Goal: Task Accomplishment & Management: Complete application form

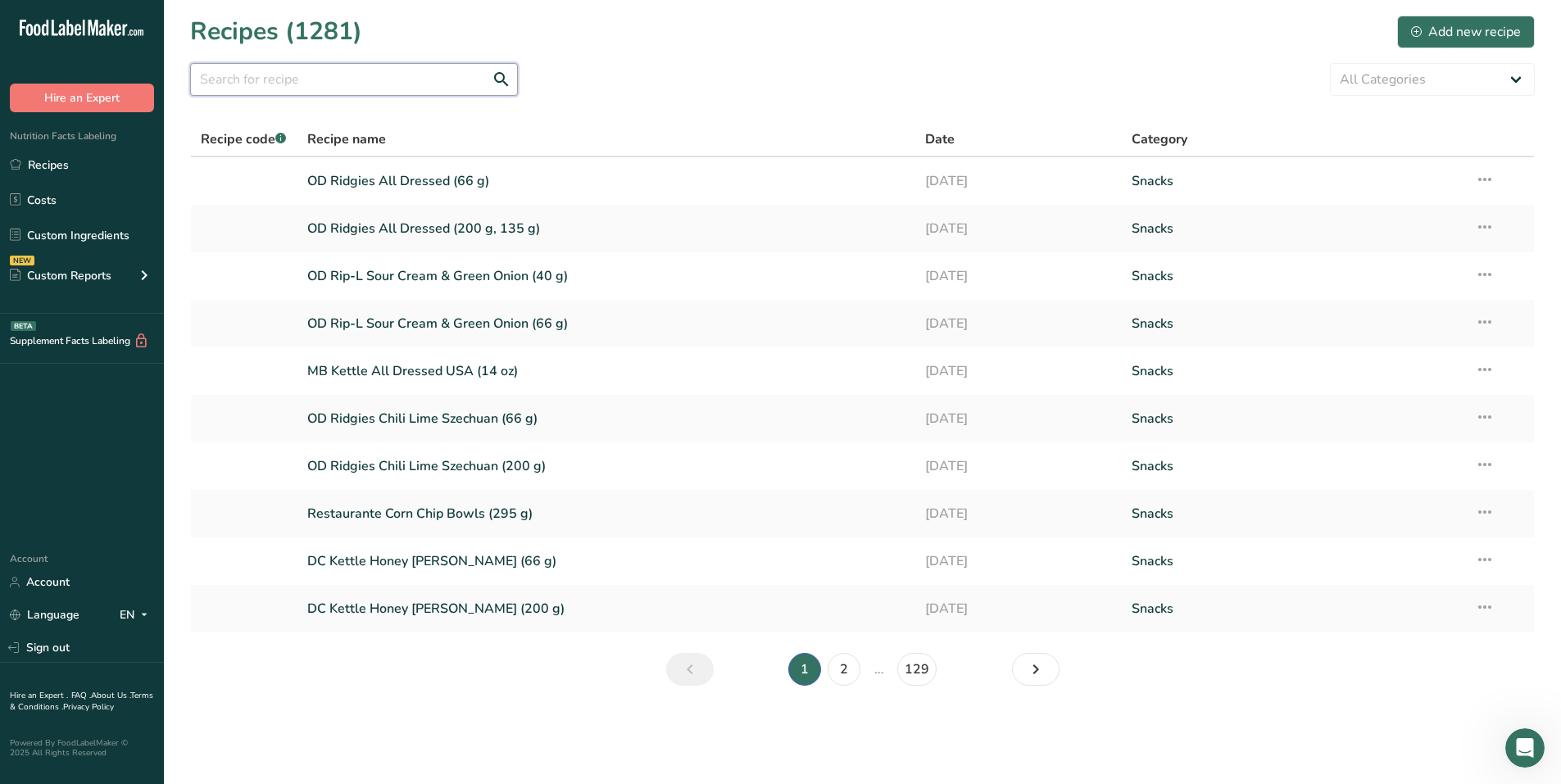
click at [233, 83] on input "text" at bounding box center [354, 80] width 327 height 33
type input "popcorn"
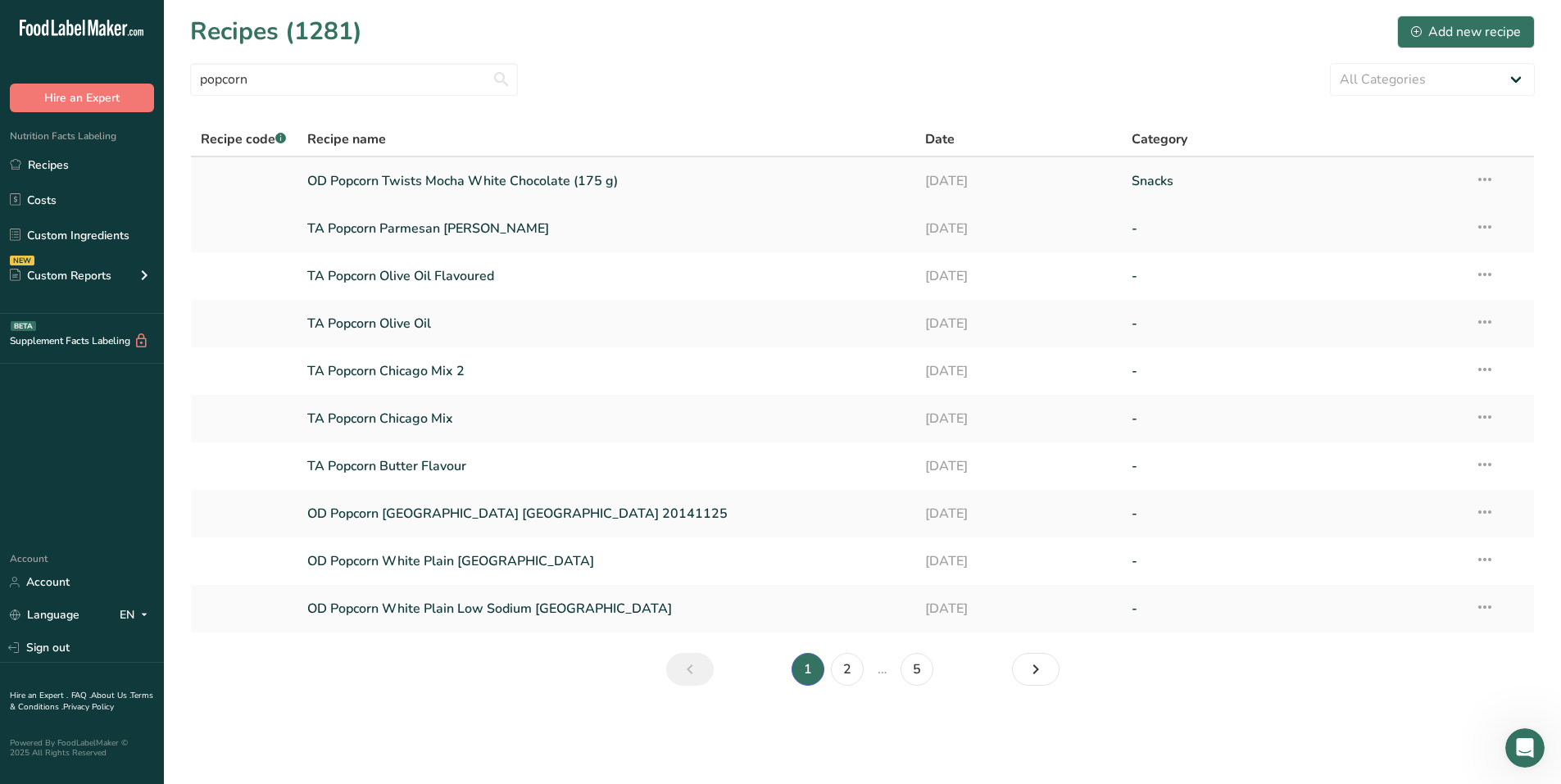
click at [419, 185] on link "OD Popcorn Twists Mocha White Chocolate (175 g)" at bounding box center [607, 181] width 599 height 34
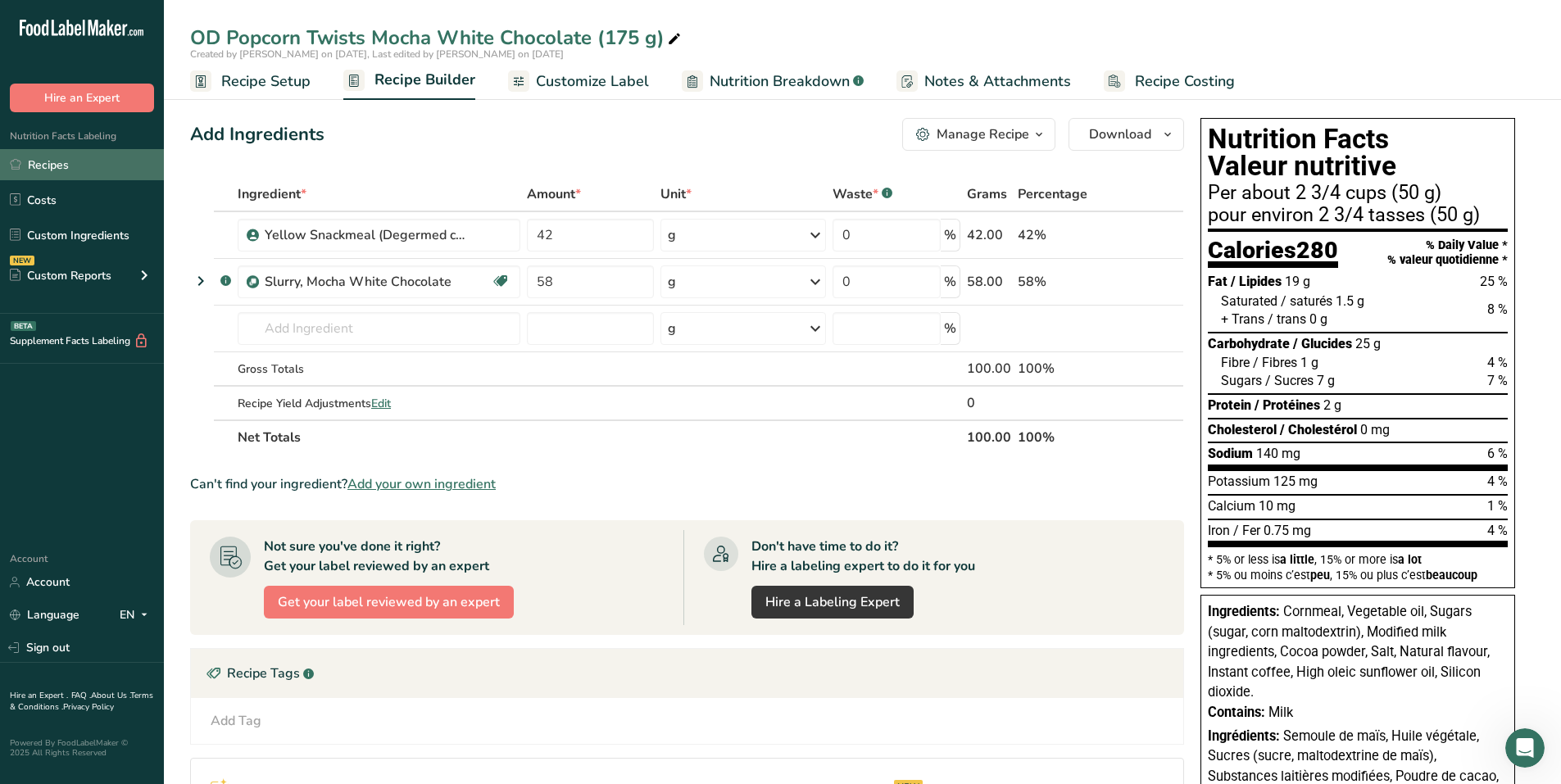
click at [66, 158] on link "Recipes" at bounding box center [81, 165] width 164 height 31
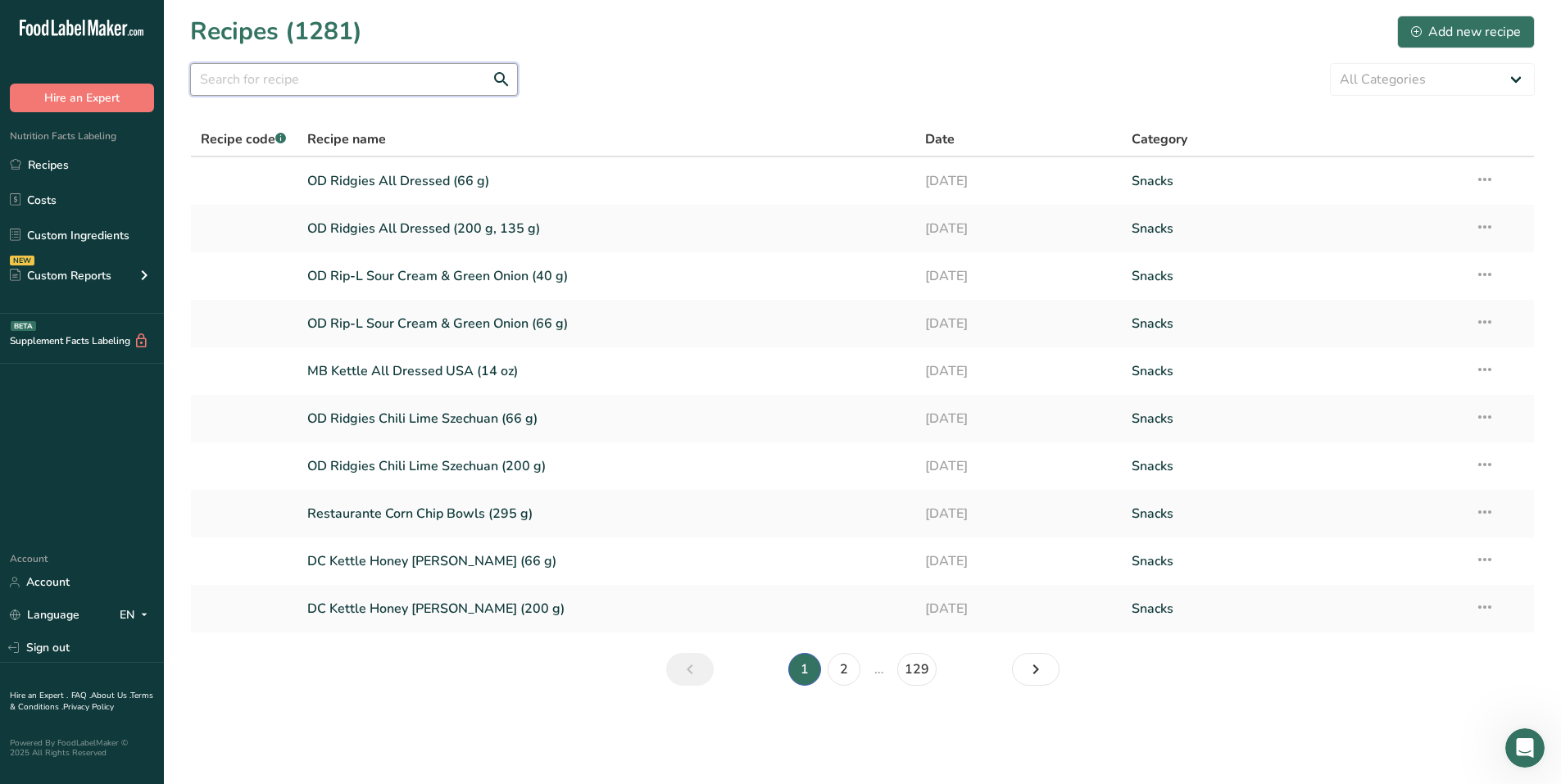
click at [354, 74] on input "text" at bounding box center [354, 80] width 327 height 33
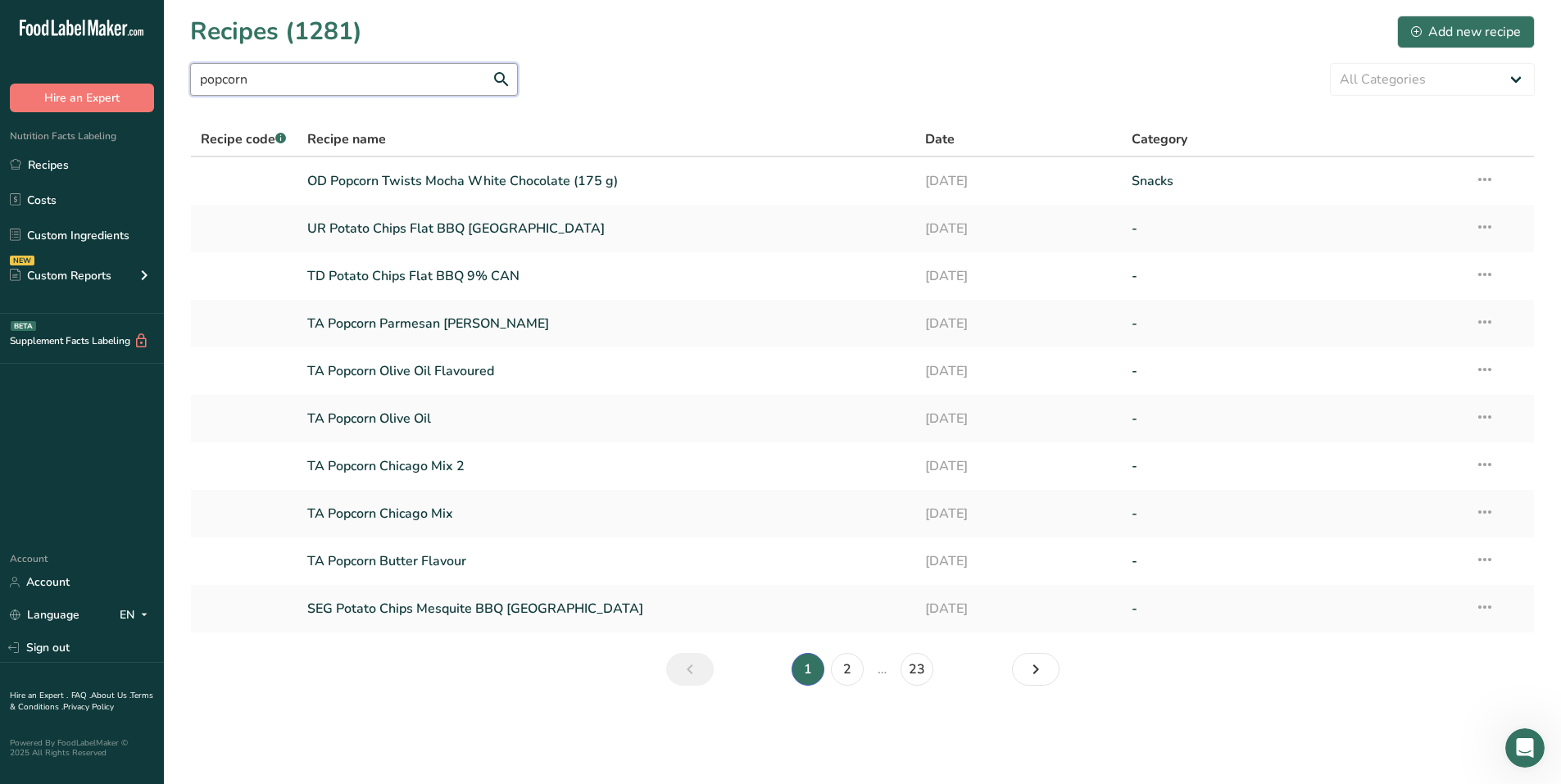
type input "popcorn"
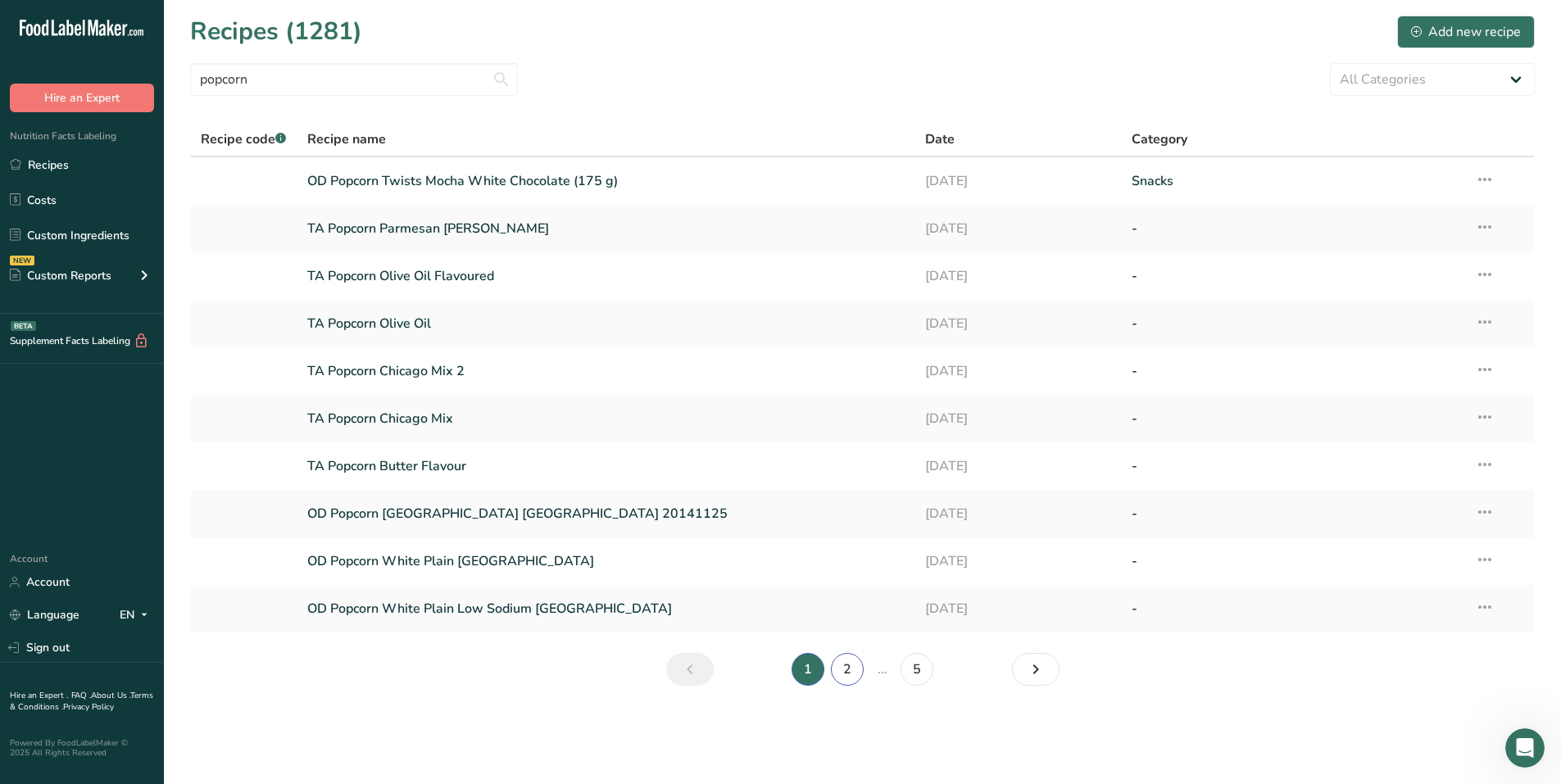
click at [856, 666] on link "2" at bounding box center [847, 669] width 33 height 33
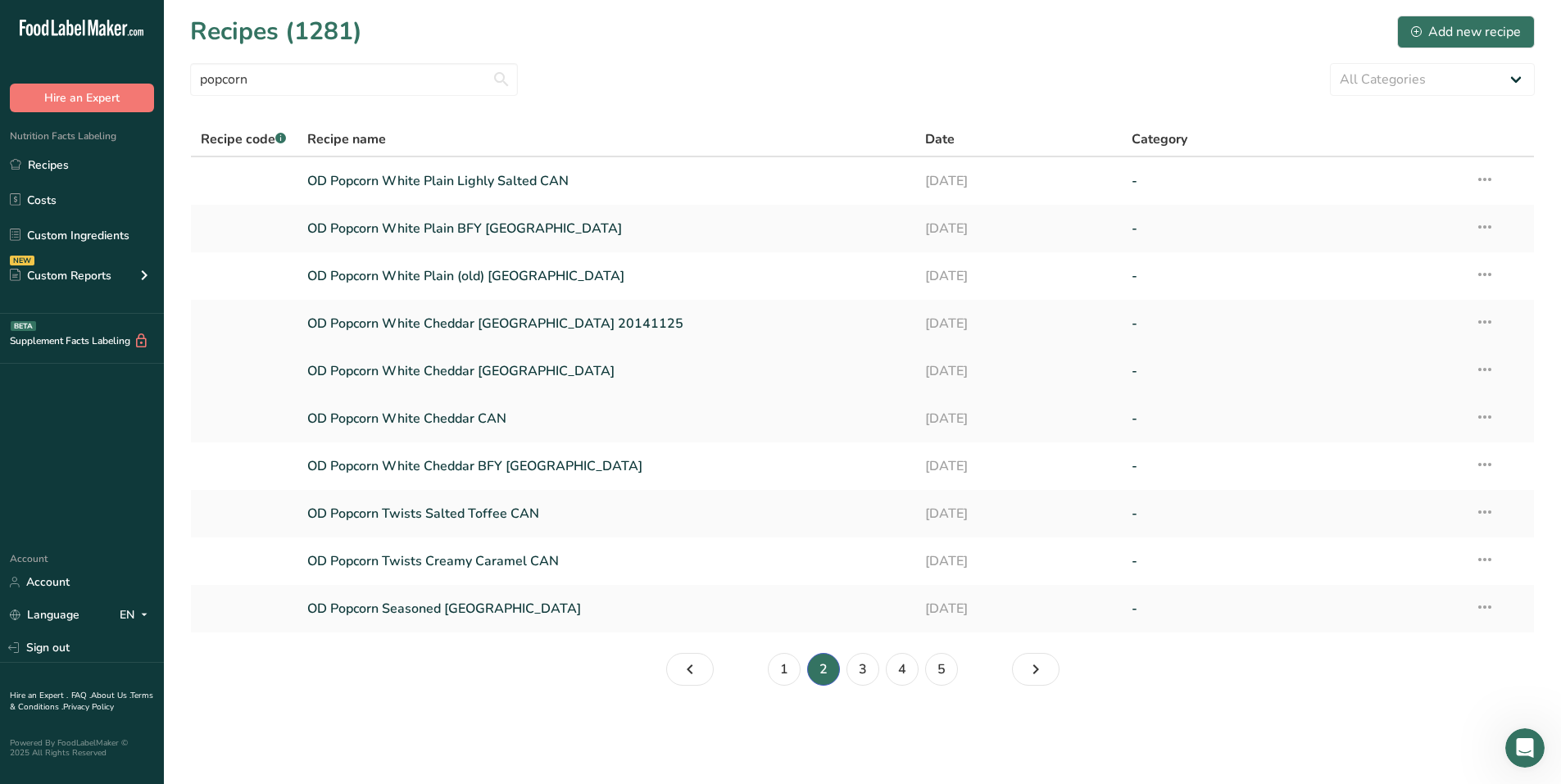
click at [481, 369] on link "OD Popcorn White Cheddar USA" at bounding box center [607, 371] width 599 height 34
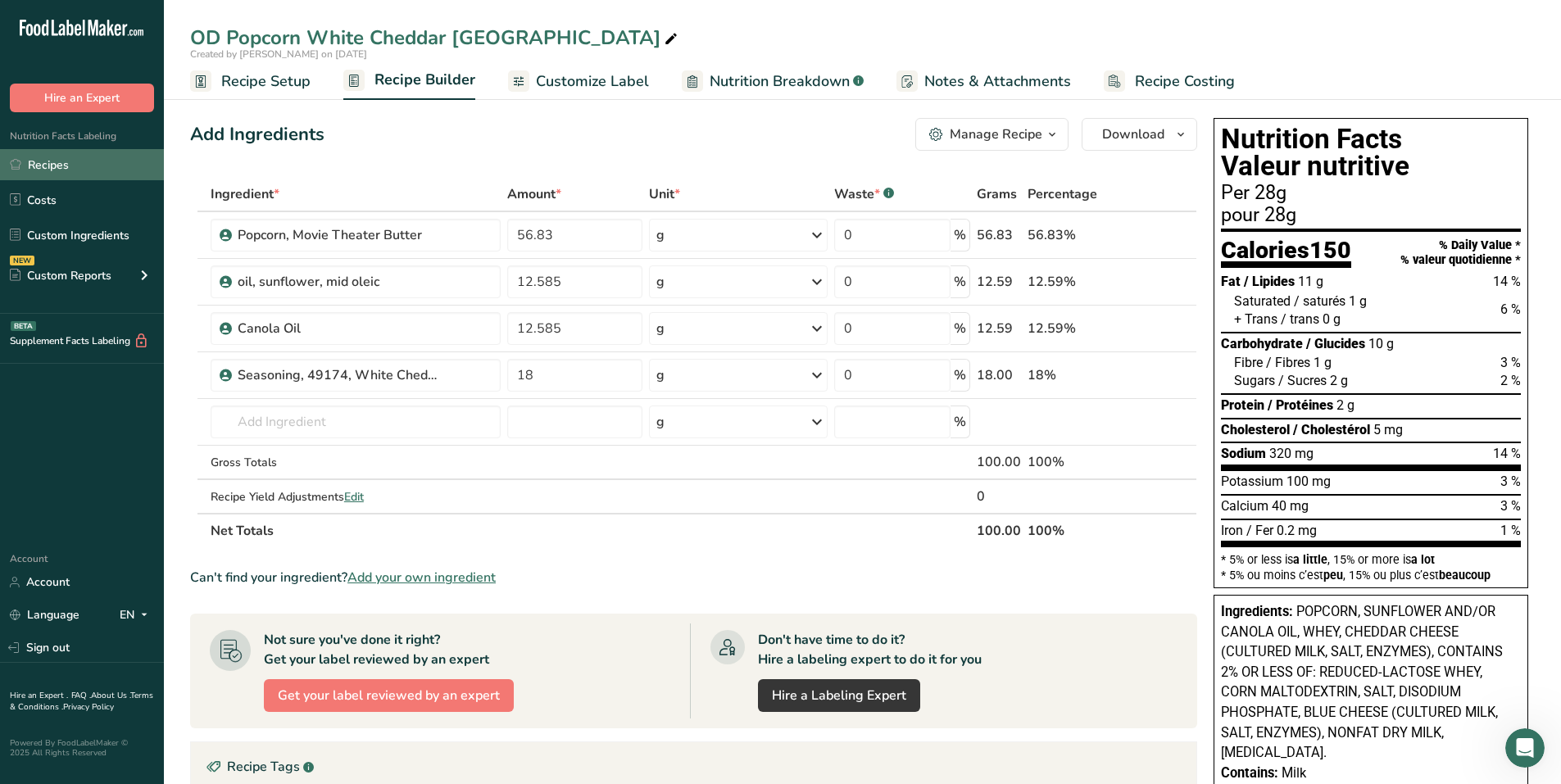
click at [79, 157] on link "Recipes" at bounding box center [81, 165] width 164 height 31
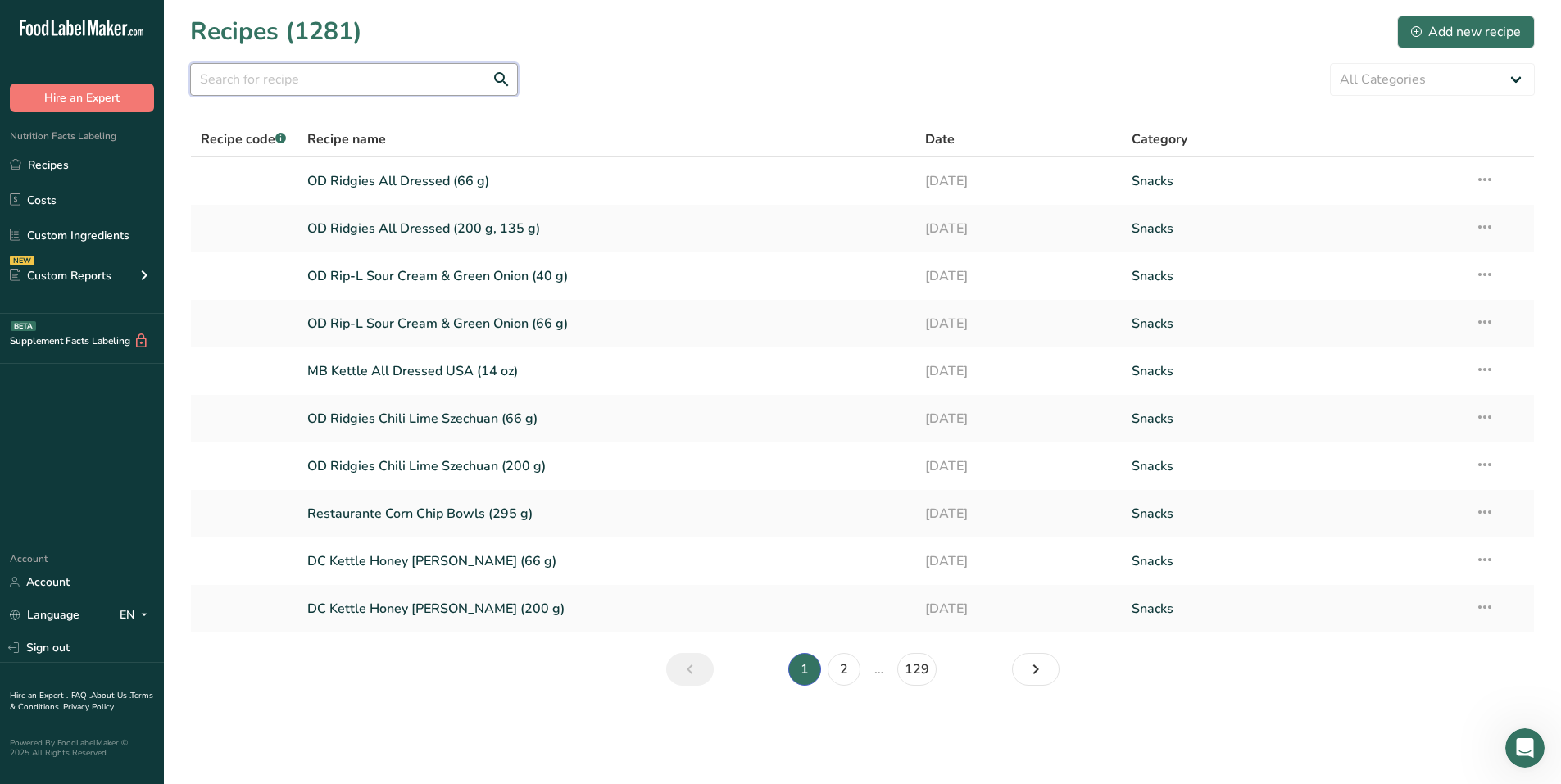
click at [289, 78] on input "text" at bounding box center [354, 80] width 327 height 33
type input "popcorn"
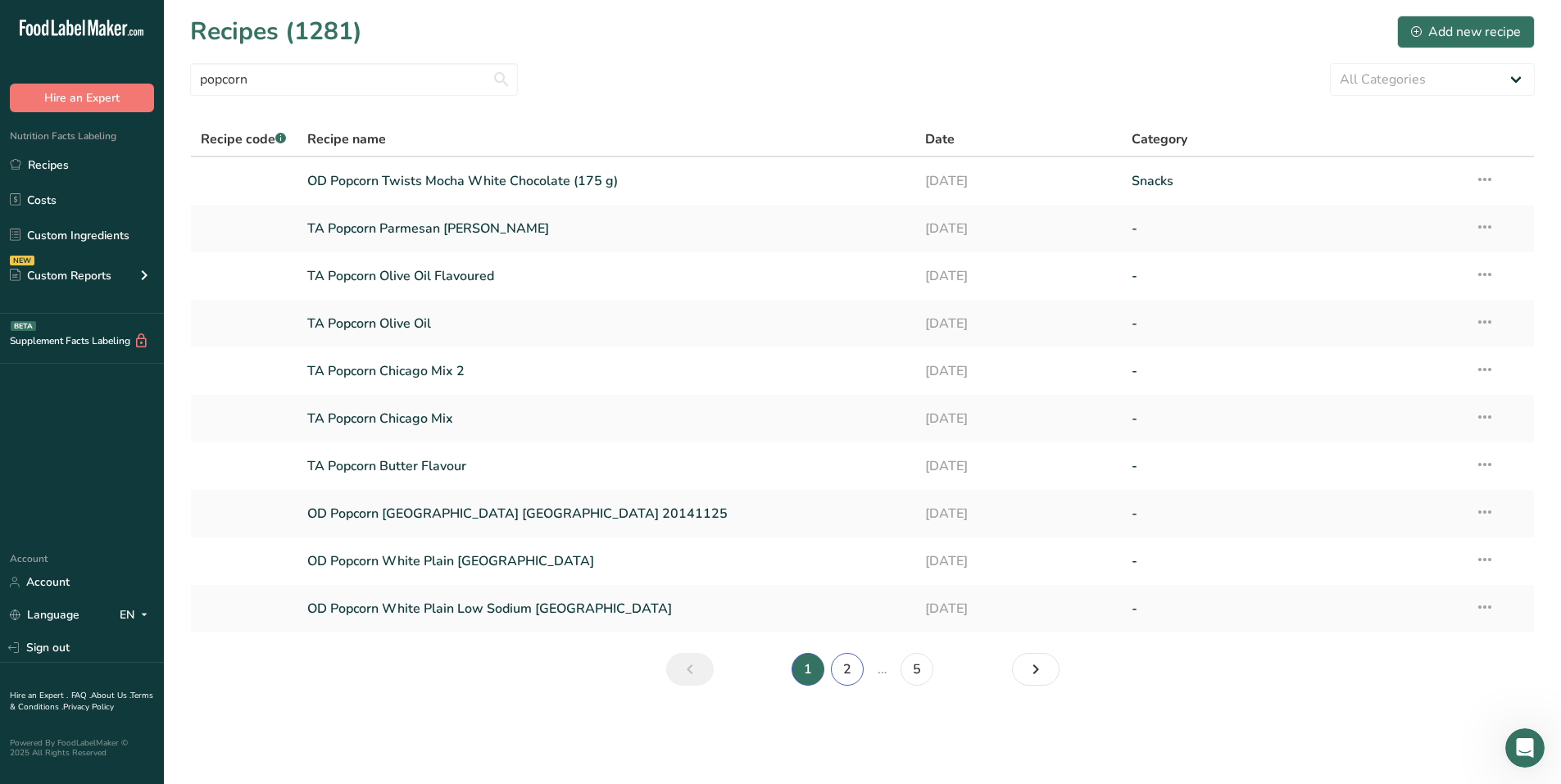
click at [845, 669] on link "2" at bounding box center [847, 669] width 33 height 33
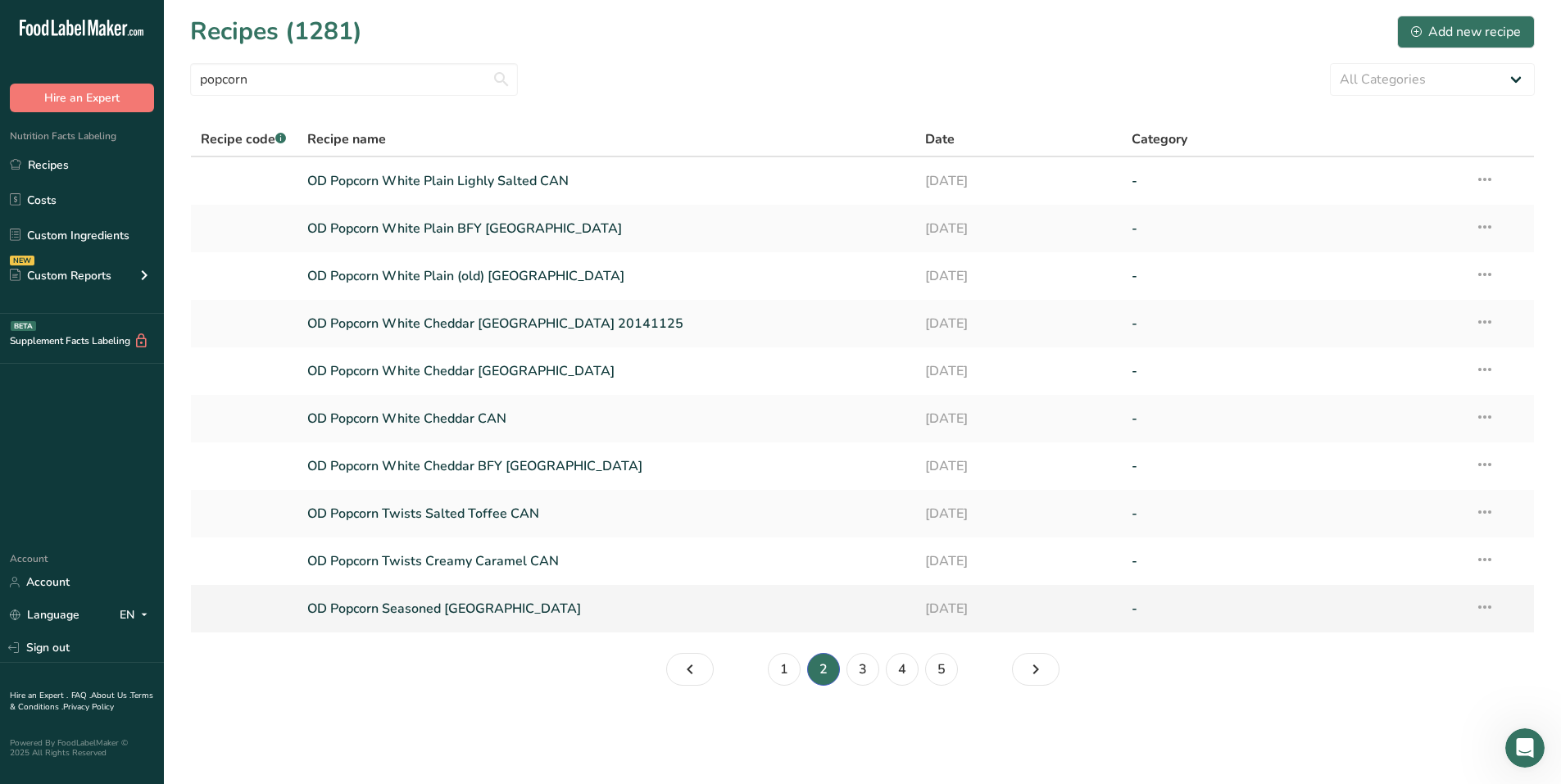
click at [482, 612] on link "OD Popcorn Seasoned Salt USA" at bounding box center [607, 609] width 599 height 34
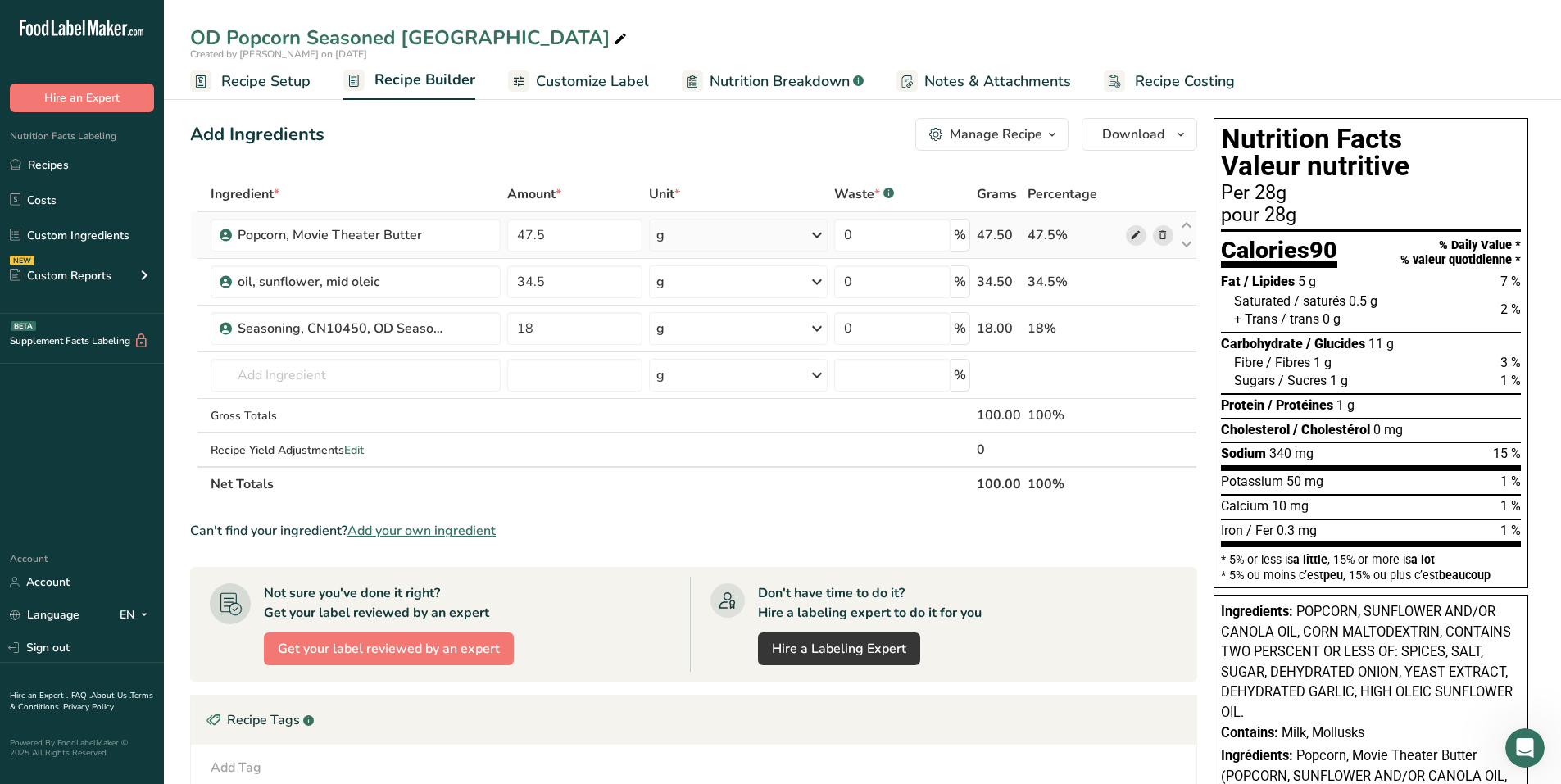
click at [1133, 235] on icon at bounding box center [1136, 235] width 12 height 17
click at [65, 162] on link "Recipes" at bounding box center [81, 165] width 164 height 31
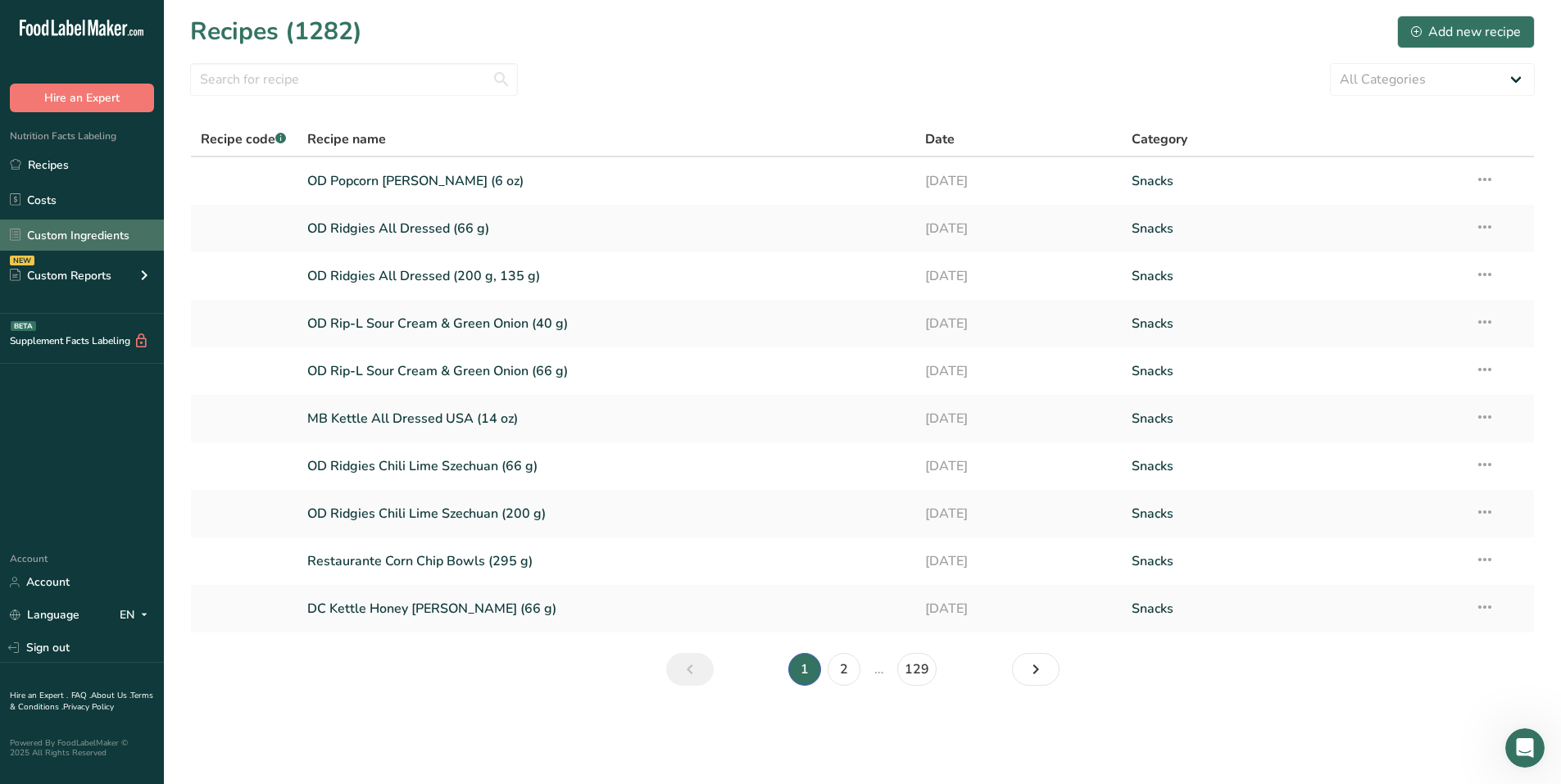
click at [62, 231] on link "Custom Ingredients" at bounding box center [81, 235] width 164 height 31
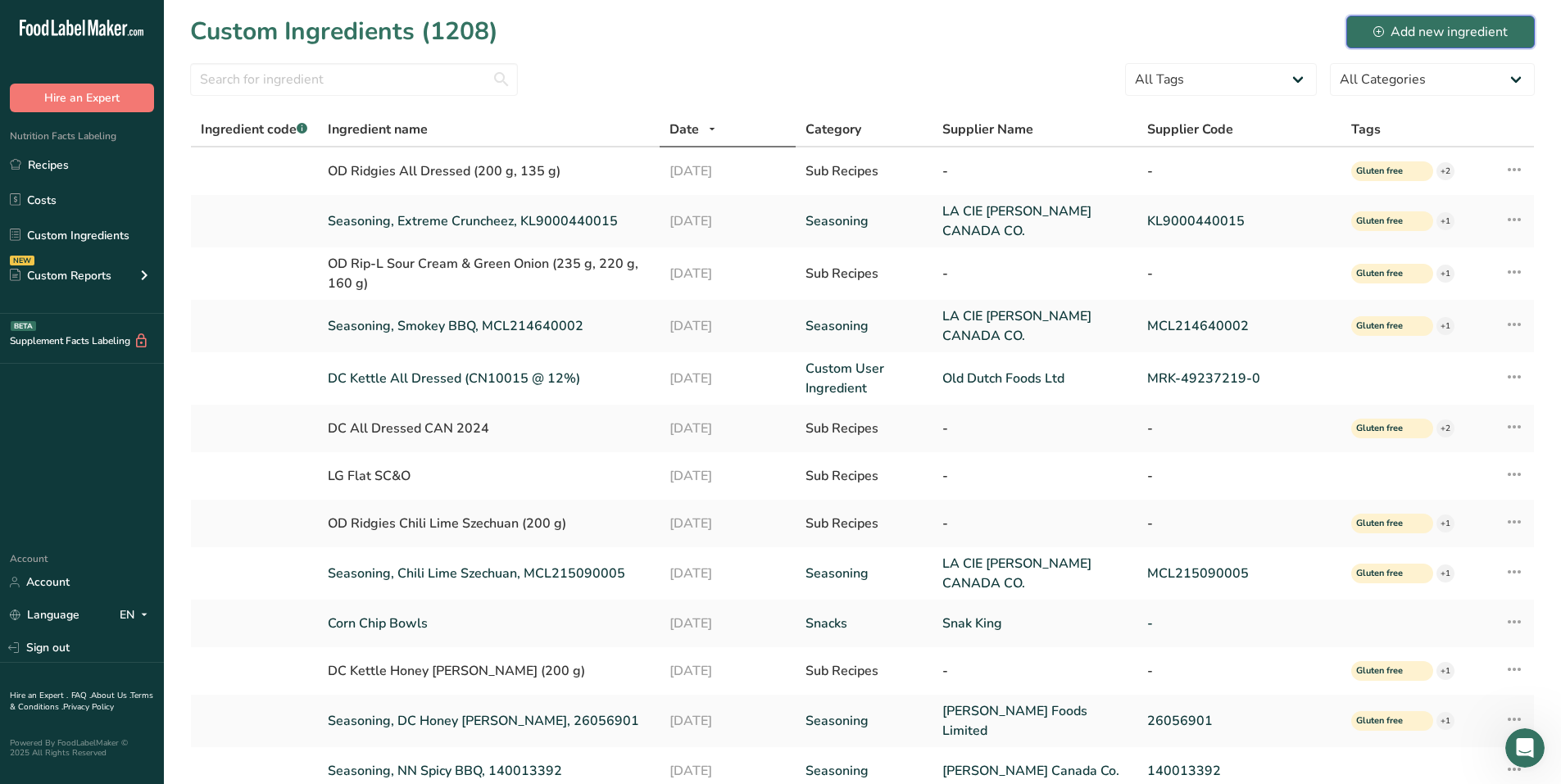
click at [1433, 26] on div "Add new ingredient" at bounding box center [1441, 32] width 135 height 20
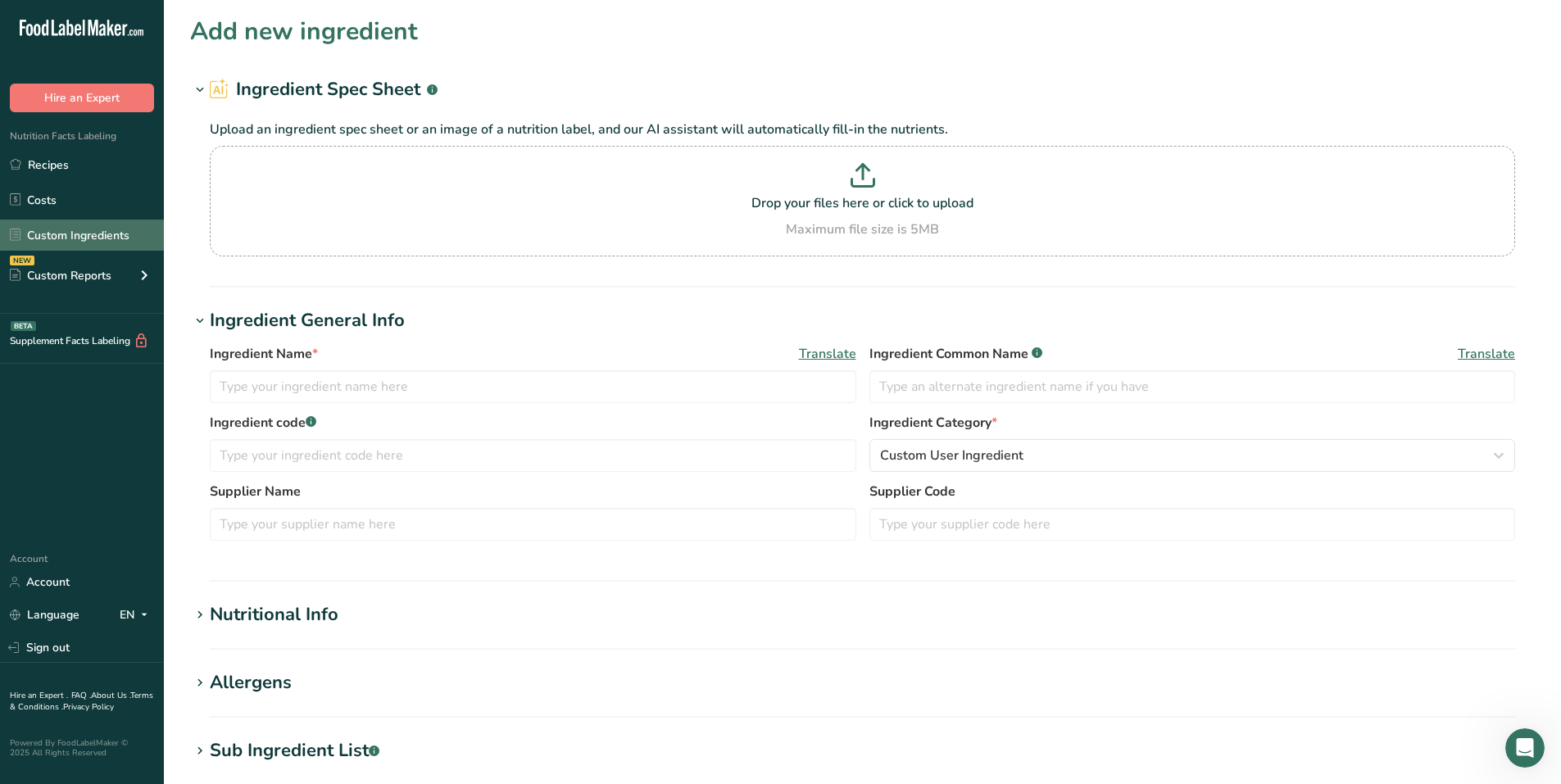
click at [70, 235] on link "Custom Ingredients" at bounding box center [81, 235] width 164 height 31
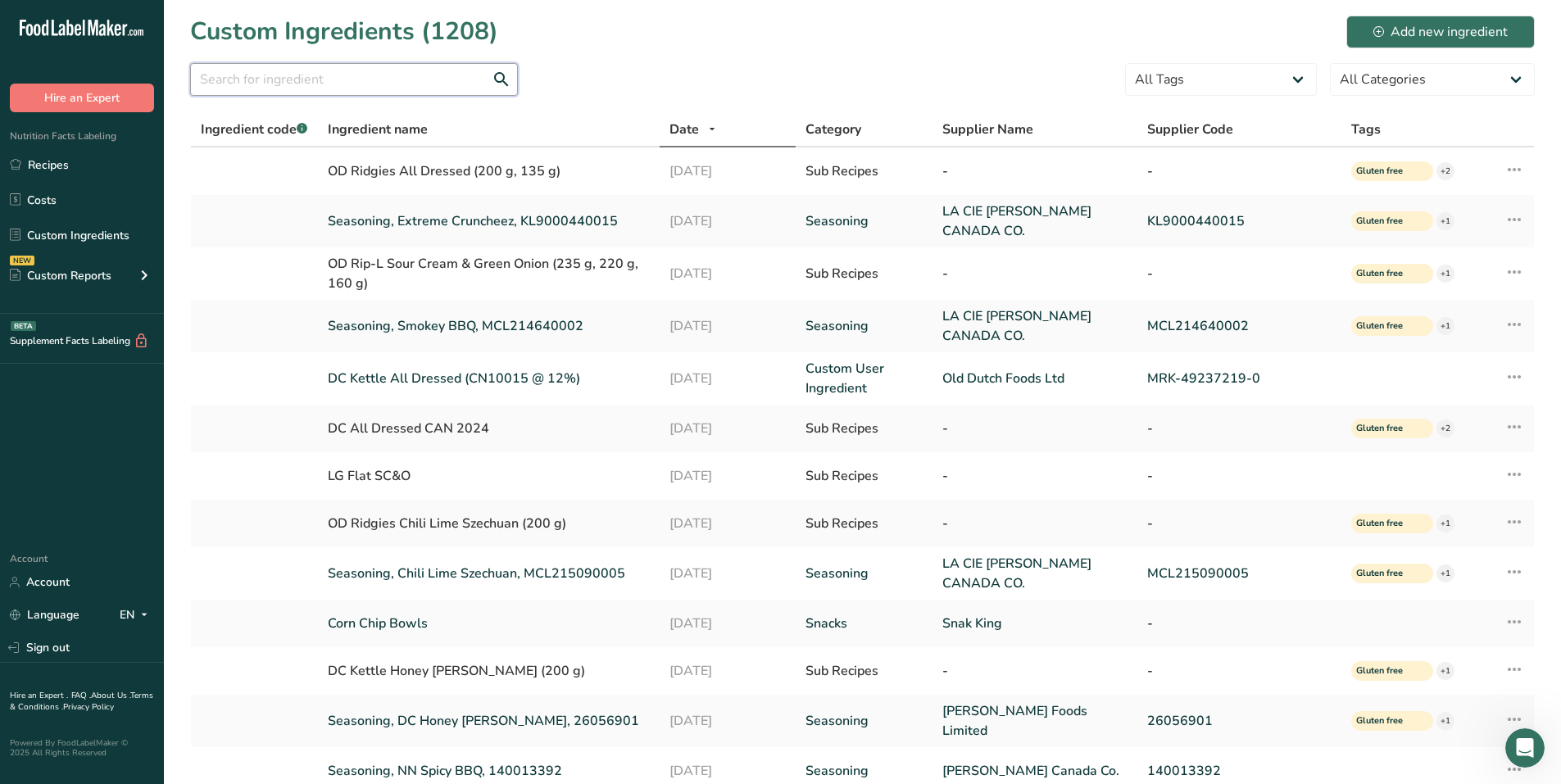
click at [309, 86] on input "text" at bounding box center [354, 80] width 327 height 33
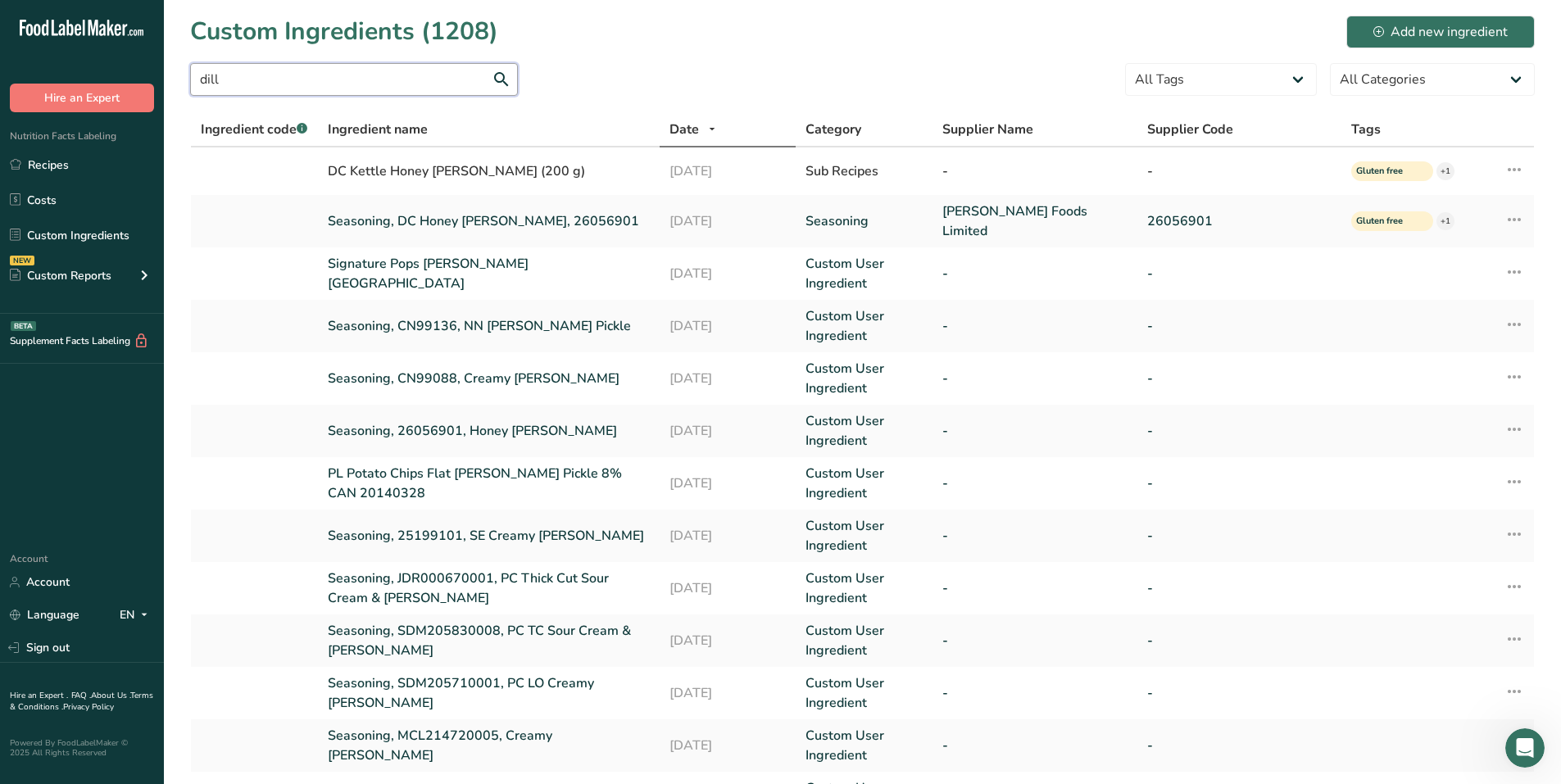
click at [198, 76] on input "dill" at bounding box center [354, 80] width 327 height 33
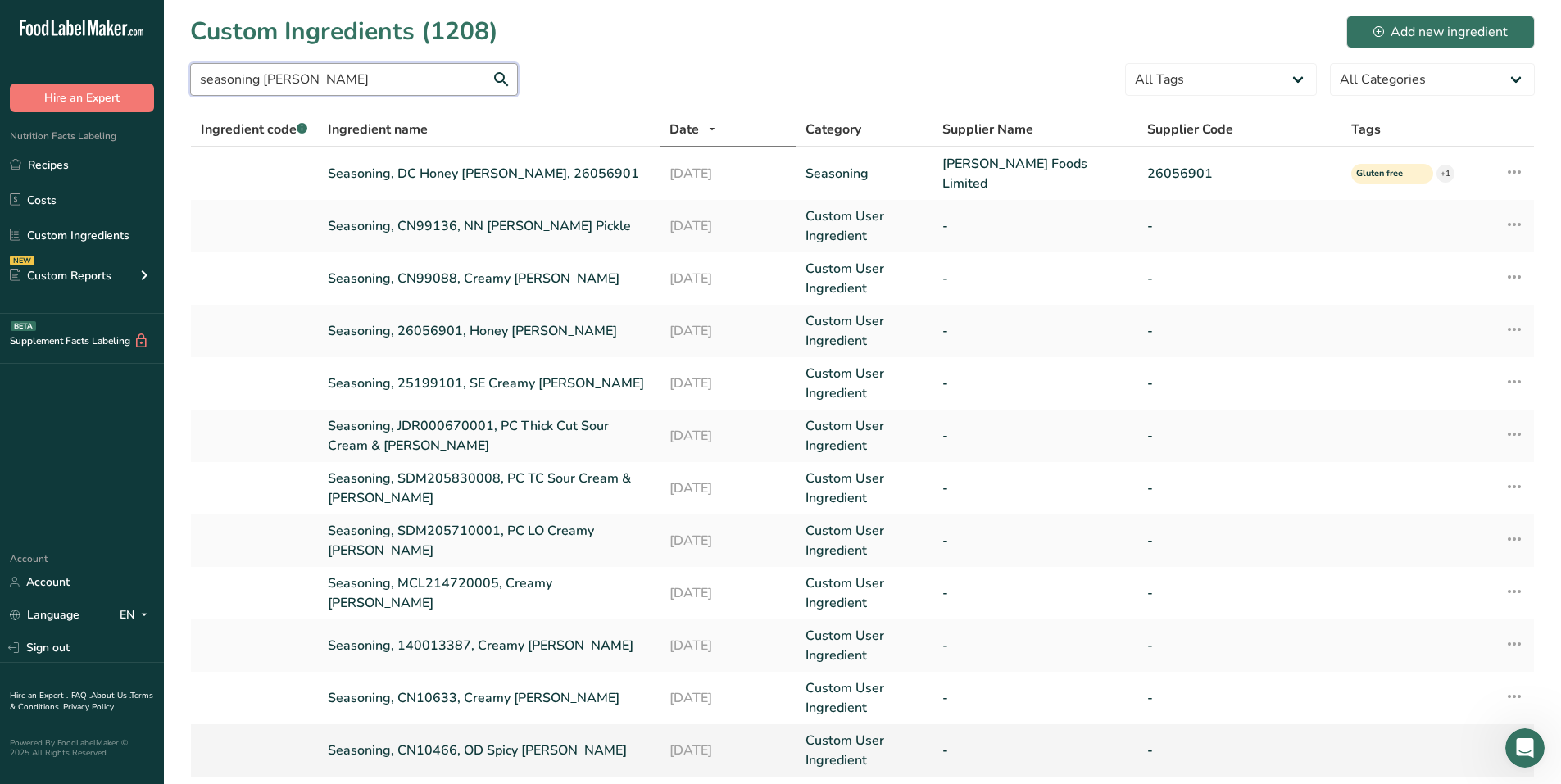
type input "seasoning dill"
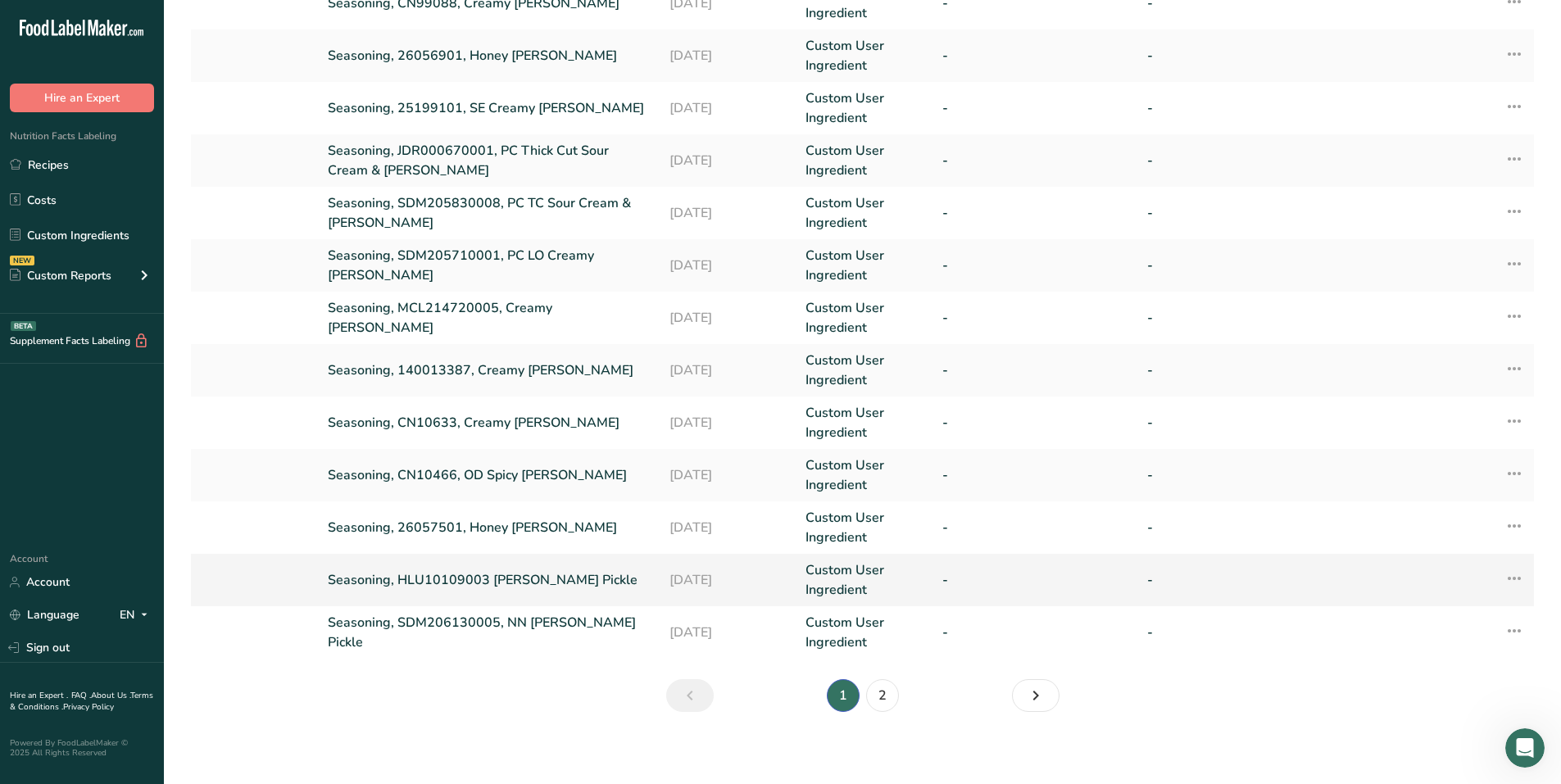
scroll to position [277, 0]
click at [883, 682] on link "2" at bounding box center [883, 694] width 33 height 33
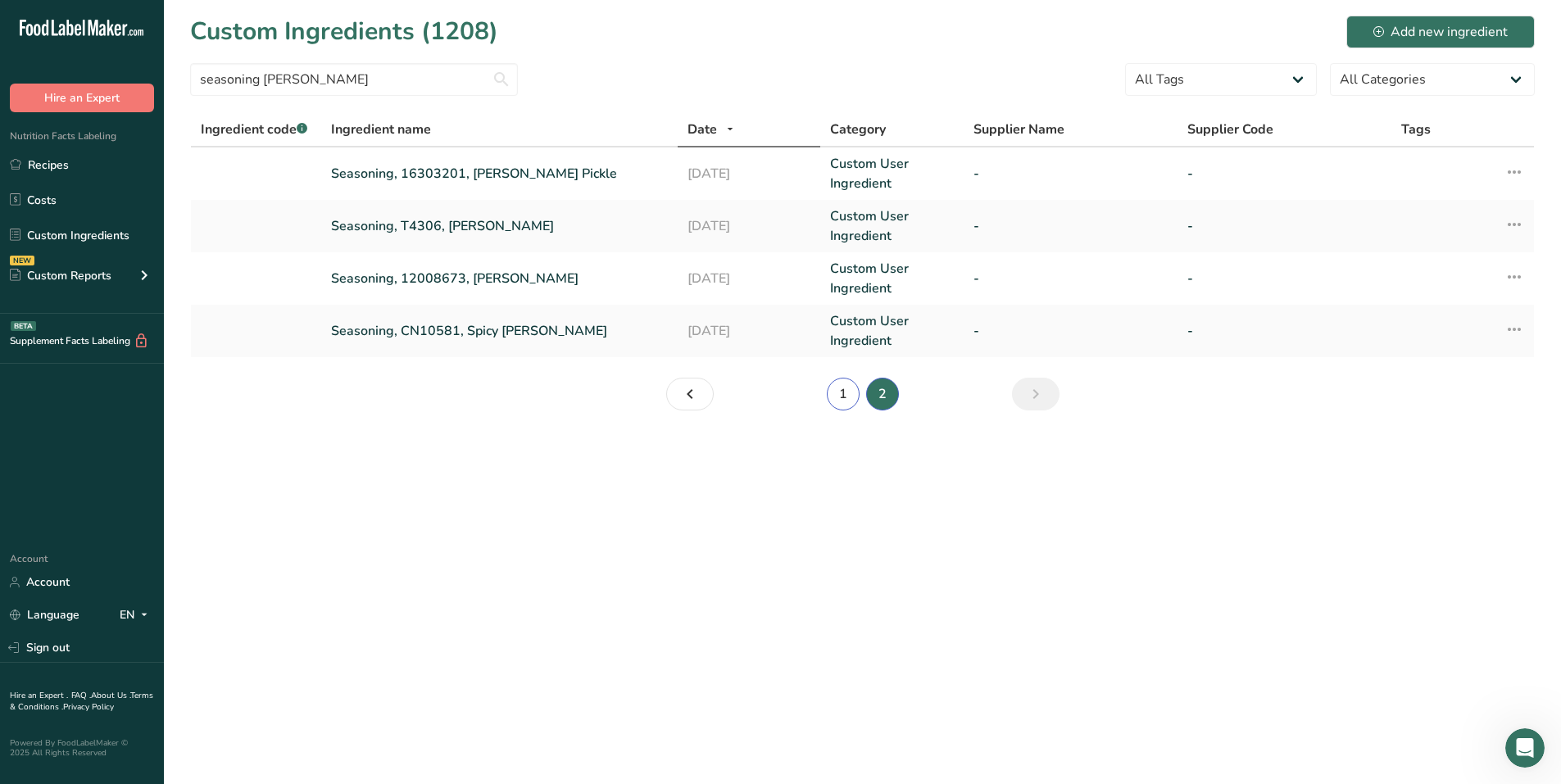
click at [834, 391] on link "1" at bounding box center [843, 394] width 33 height 33
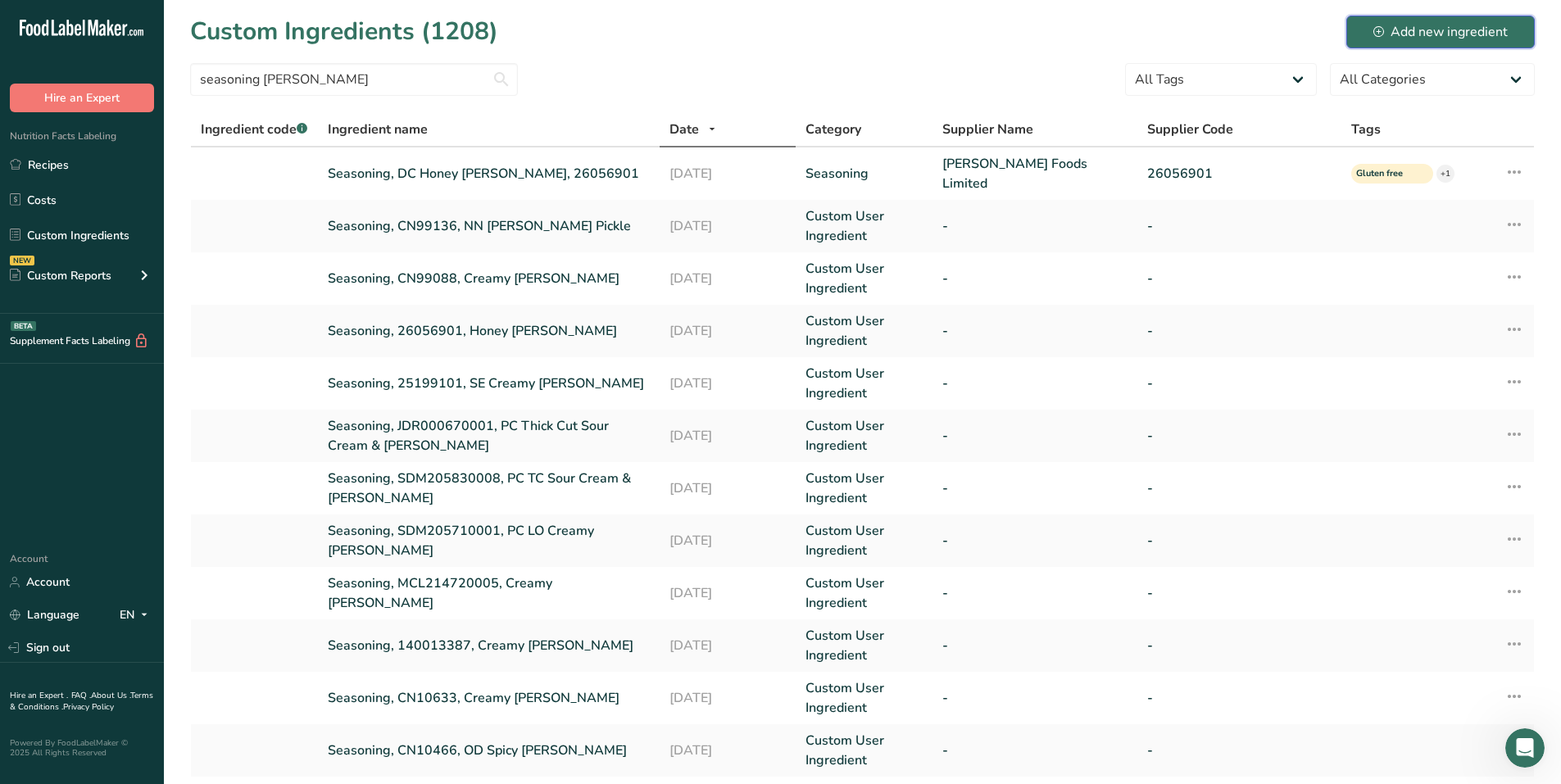
click at [1435, 23] on div "Add new ingredient" at bounding box center [1441, 32] width 135 height 20
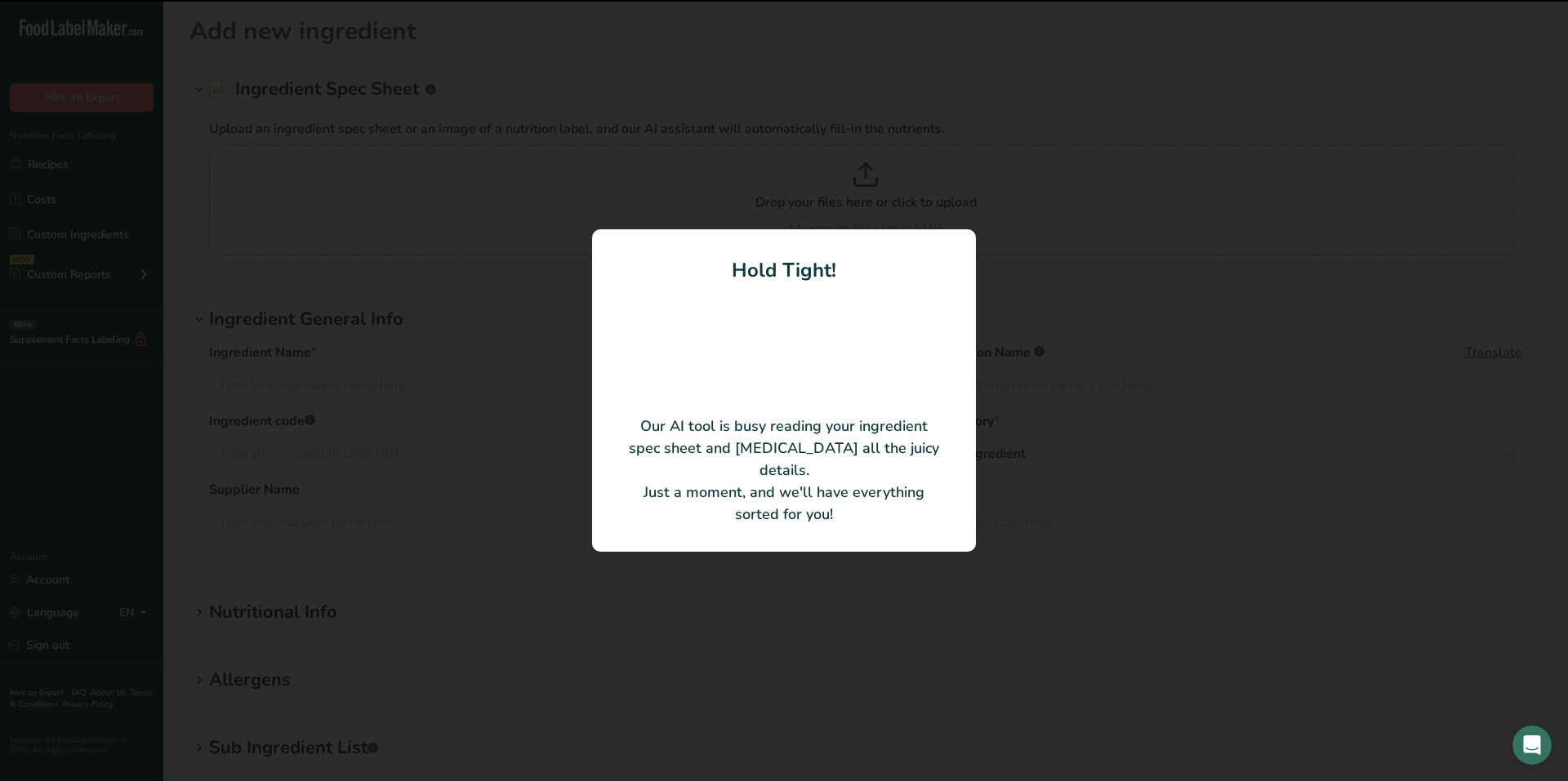
type input "ASI US DILL PICKLE SEASONING"
type input "CN10027"
type input "LA CIE MCCORMICK CANADA CO."
type input "CN10027"
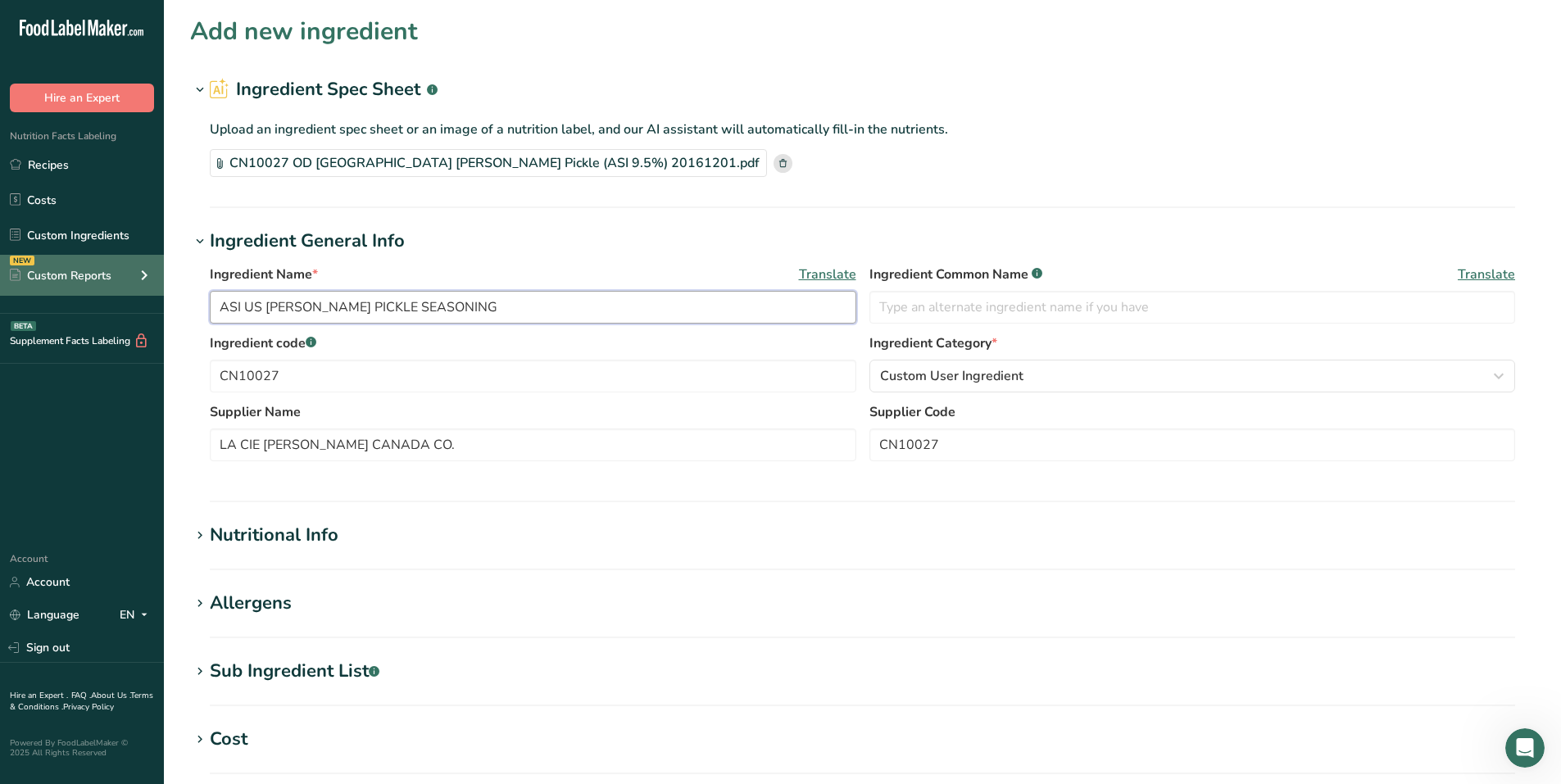
drag, startPoint x: 432, startPoint y: 301, endPoint x: 122, endPoint y: 294, distance: 310.1
click at [122, 294] on div ".a-20{fill:#fff;} Hire an Expert Nutrition Facts Labeling Recipes Costs Custom …" at bounding box center [780, 588] width 1561 height 1176
click at [286, 304] on input "Seasoning, Dill Pickle, CN10027" at bounding box center [533, 307] width 647 height 33
type input "Seasoning, OD USA Dill Pickle, CN10027"
drag, startPoint x: 380, startPoint y: 367, endPoint x: 198, endPoint y: 372, distance: 182.1
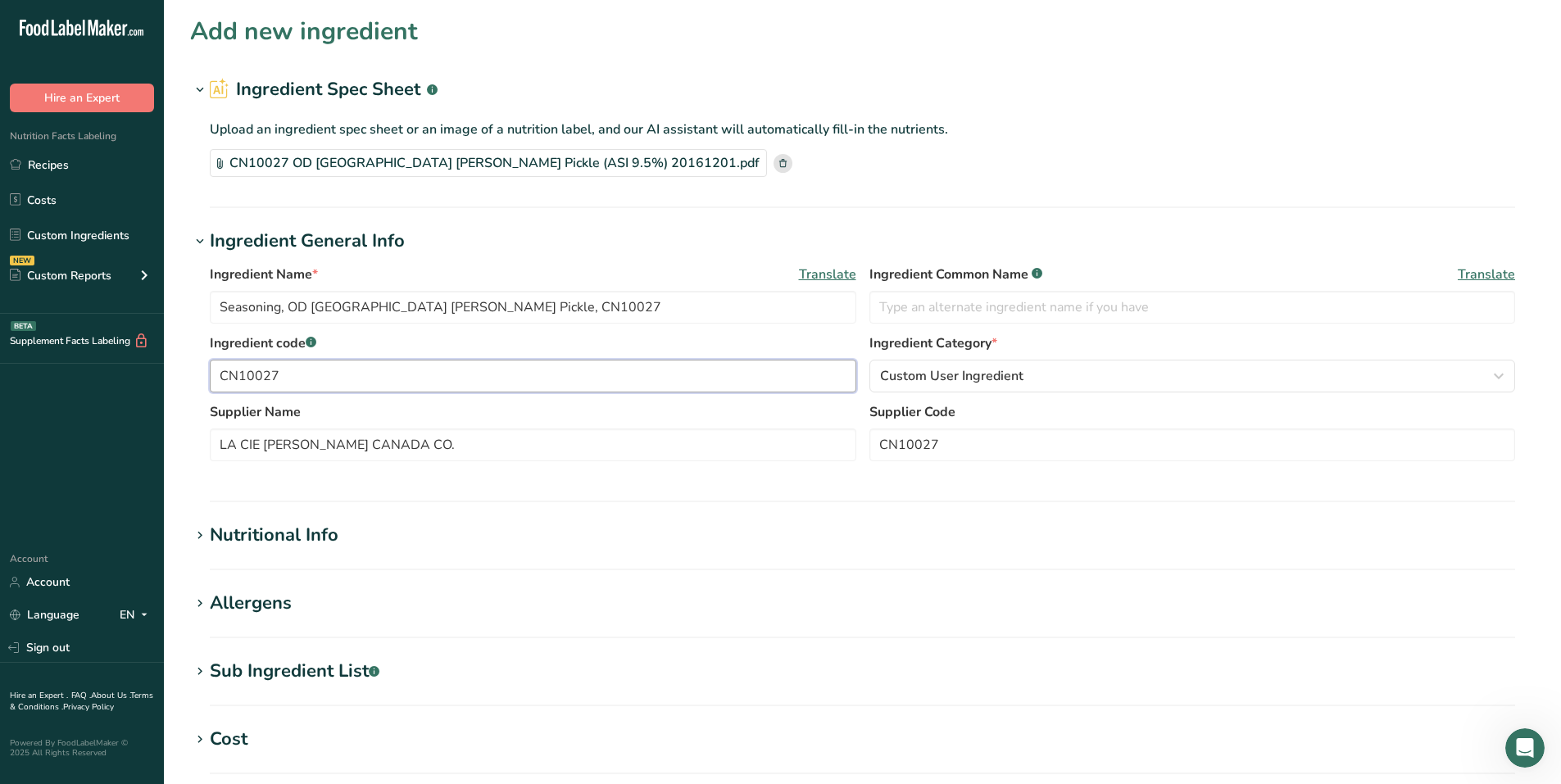
click at [198, 372] on div "Ingredient Name * Translate Seasoning, OD USA Dill Pickle, CN10027 Ingredient C…" at bounding box center [862, 368] width 1345 height 226
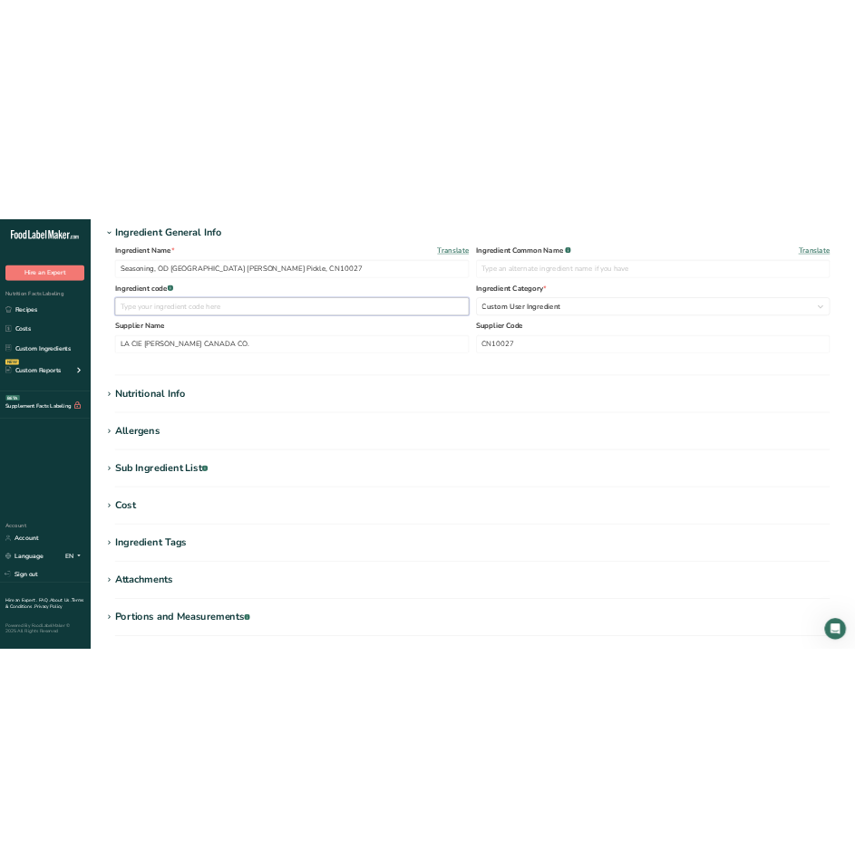
scroll to position [272, 0]
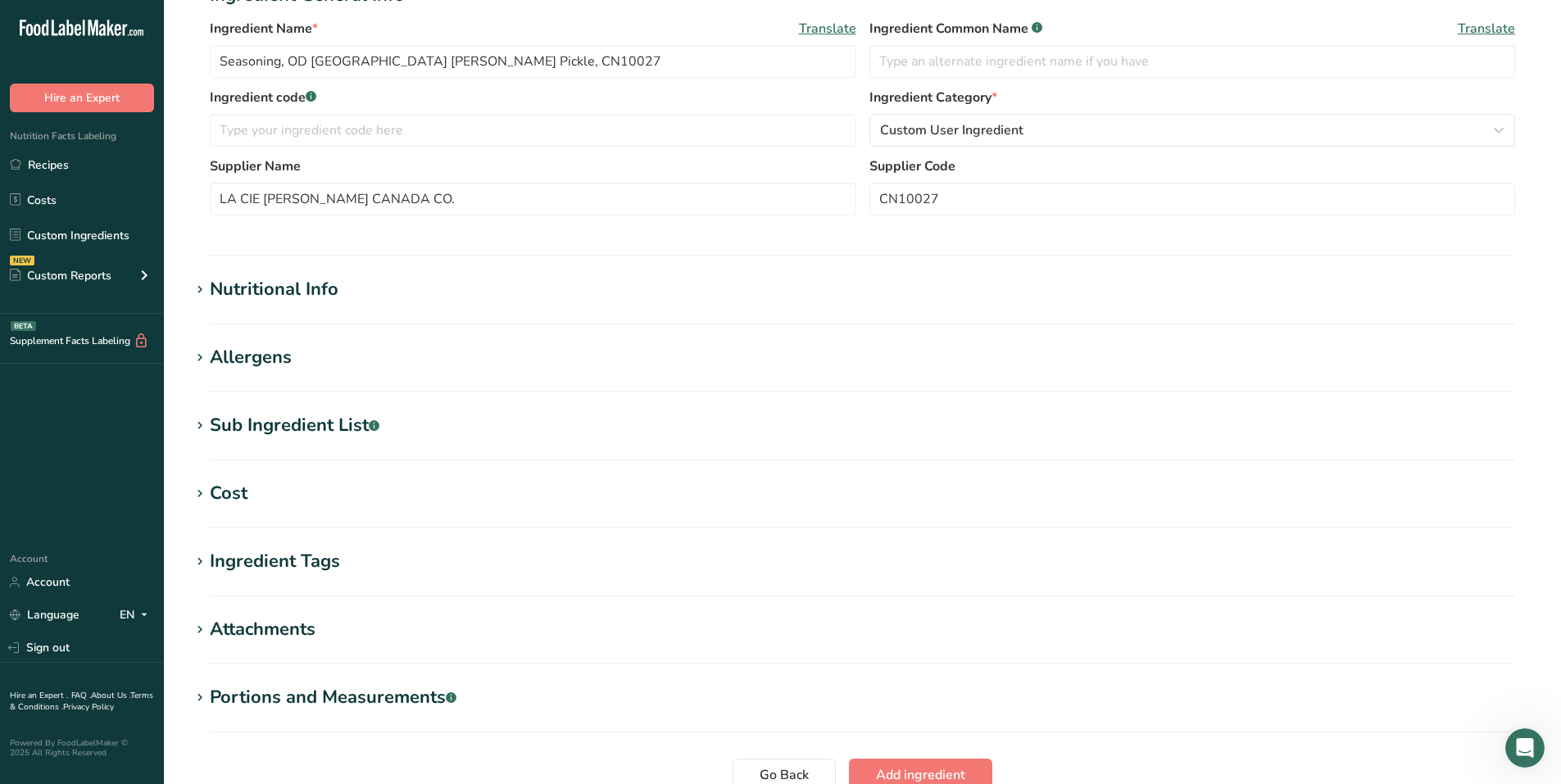
click at [238, 289] on div "Nutritional Info" at bounding box center [274, 289] width 128 height 27
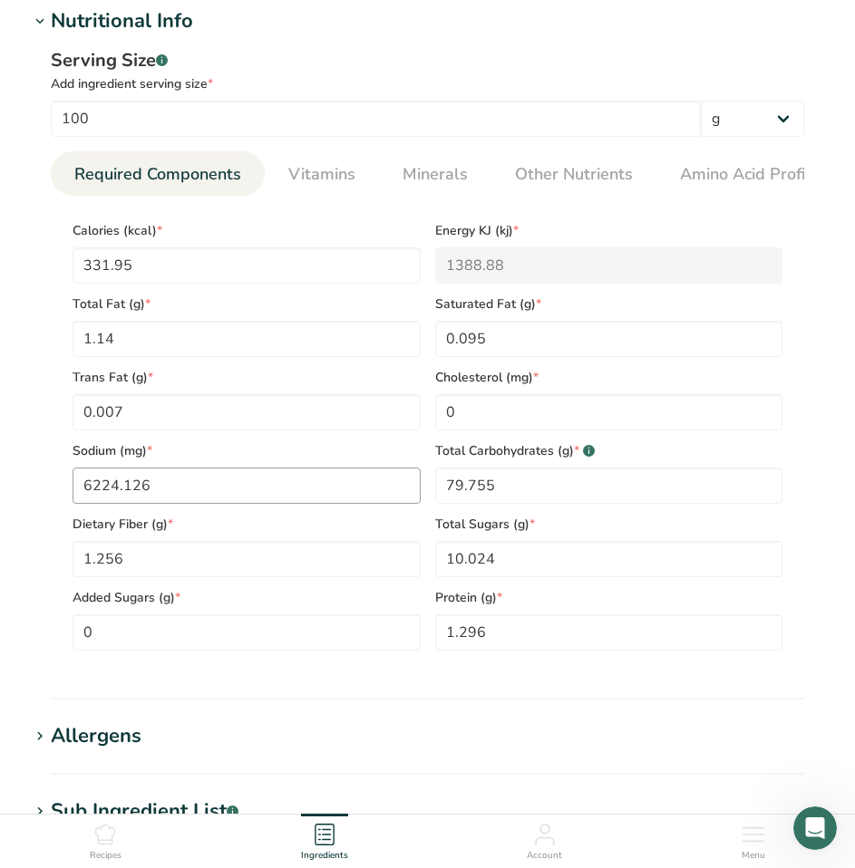
scroll to position [725, 0]
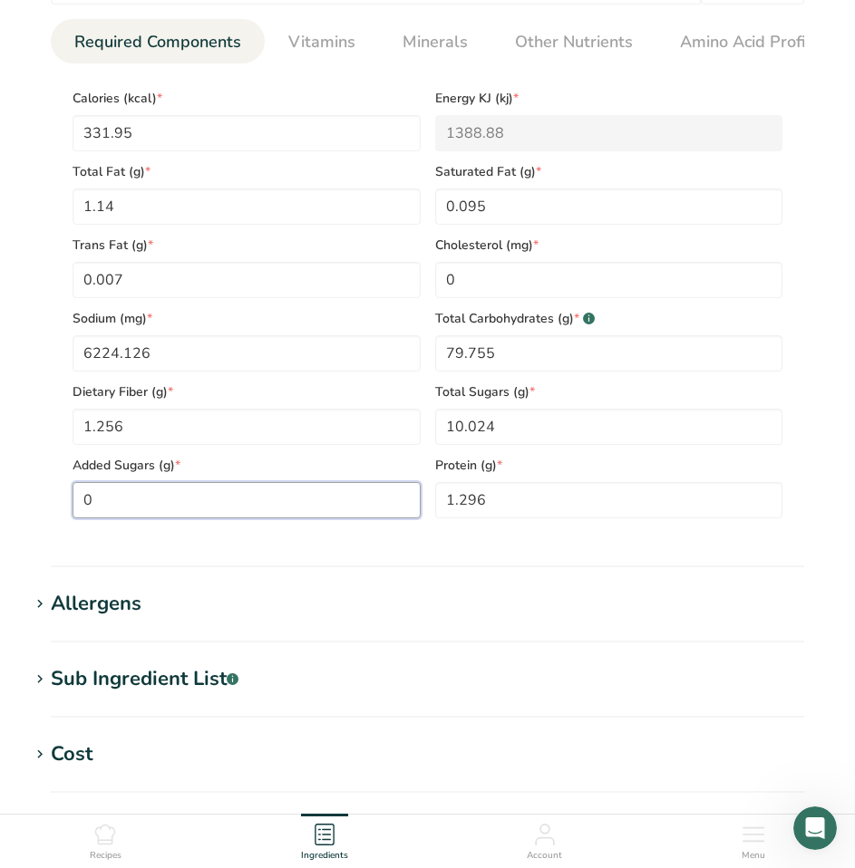
drag, startPoint x: 108, startPoint y: 501, endPoint x: 69, endPoint y: 494, distance: 39.6
click at [69, 494] on div "Added Sugars (g) * 0" at bounding box center [246, 481] width 362 height 73
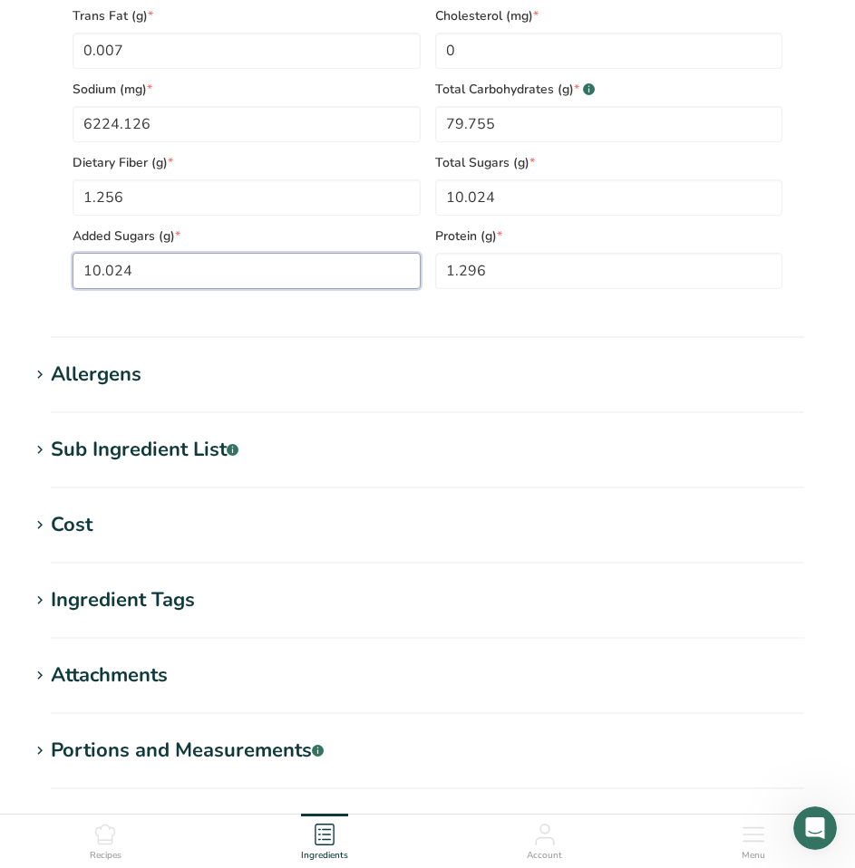
scroll to position [1154, 0]
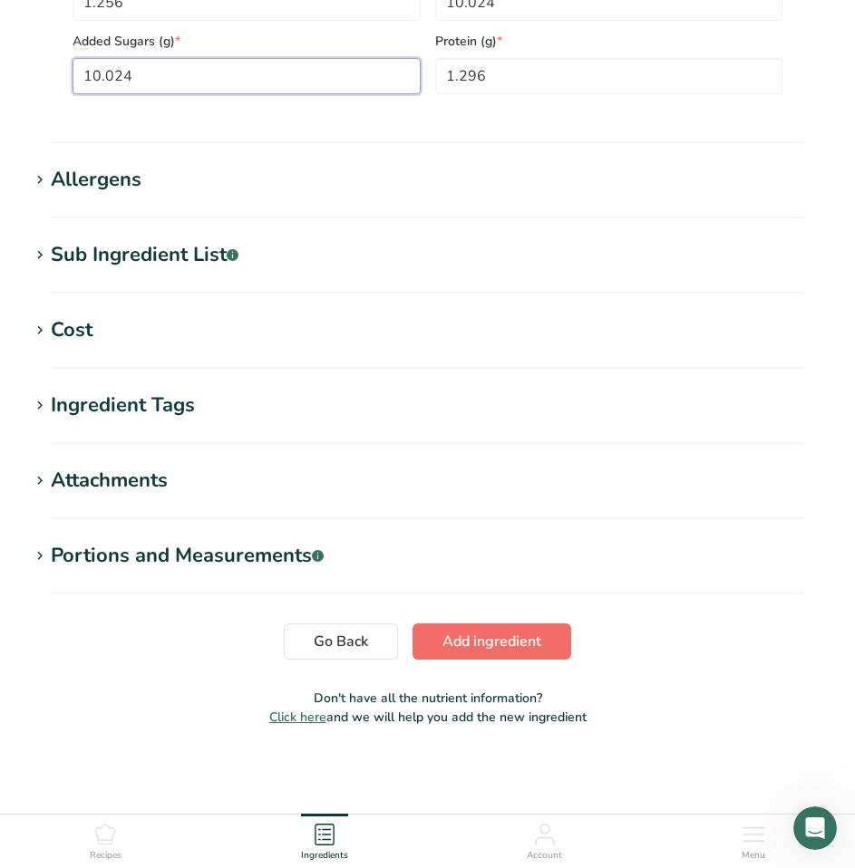
type Sugars "10.024"
click at [496, 649] on span "Add ingredient" at bounding box center [491, 642] width 99 height 22
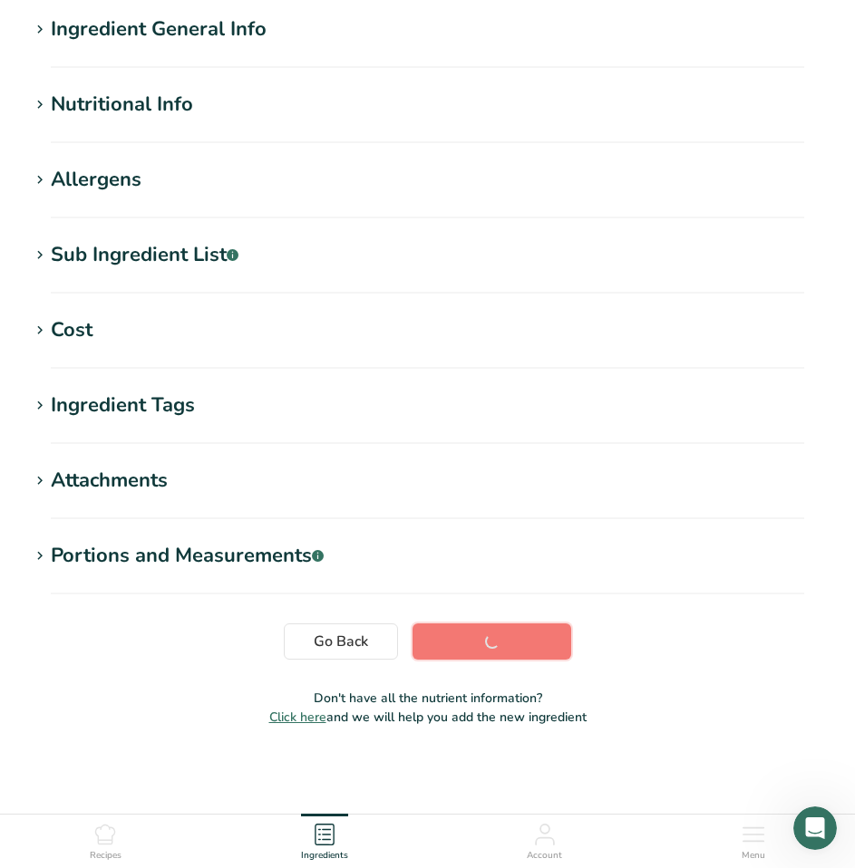
scroll to position [145, 0]
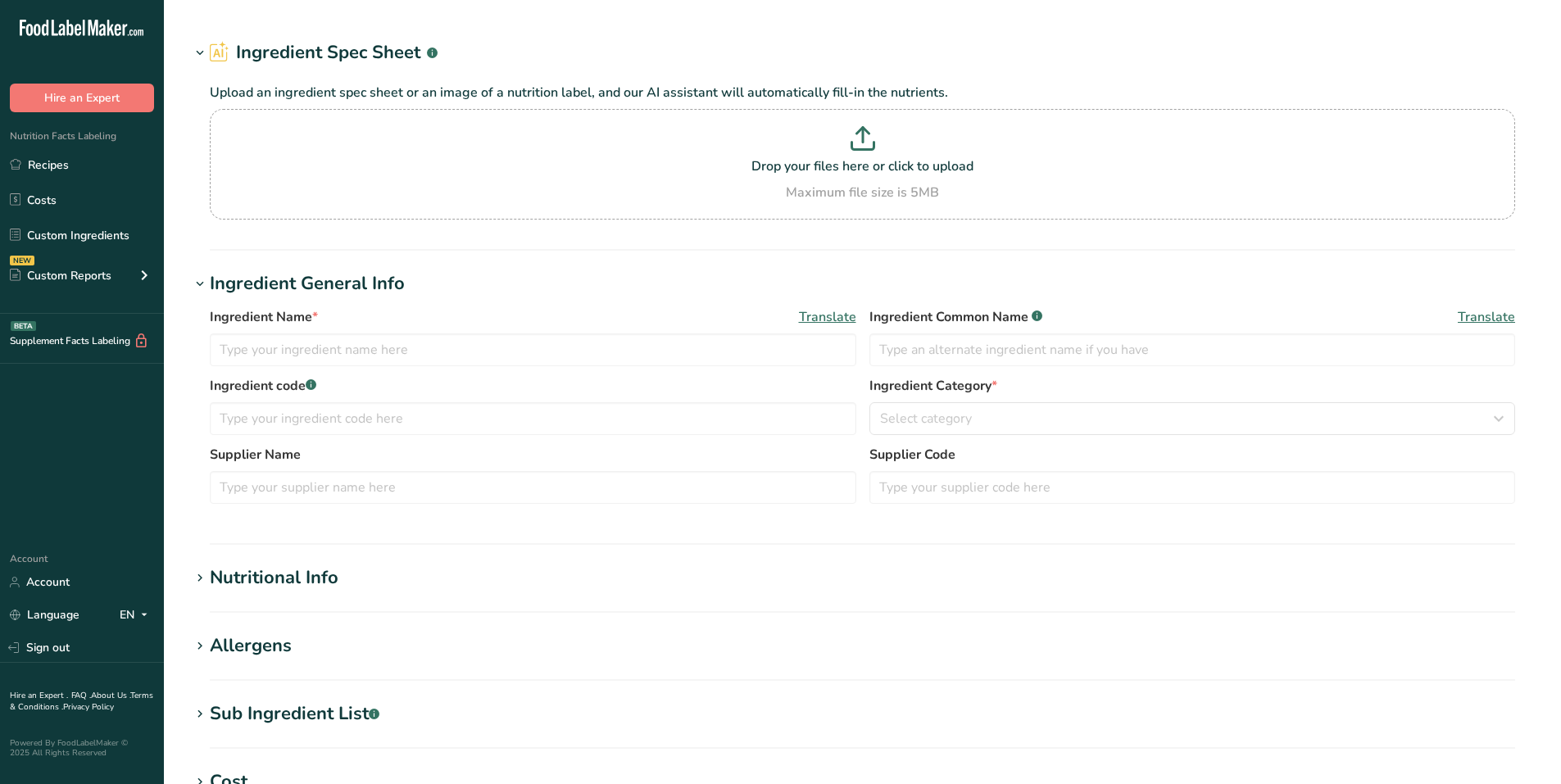
type input "Popcorn, Movie Theater Butter"
type input "Happy's Potato Chip Co."
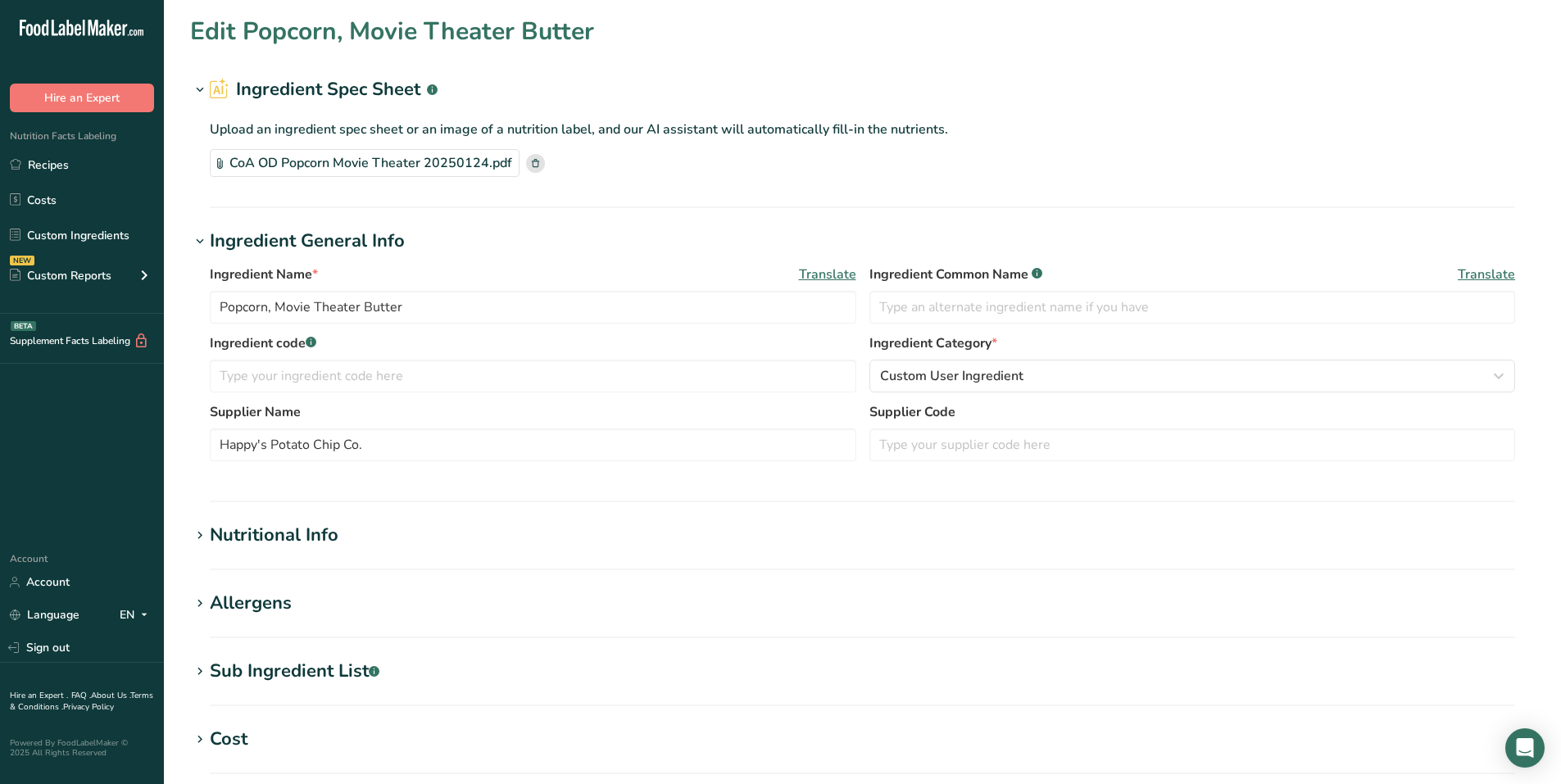
click at [532, 169] on rect at bounding box center [535, 163] width 19 height 19
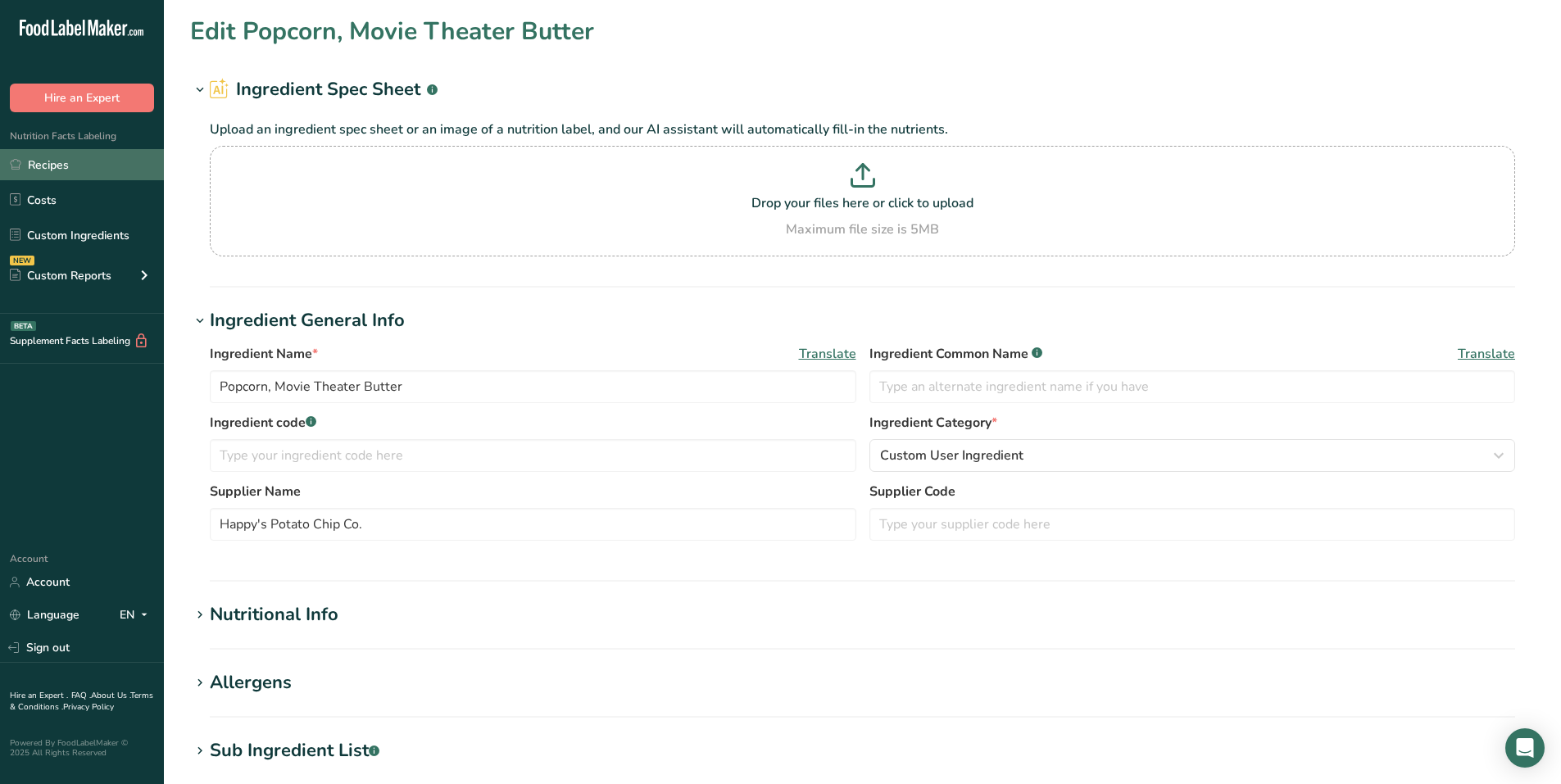
click at [61, 166] on link "Recipes" at bounding box center [81, 165] width 164 height 31
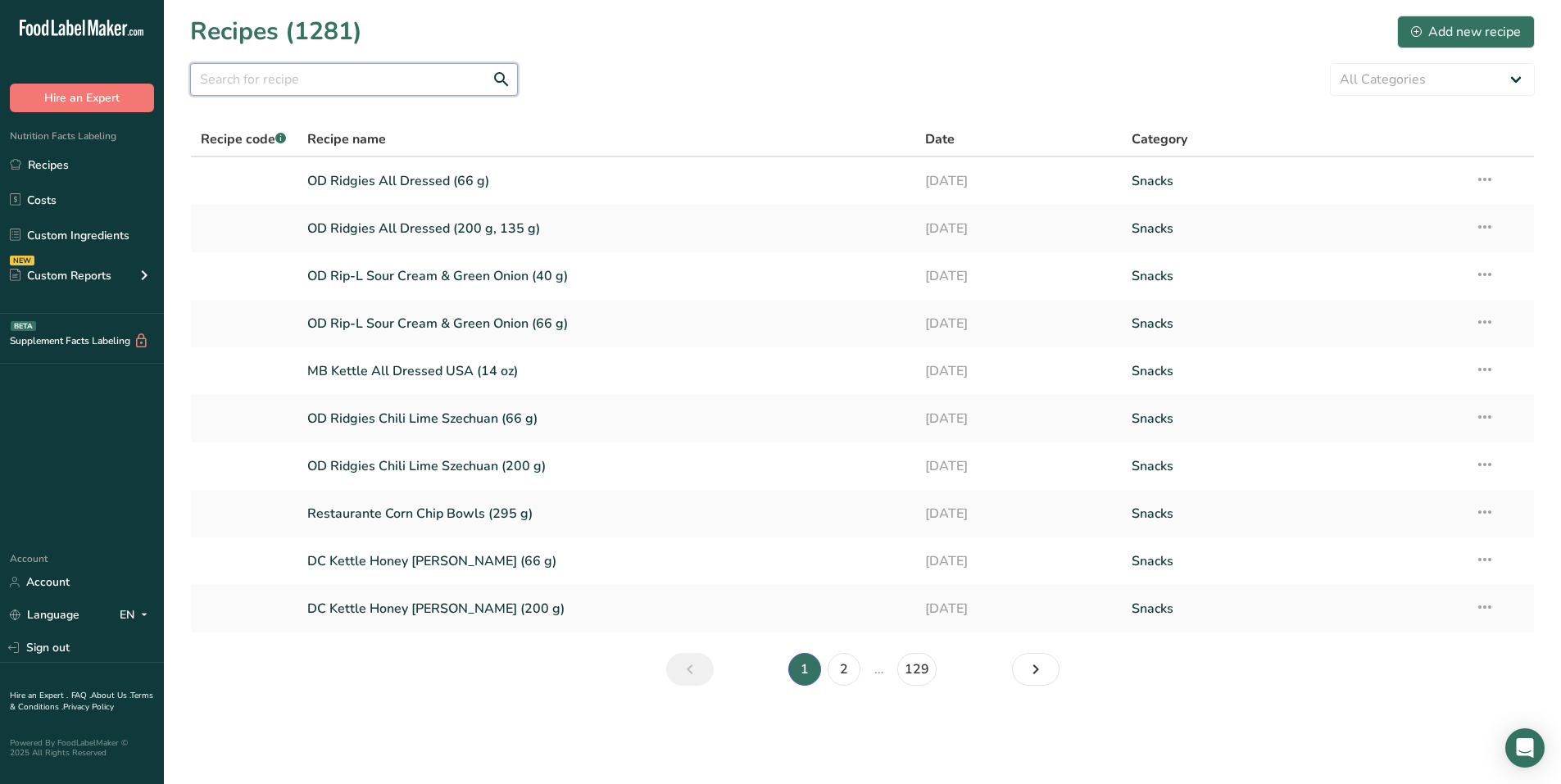
click at [276, 82] on input "text" at bounding box center [354, 80] width 327 height 33
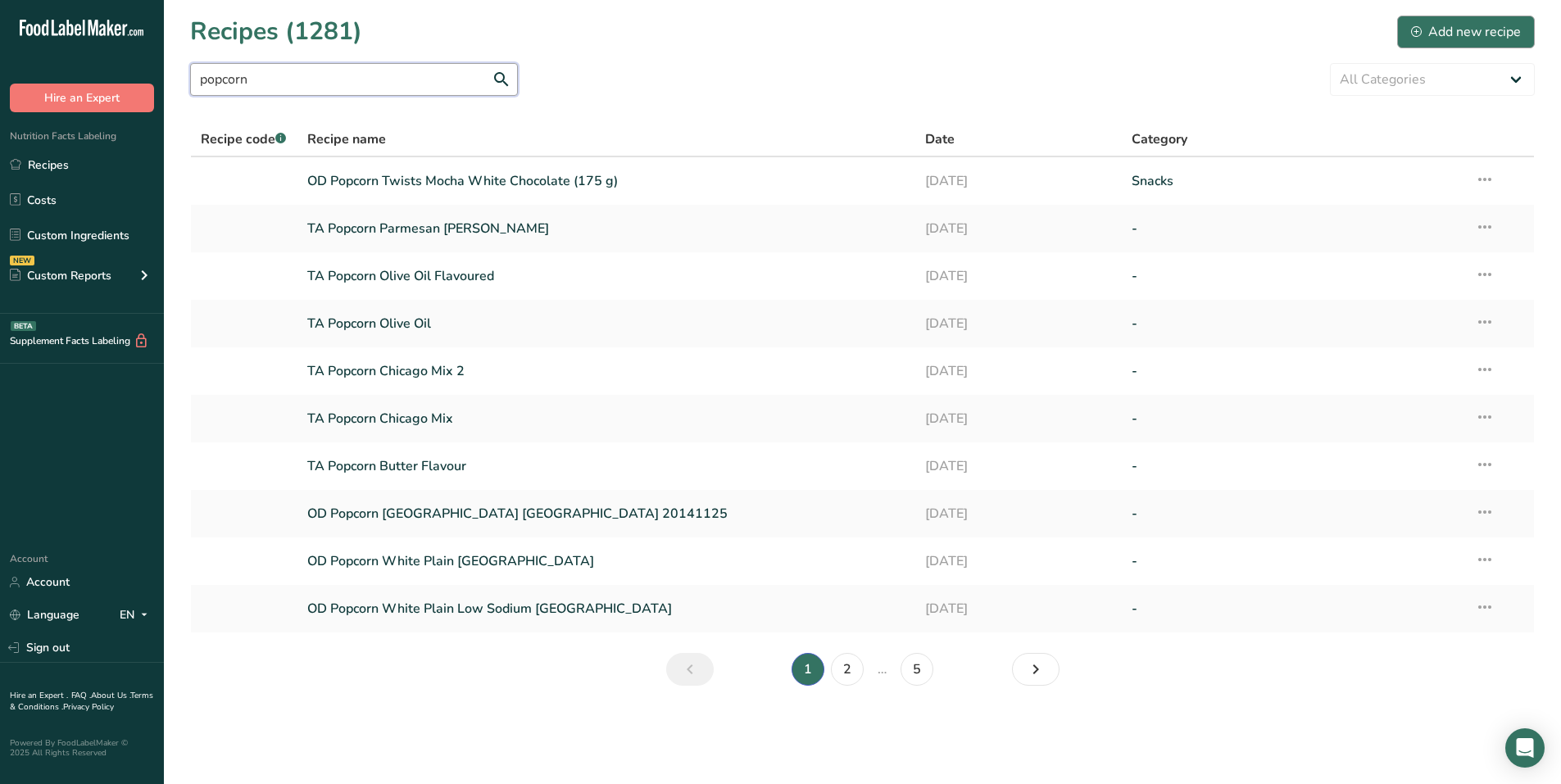
type input "popcorn"
click at [1444, 33] on div "Add new recipe" at bounding box center [1466, 32] width 109 height 20
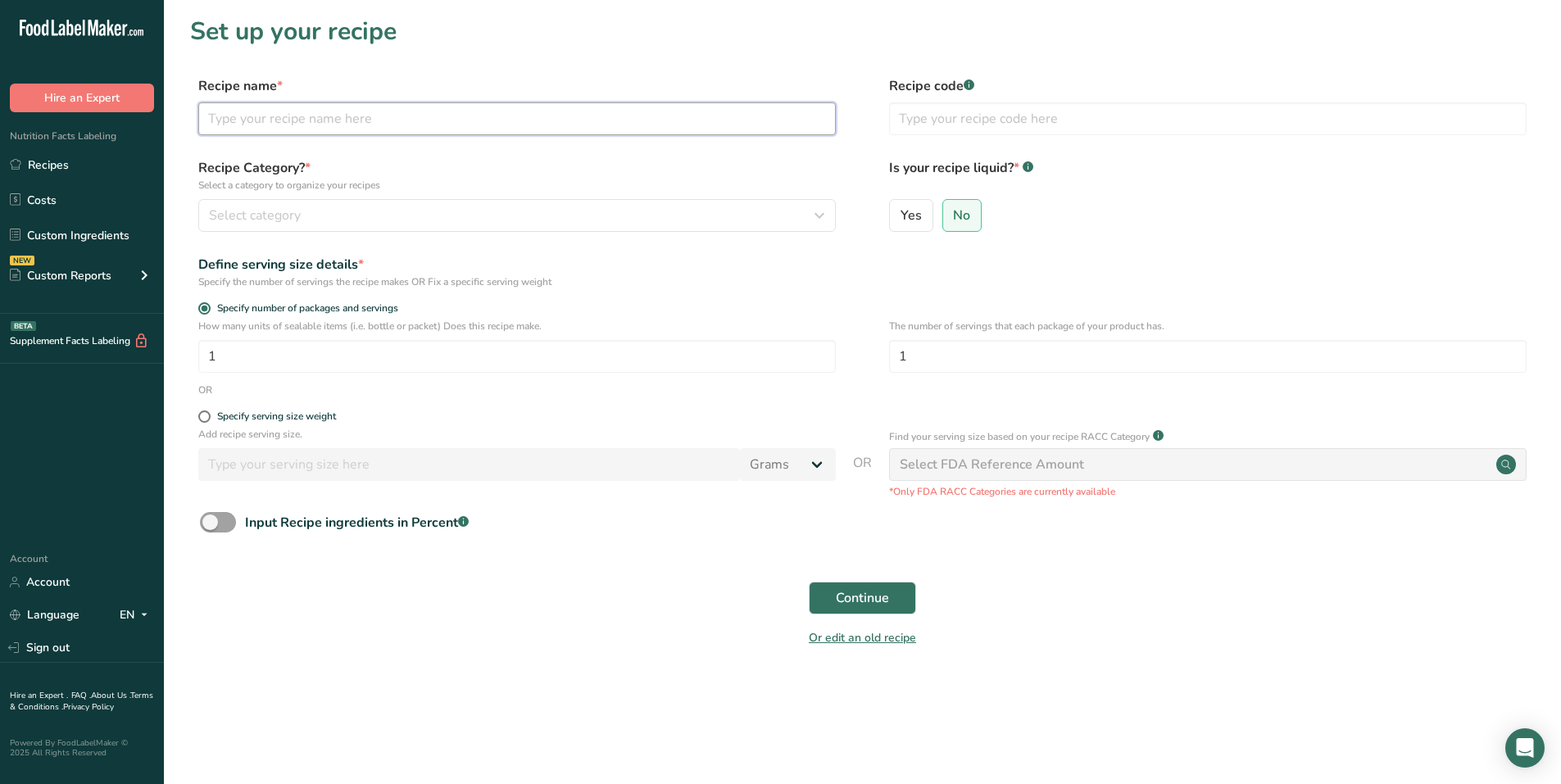
click at [294, 110] on input "text" at bounding box center [516, 118] width 638 height 33
type input "OD Popcorn Dill (6 oz)"
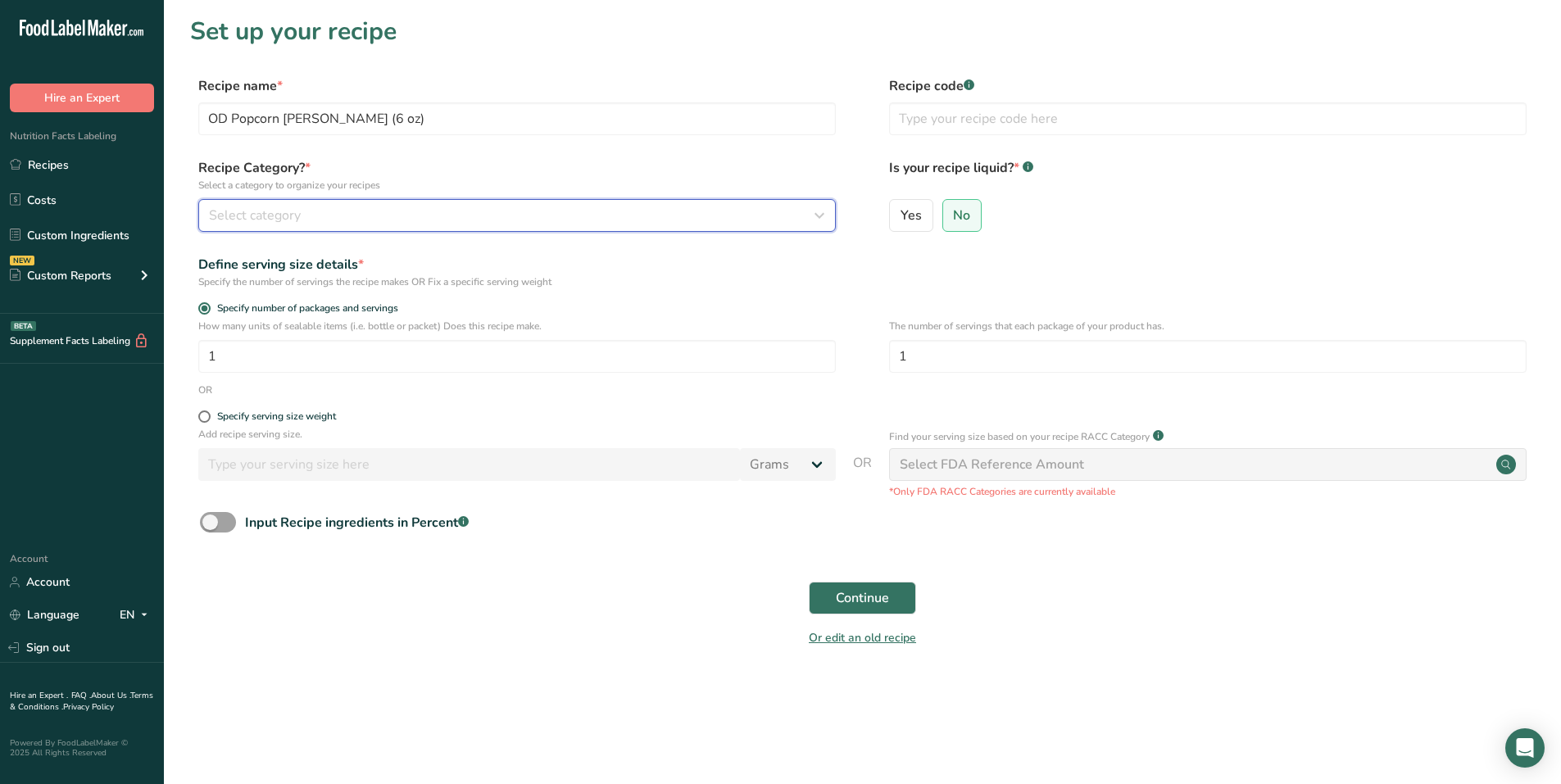
click at [358, 225] on button "Select category" at bounding box center [516, 215] width 638 height 33
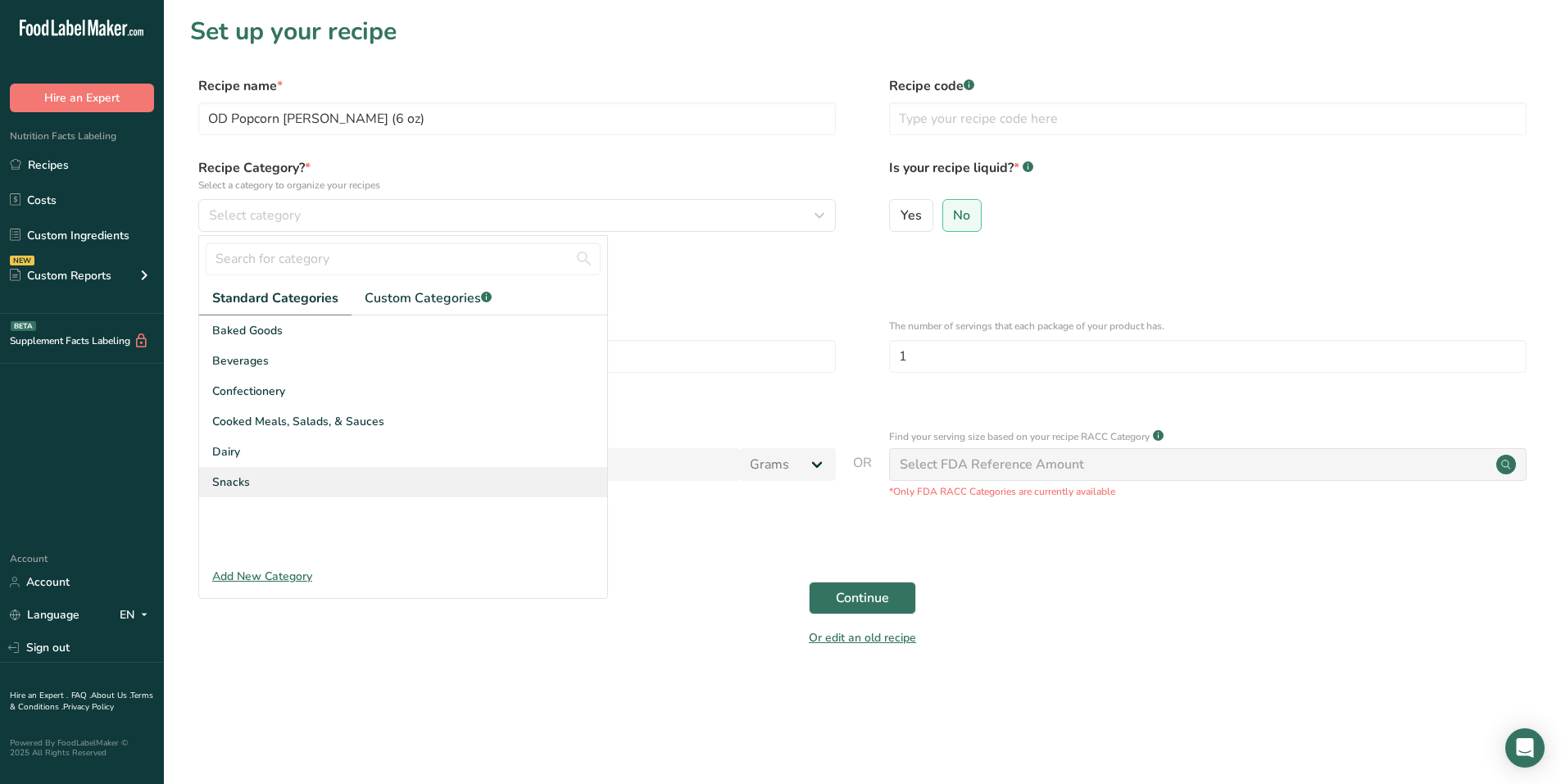
click at [240, 483] on span "Snacks" at bounding box center [232, 482] width 38 height 17
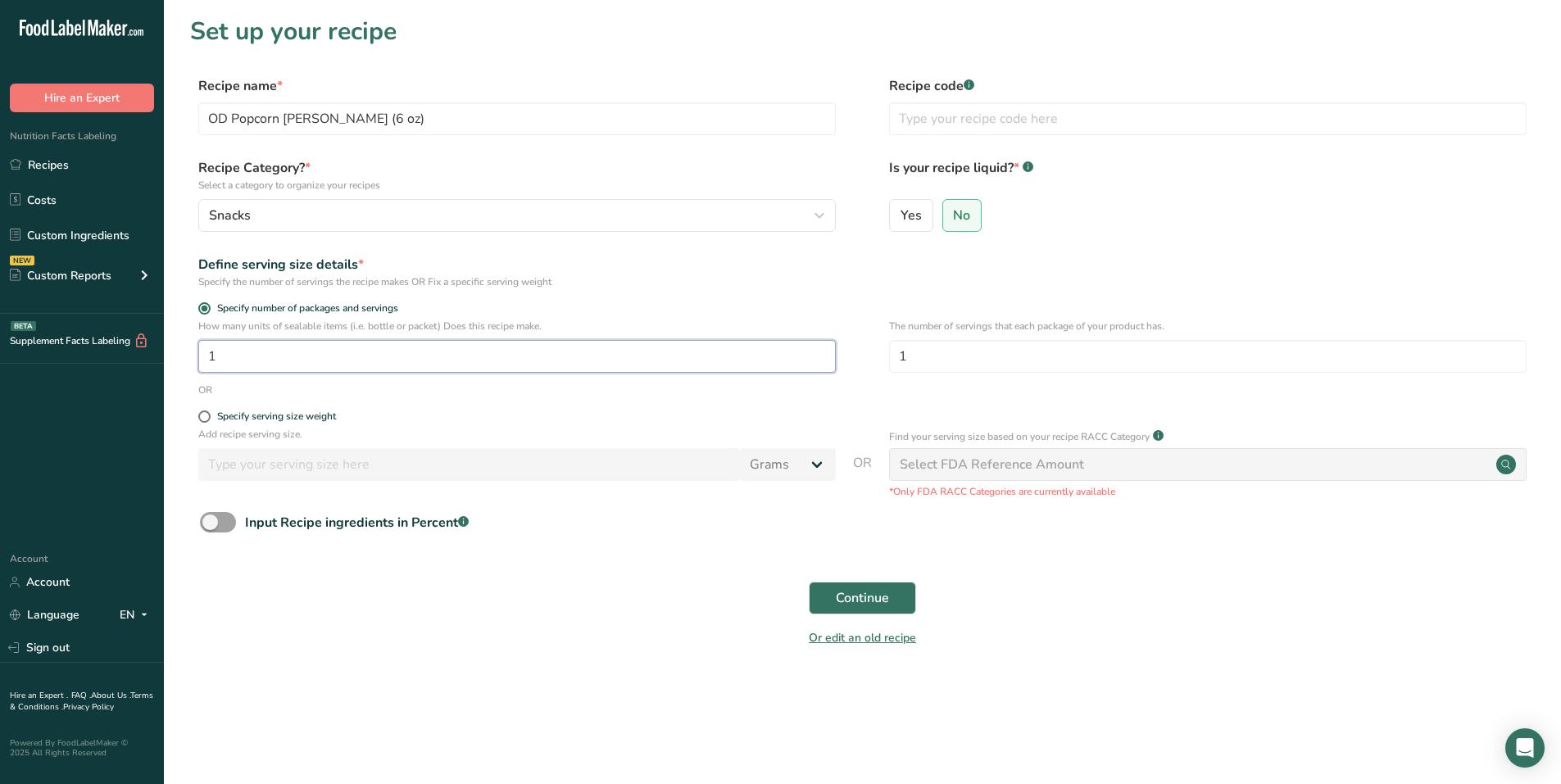
drag, startPoint x: 183, startPoint y: 363, endPoint x: 149, endPoint y: 361, distance: 34.1
click at [149, 361] on div ".a-20{fill:#fff;} Hire an Expert Nutrition Facts Labeling Recipes Costs Custom …" at bounding box center [780, 392] width 1561 height 784
drag, startPoint x: 933, startPoint y: 355, endPoint x: 845, endPoint y: 354, distance: 88.0
click at [875, 354] on div "How many units of sealable items (i.e. bottle or packet) Does this recipe make.…" at bounding box center [862, 351] width 1345 height 64
type input "6"
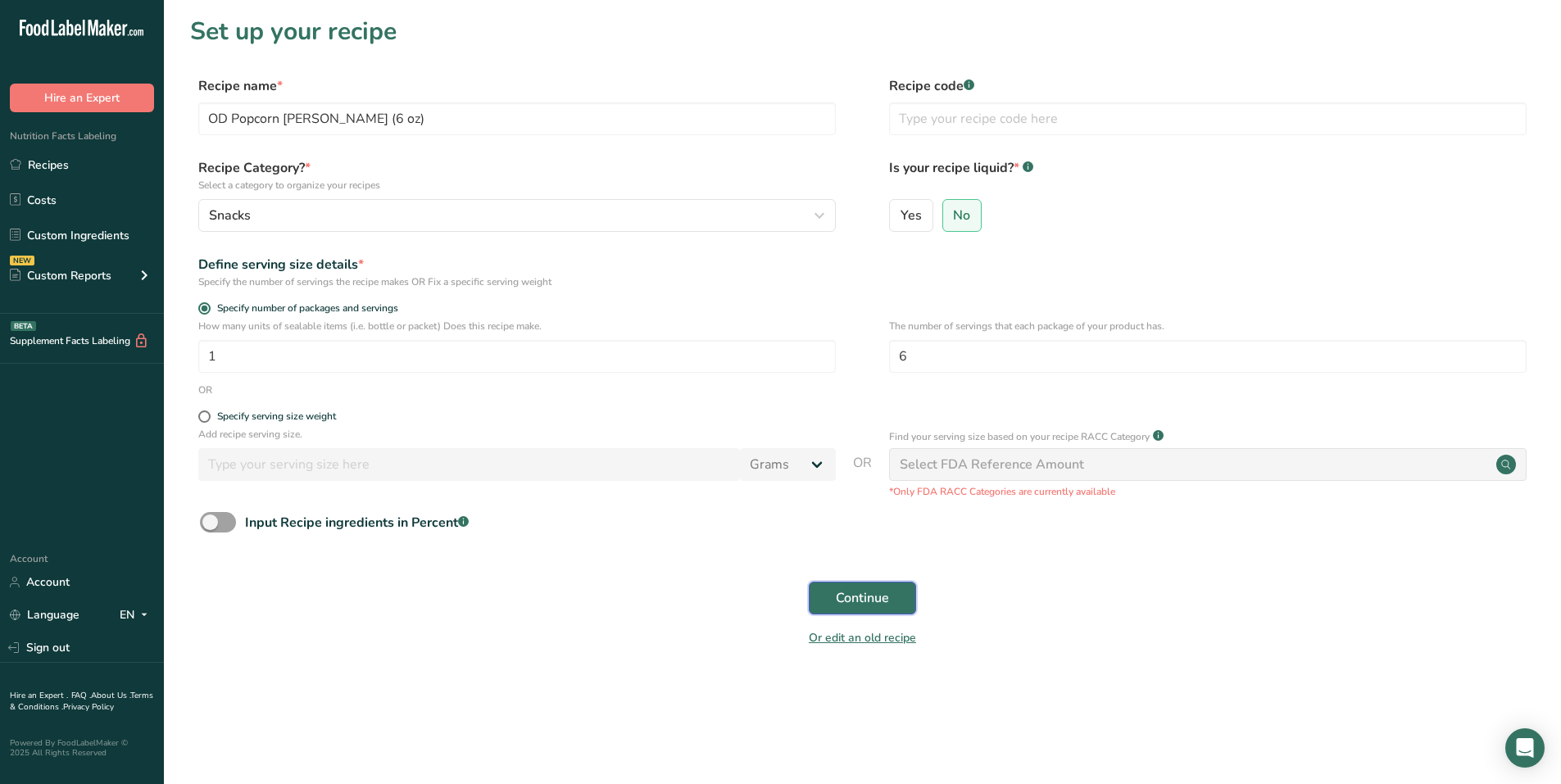
click at [888, 591] on span "Continue" at bounding box center [862, 599] width 53 height 20
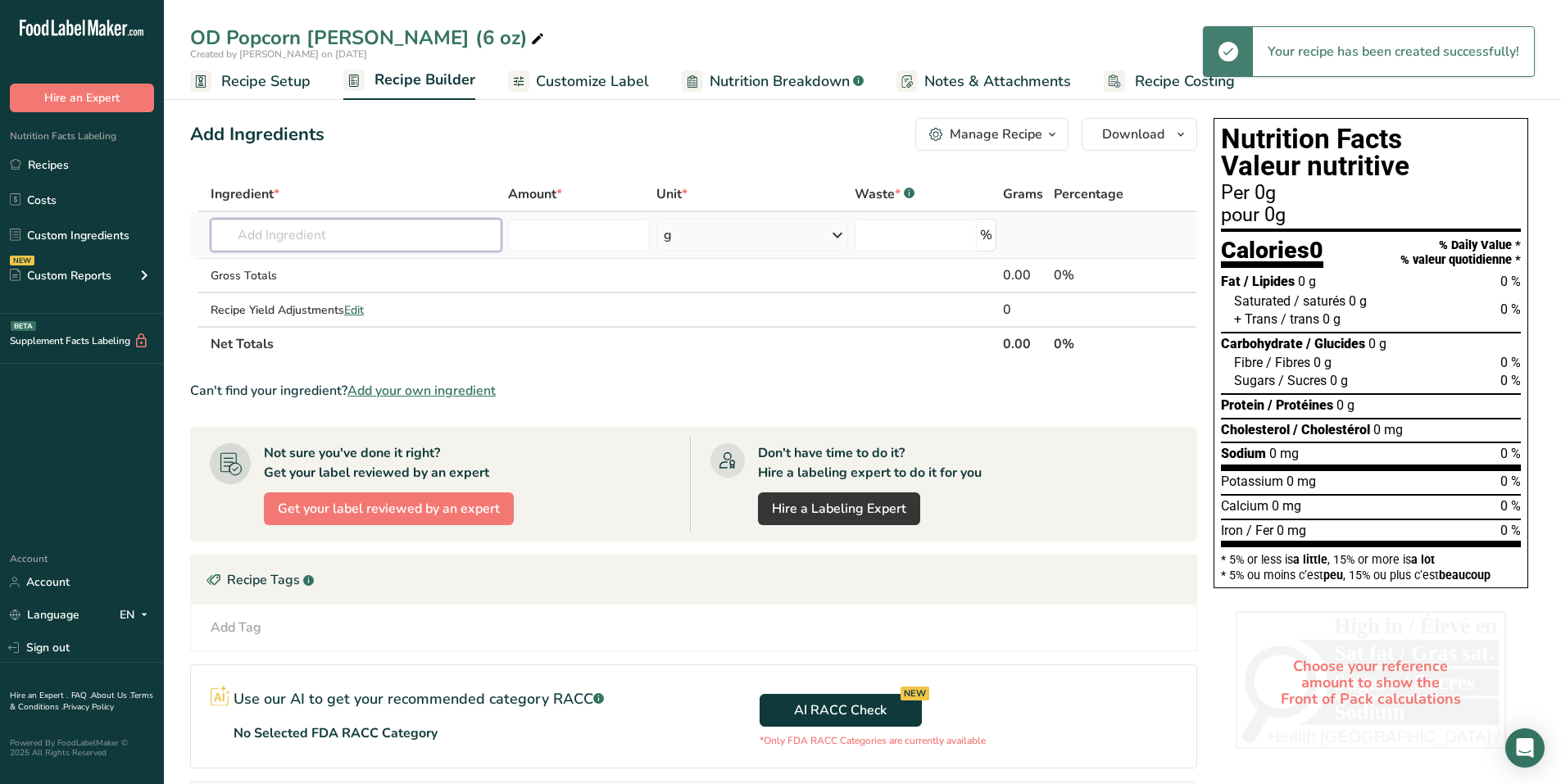
click at [327, 228] on input "text" at bounding box center [356, 235] width 291 height 33
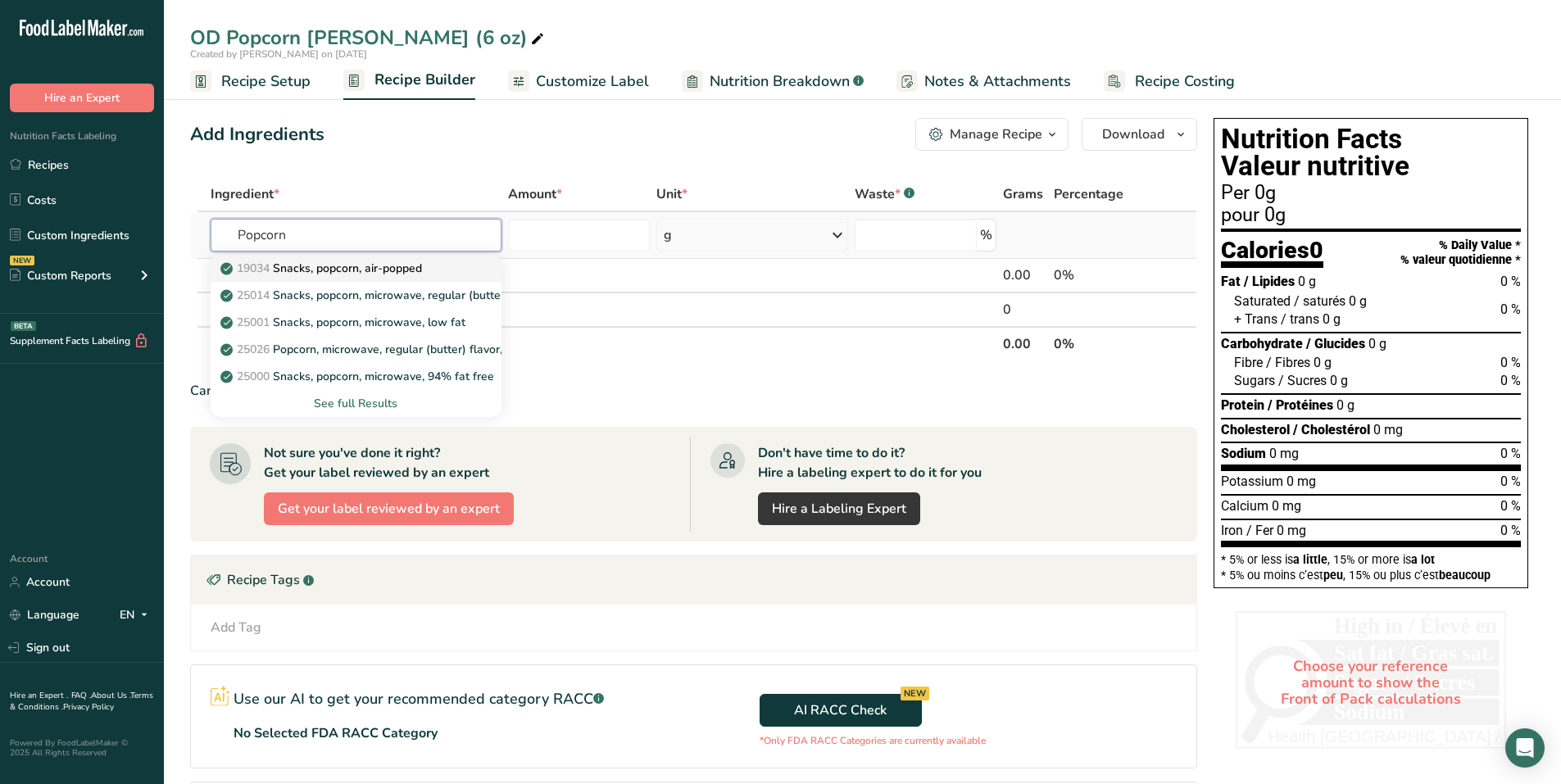
type input "Popcorn"
click at [319, 270] on p "19034 Snacks, popcorn, air-popped" at bounding box center [322, 268] width 198 height 17
type input "Snacks, popcorn, air-popped"
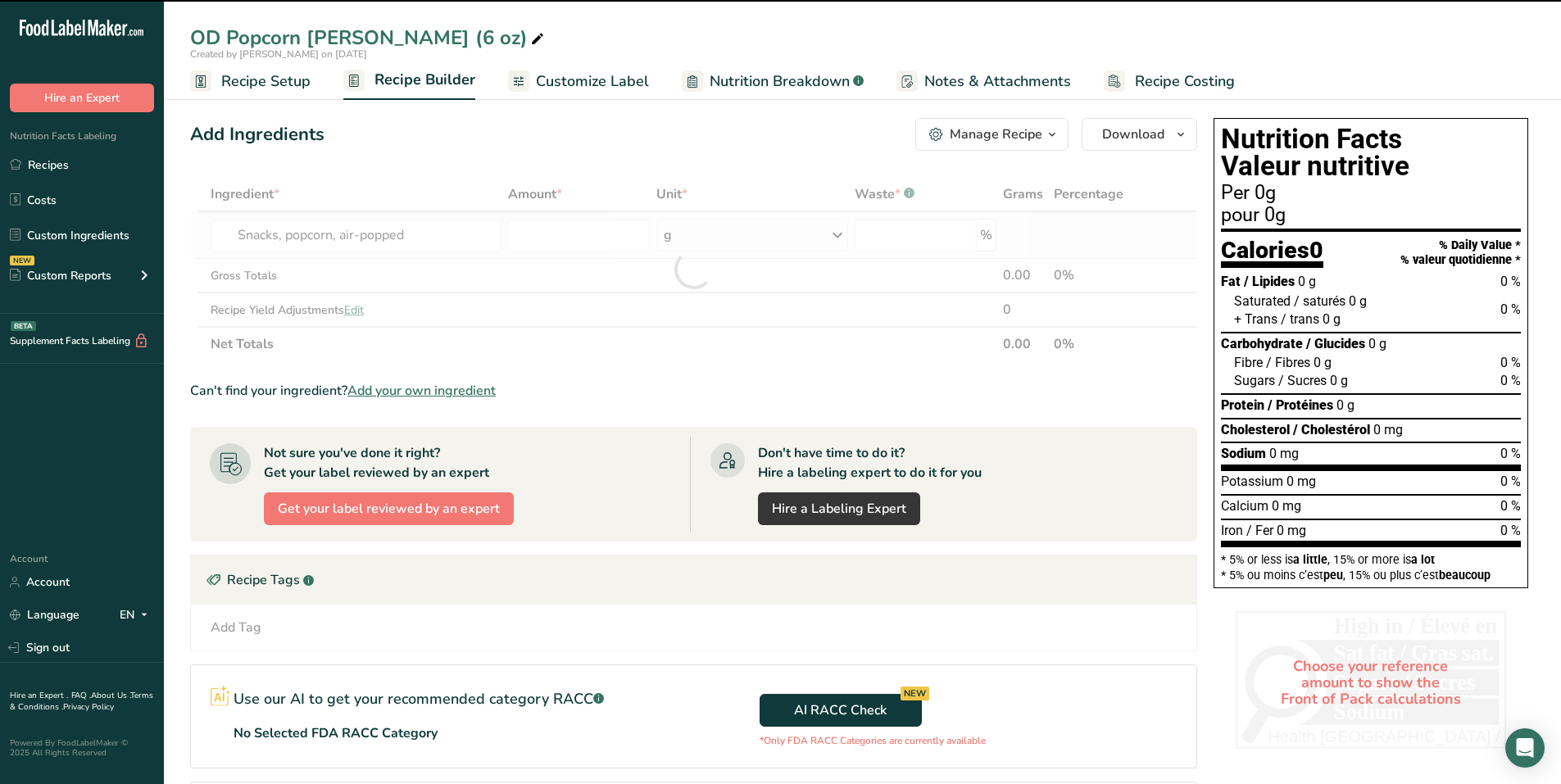
type input "0"
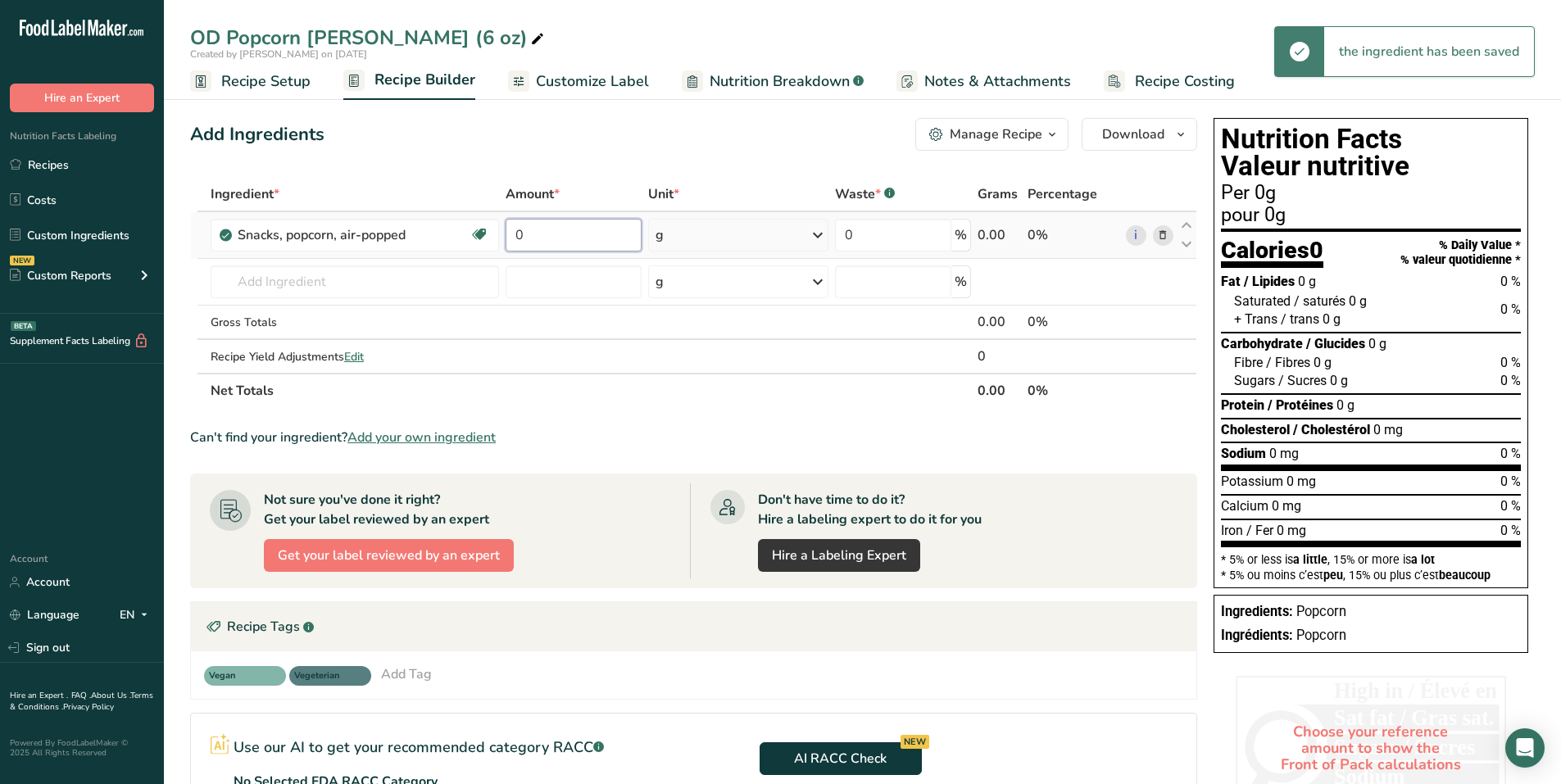
drag, startPoint x: 576, startPoint y: 237, endPoint x: 503, endPoint y: 235, distance: 73.0
click at [503, 235] on td "0" at bounding box center [574, 236] width 143 height 47
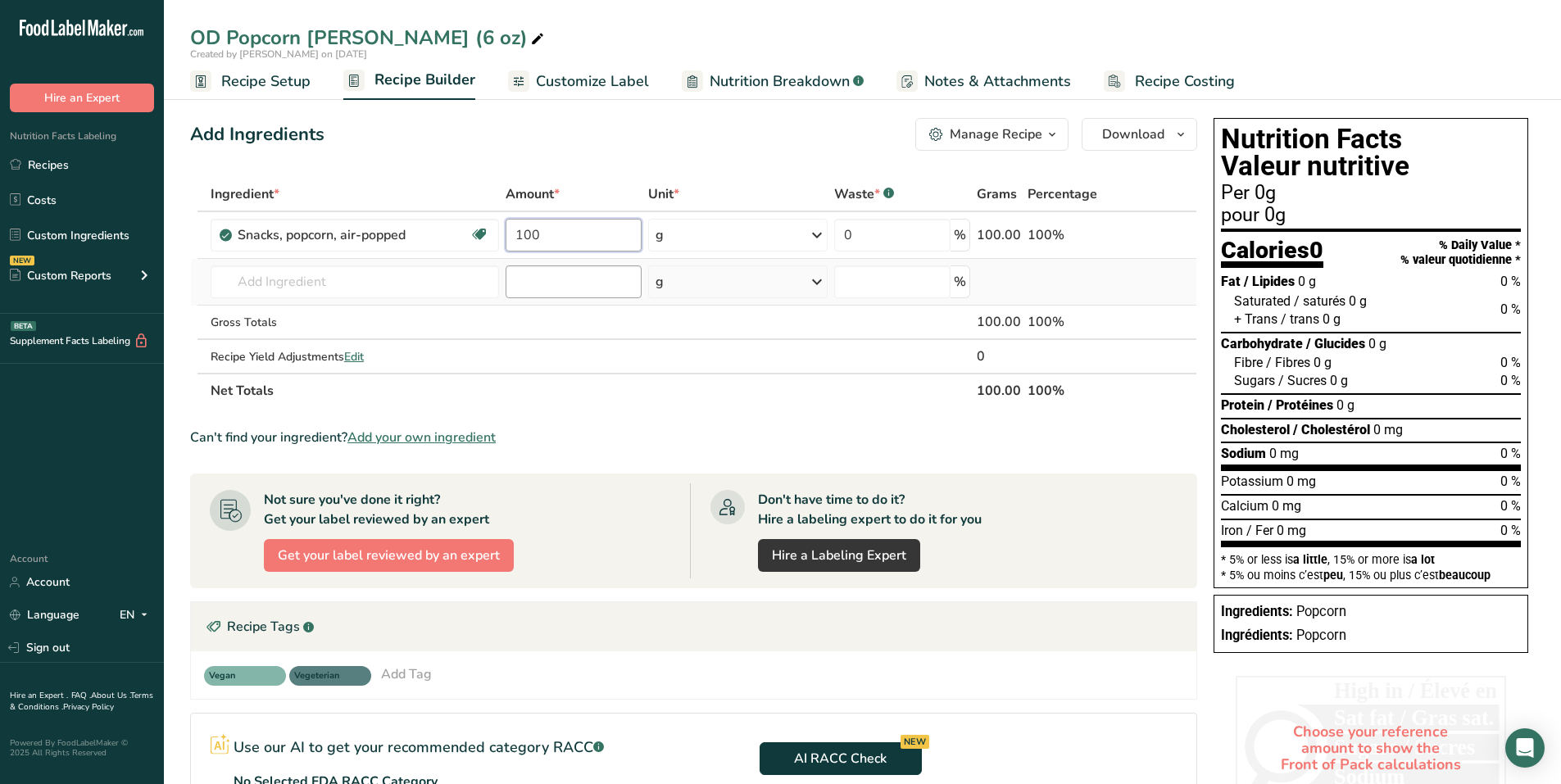
type input "100"
click at [518, 273] on div "Ingredient * Amount * Unit * Waste * .a-a{fill:#347362;}.b-a{fill:#fff;} Grams …" at bounding box center [694, 293] width 1008 height 231
click at [558, 232] on input "100" at bounding box center [573, 235] width 136 height 33
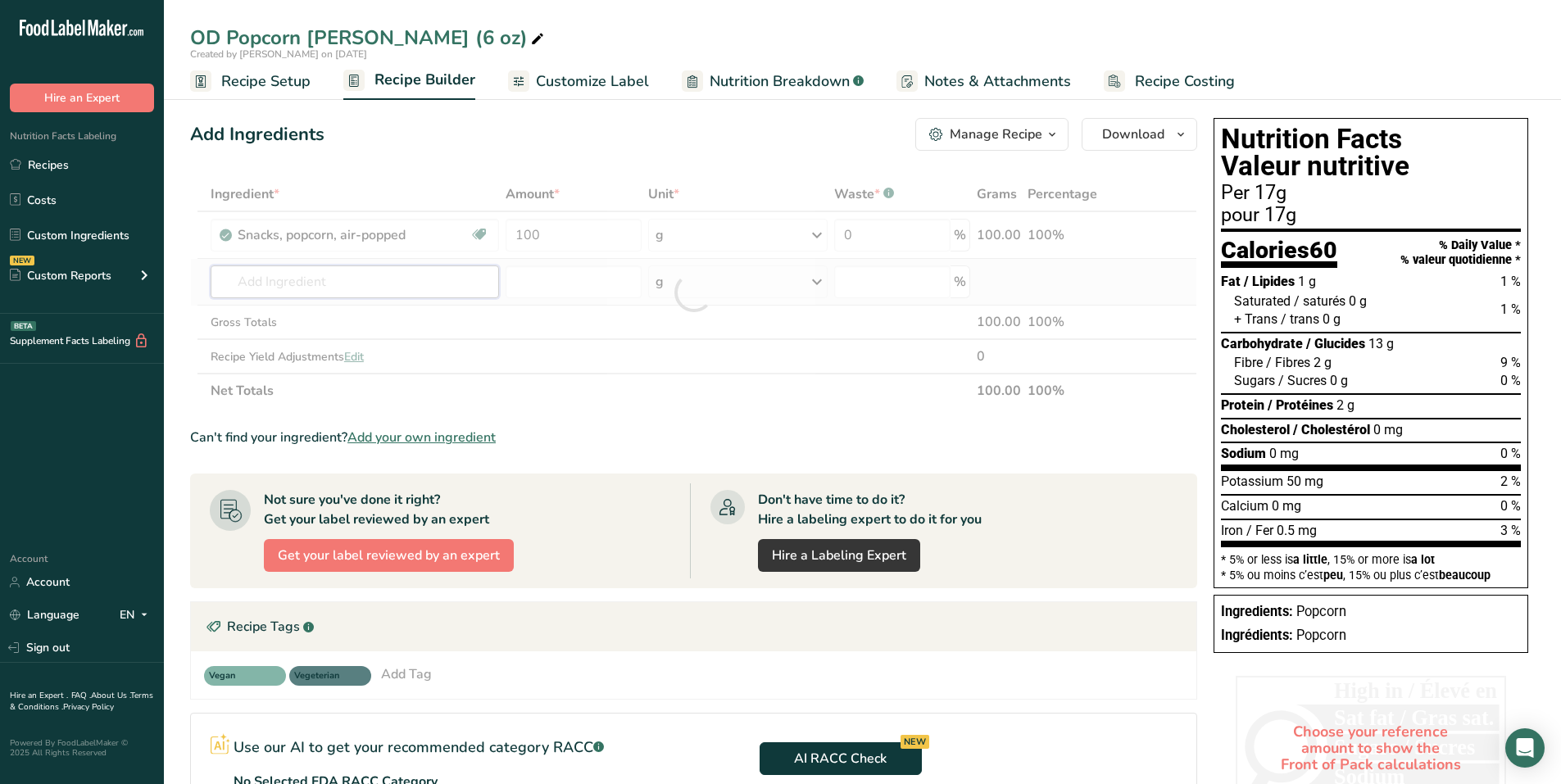
click at [270, 281] on div "Ingredient * Amount * Unit * Waste * .a-a{fill:#347362;}.b-a{fill:#fff;} Grams …" at bounding box center [694, 293] width 1008 height 231
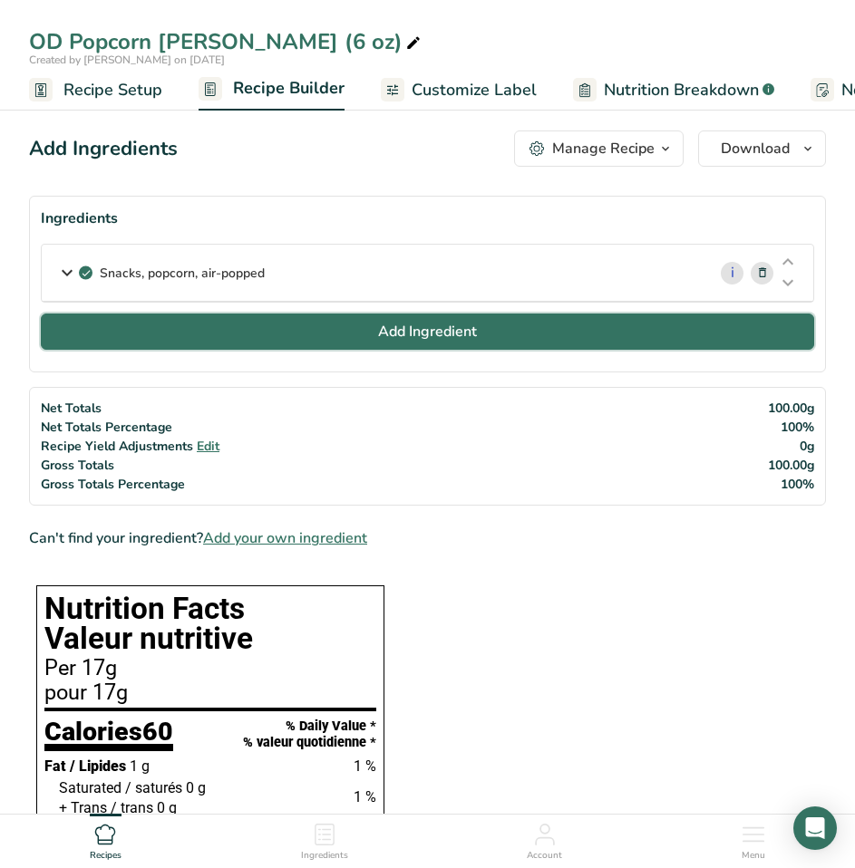
click at [442, 329] on span "Add Ingredient" at bounding box center [427, 332] width 99 height 22
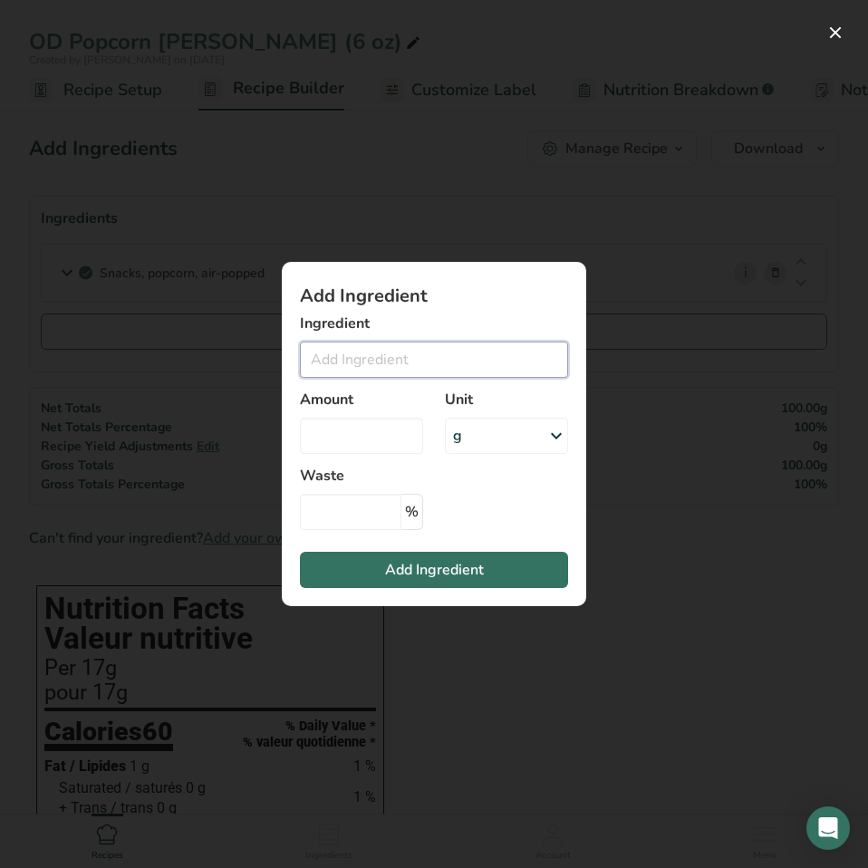
click at [403, 358] on input "Add ingredient modal" at bounding box center [434, 360] width 268 height 36
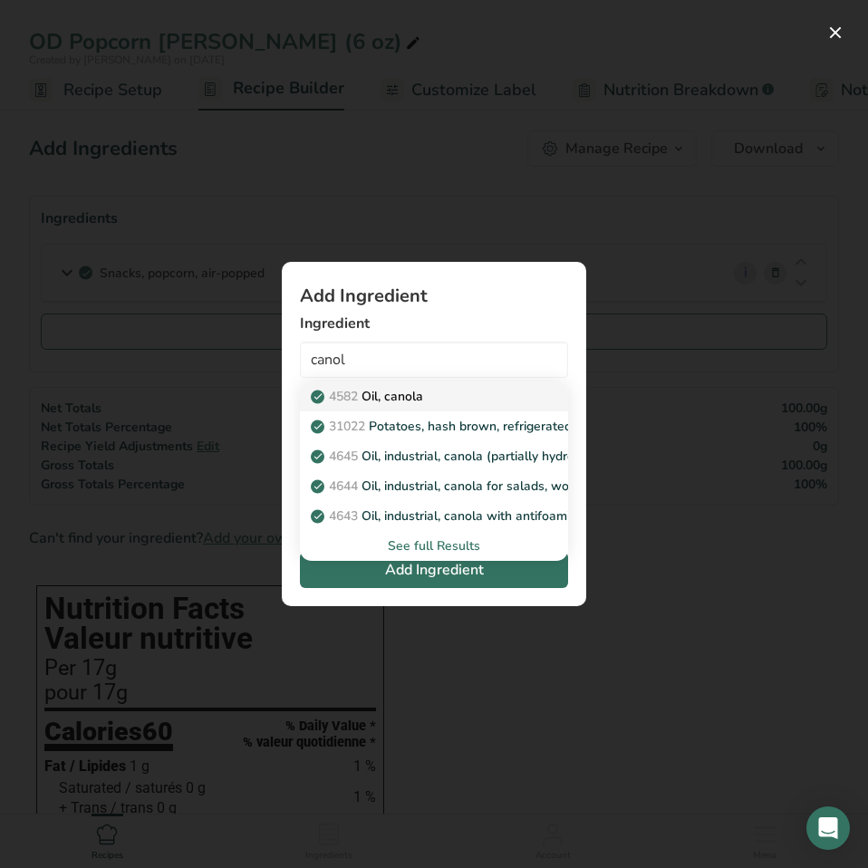
click at [406, 393] on p "4582 Oil, canola" at bounding box center [368, 396] width 109 height 19
type input "Oil, canola"
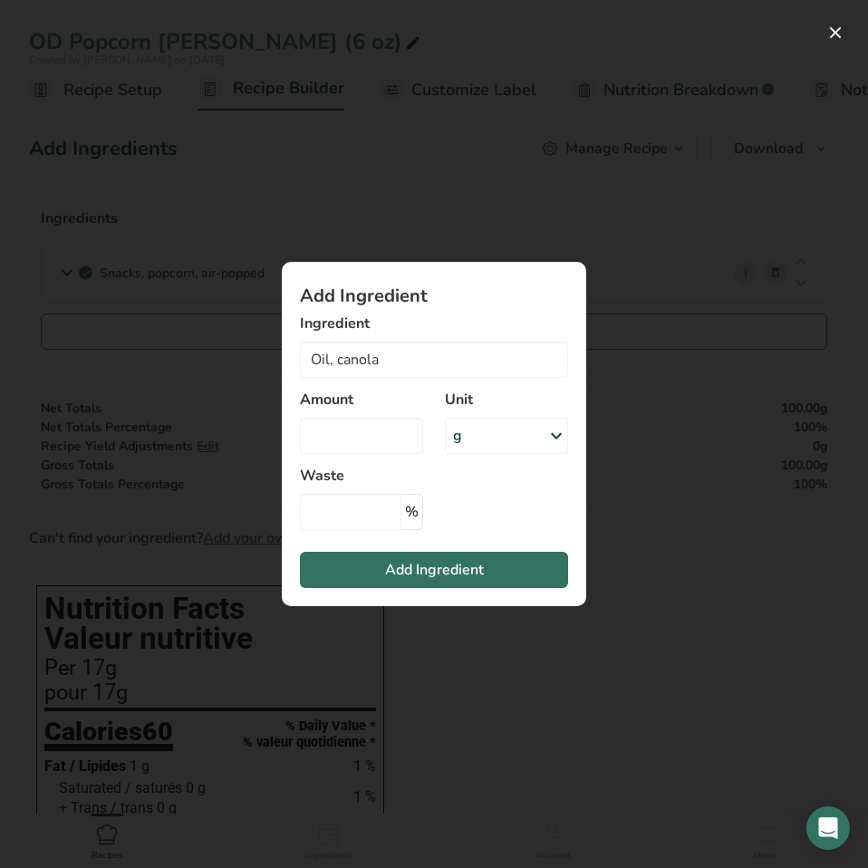
click at [68, 705] on div "Add ingredient modal" at bounding box center [434, 434] width 868 height 868
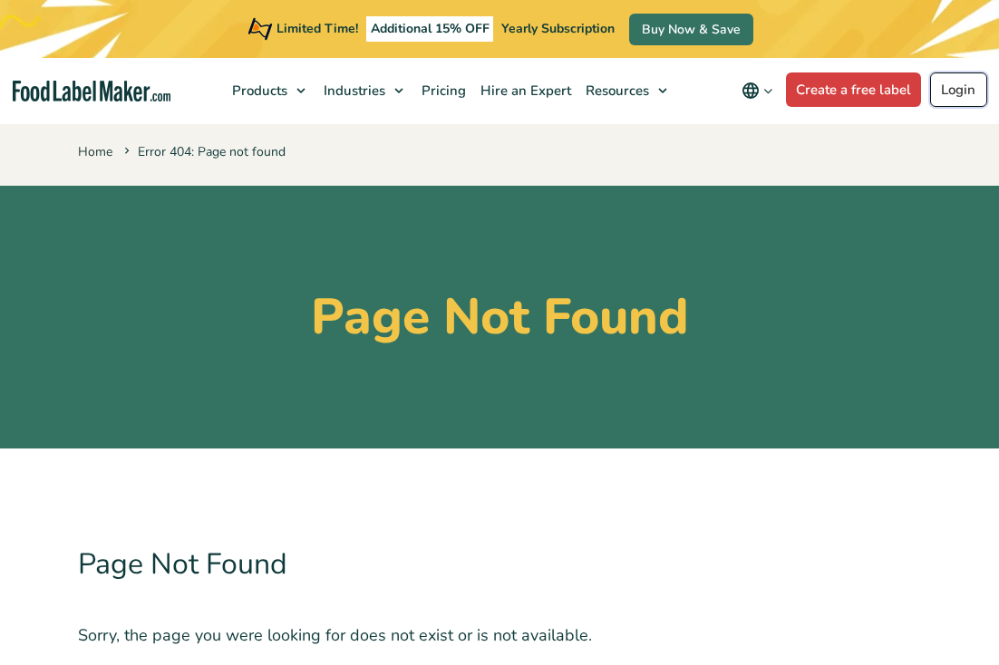
click at [978, 82] on link "Login" at bounding box center [958, 89] width 57 height 34
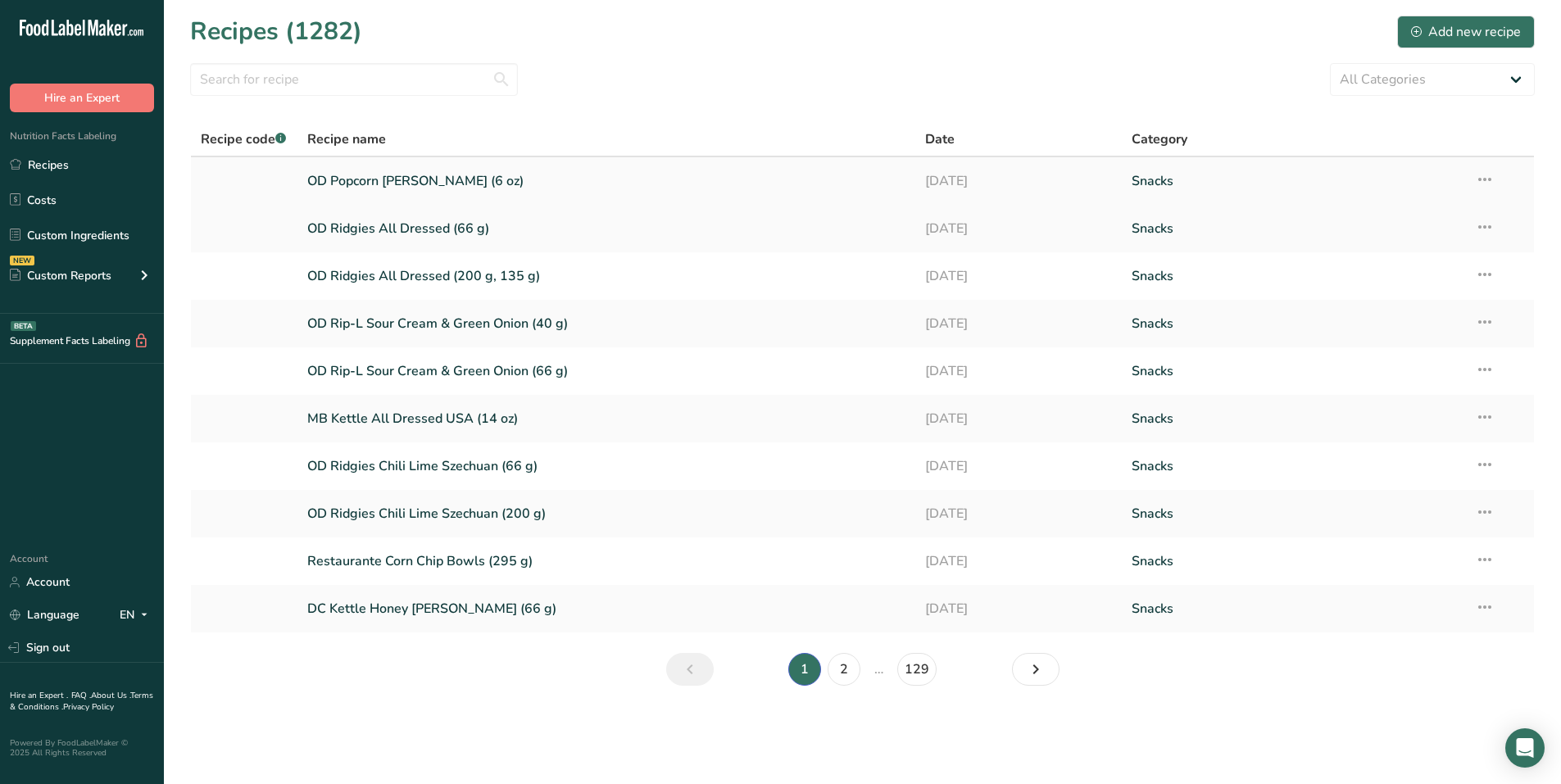
click at [374, 176] on link "OD Popcorn [PERSON_NAME] (6 oz)" at bounding box center [607, 181] width 599 height 34
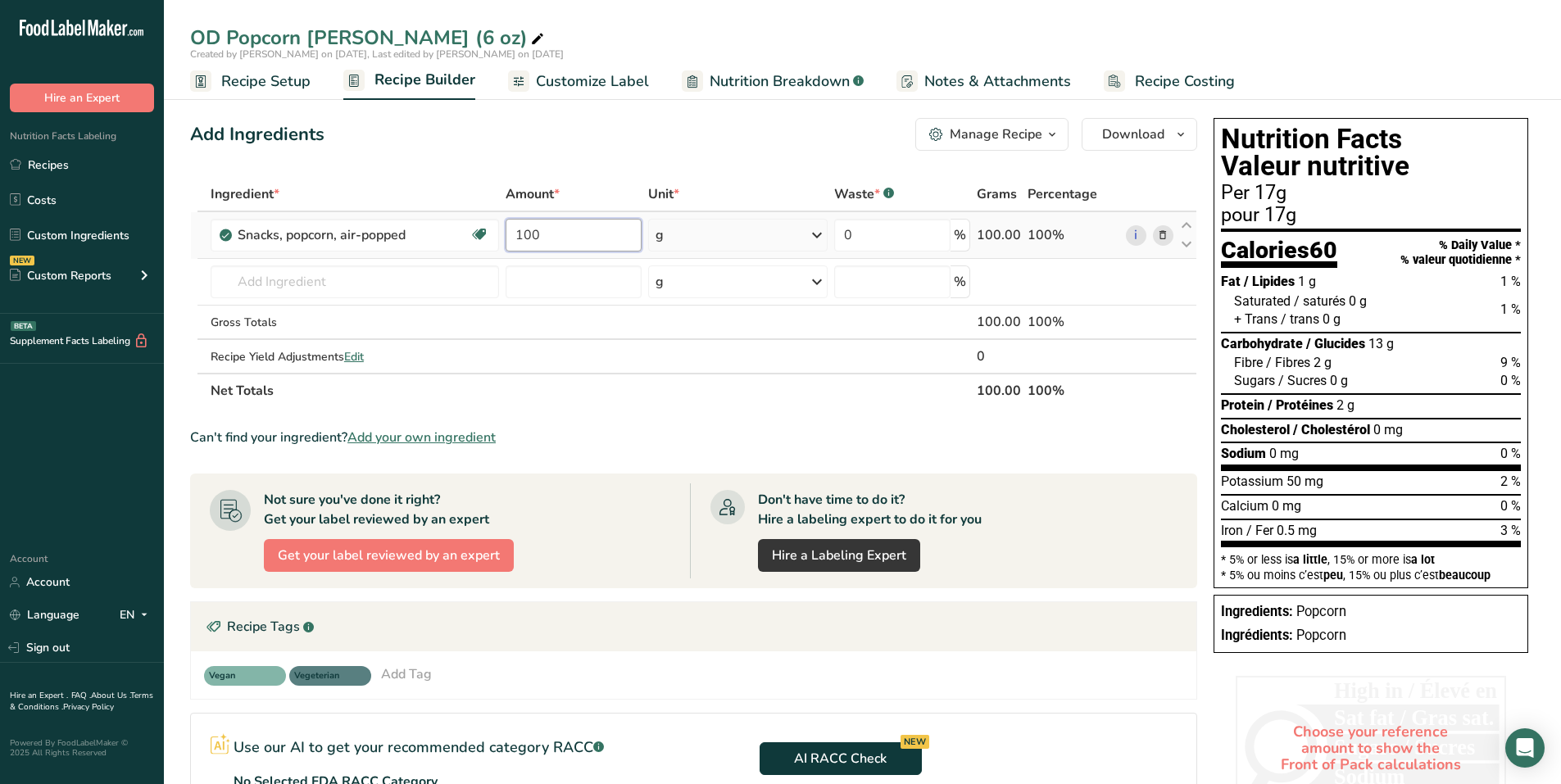
drag, startPoint x: 555, startPoint y: 231, endPoint x: 512, endPoint y: 236, distance: 43.3
click at [513, 233] on input "100" at bounding box center [573, 235] width 136 height 33
click at [546, 241] on input "100" at bounding box center [573, 235] width 136 height 33
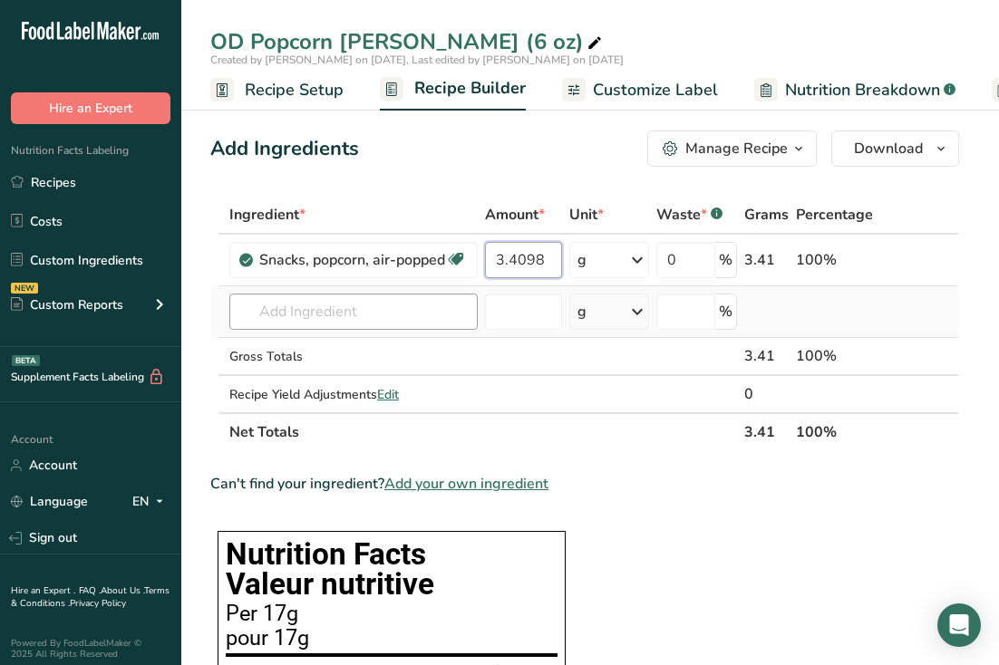
type input "3.4098"
click at [387, 295] on div "Ingredient * Amount * Unit * Waste * .a-a{fill:#347362;}.b-a{fill:#fff;} Grams …" at bounding box center [584, 324] width 749 height 256
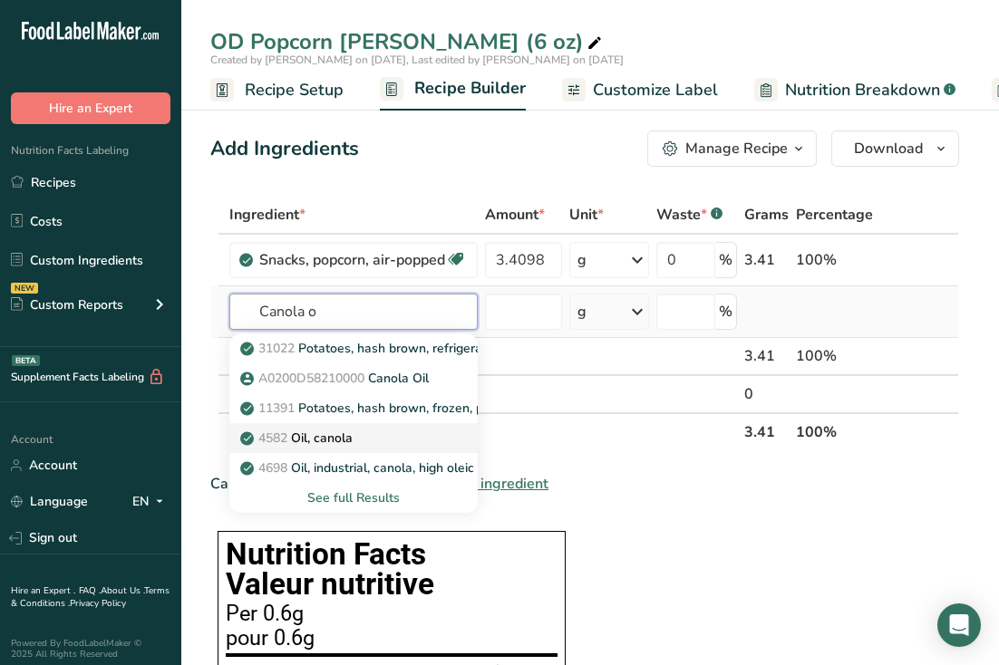
type input "Canola o"
click at [363, 435] on div "4582 Oil, canola" at bounding box center [339, 438] width 190 height 19
type input "Oil, canola"
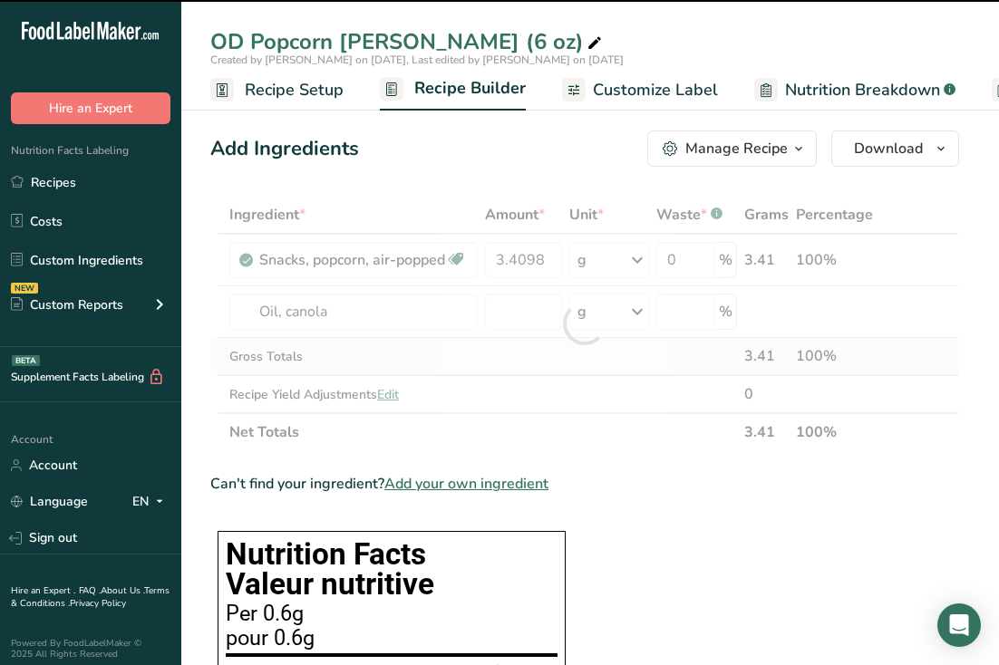
type input "0"
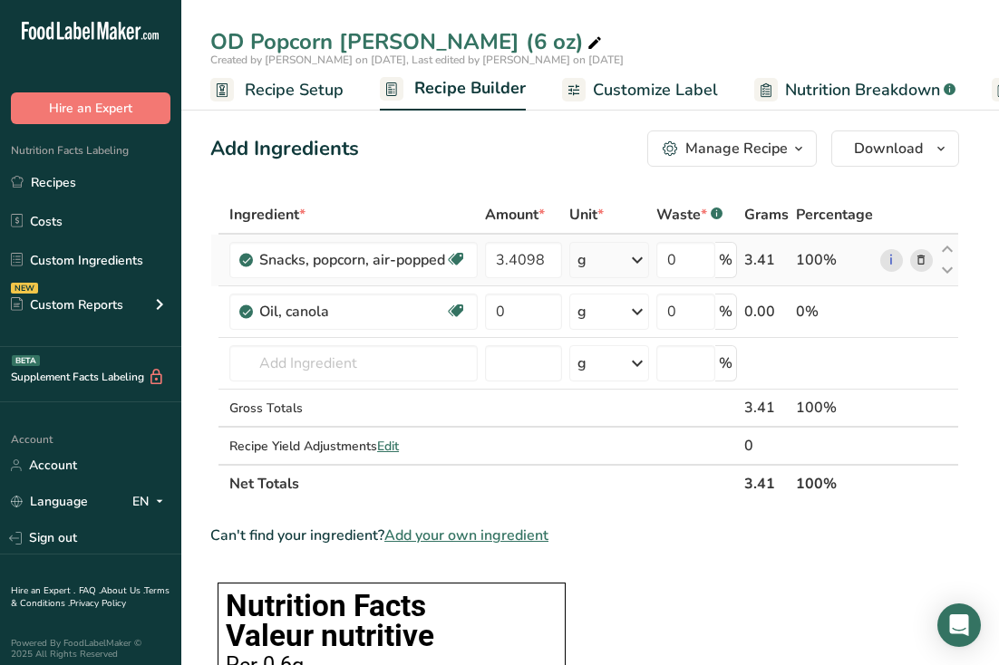
click at [635, 265] on icon at bounding box center [637, 260] width 22 height 33
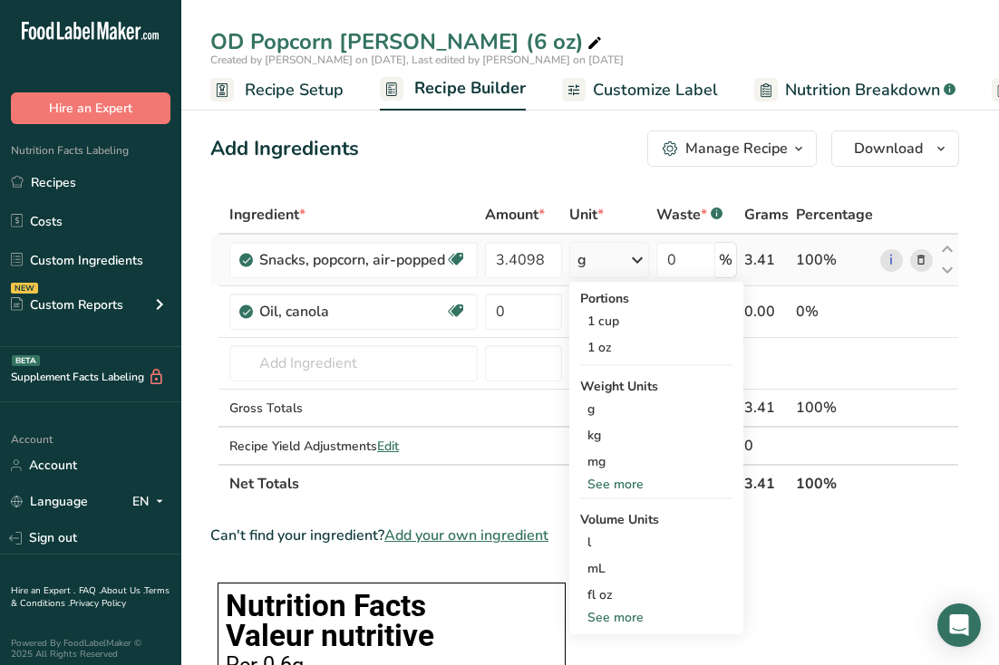
click at [627, 490] on div "See more" at bounding box center [656, 484] width 152 height 19
click at [622, 538] on div "oz" at bounding box center [656, 540] width 152 height 26
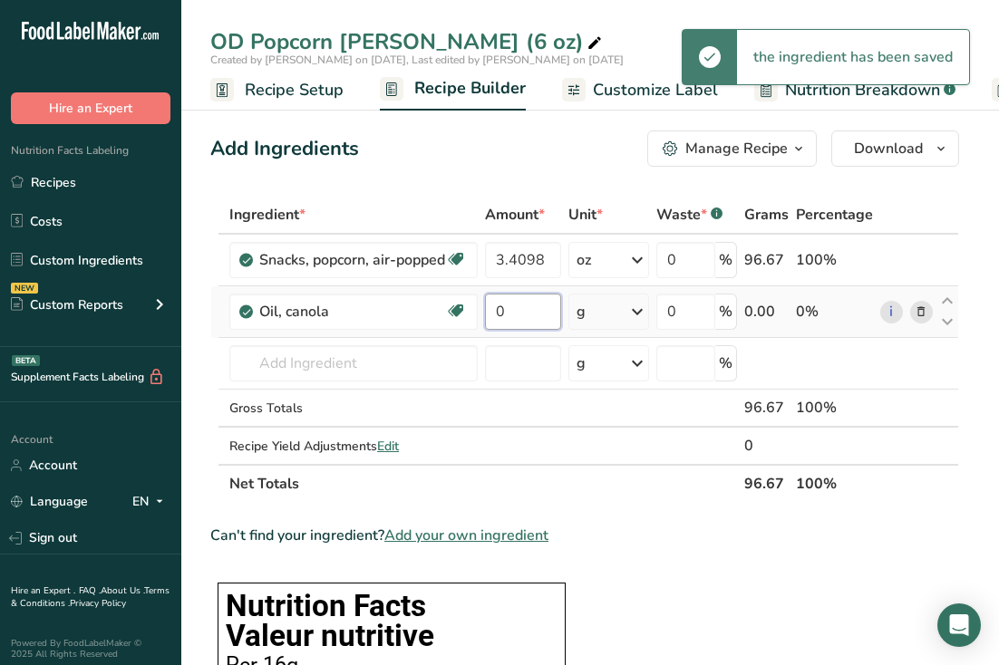
click at [536, 314] on input "0" at bounding box center [523, 312] width 76 height 36
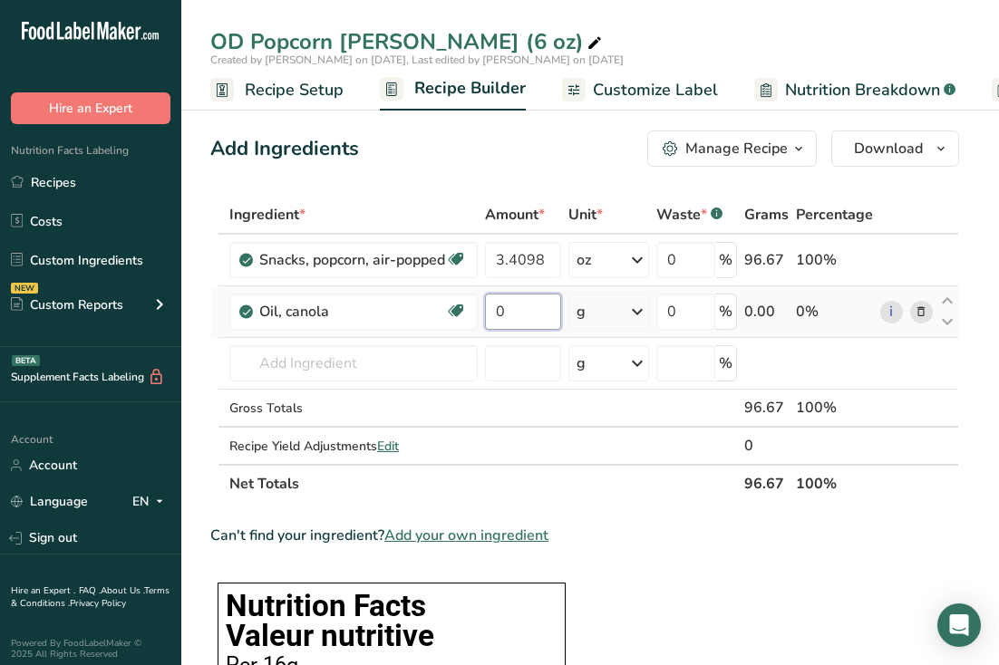
drag, startPoint x: 535, startPoint y: 316, endPoint x: 485, endPoint y: 315, distance: 49.9
click at [485, 315] on td "0" at bounding box center [522, 312] width 83 height 52
type input "1.5102"
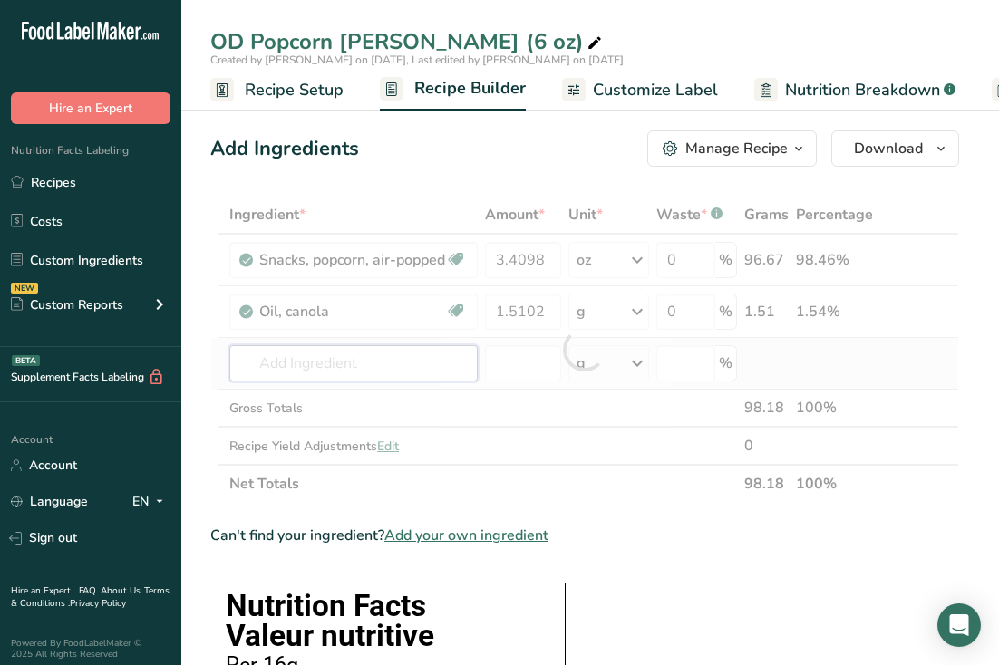
click at [322, 353] on div "Ingredient * Amount * Unit * Waste * .a-a{fill:#347362;}.b-a{fill:#fff;} Grams …" at bounding box center [584, 349] width 749 height 307
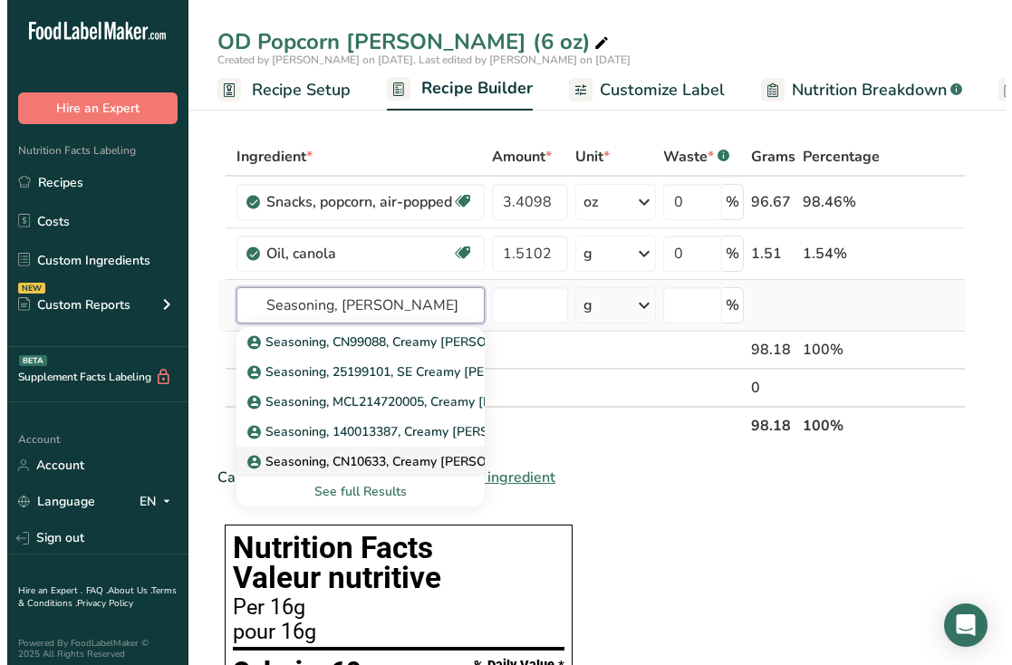
scroll to position [91, 0]
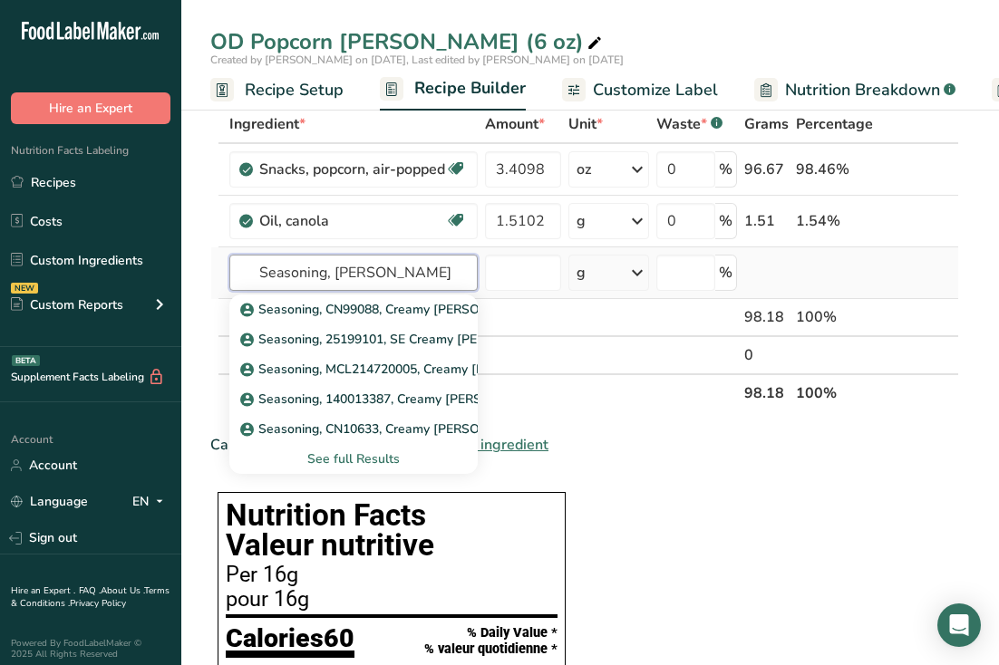
type input "Seasoning, dill"
click at [358, 462] on div "See full Results" at bounding box center [353, 458] width 219 height 19
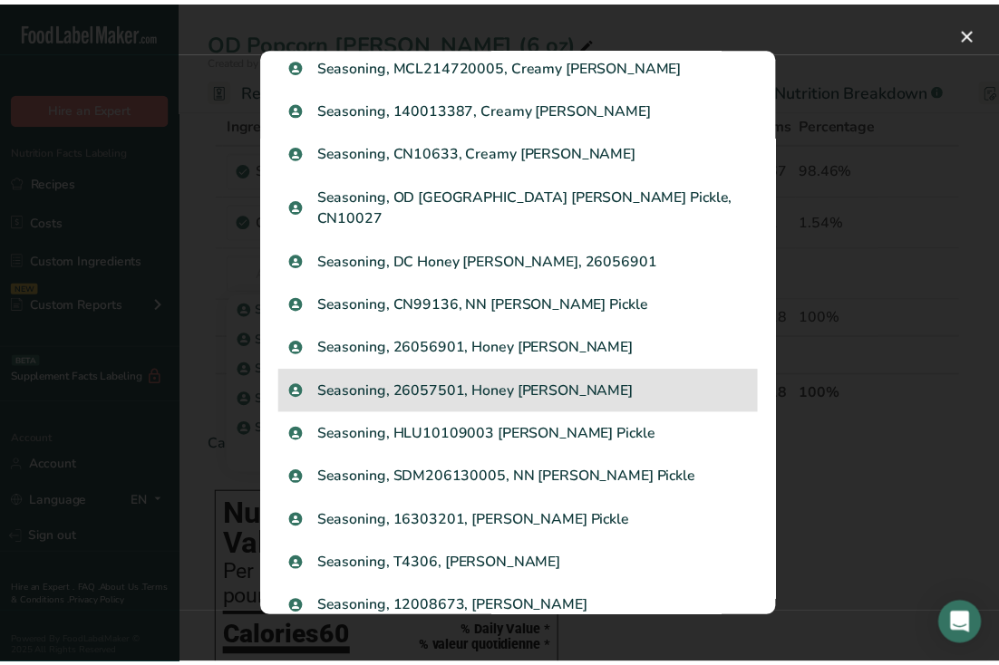
scroll to position [0, 0]
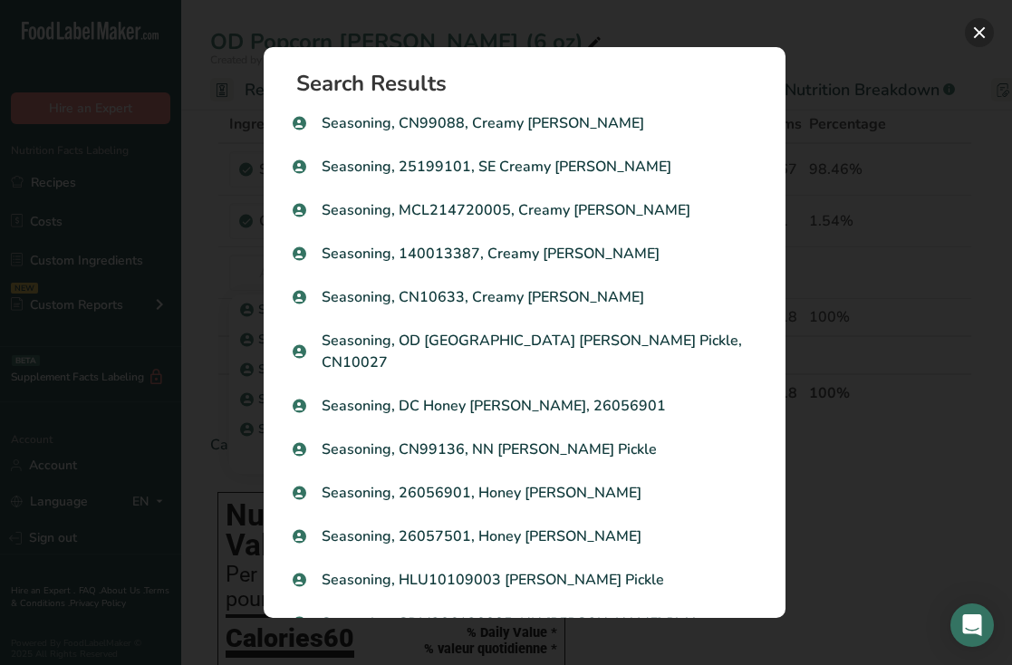
click at [976, 32] on button "Search results modal" at bounding box center [979, 32] width 29 height 29
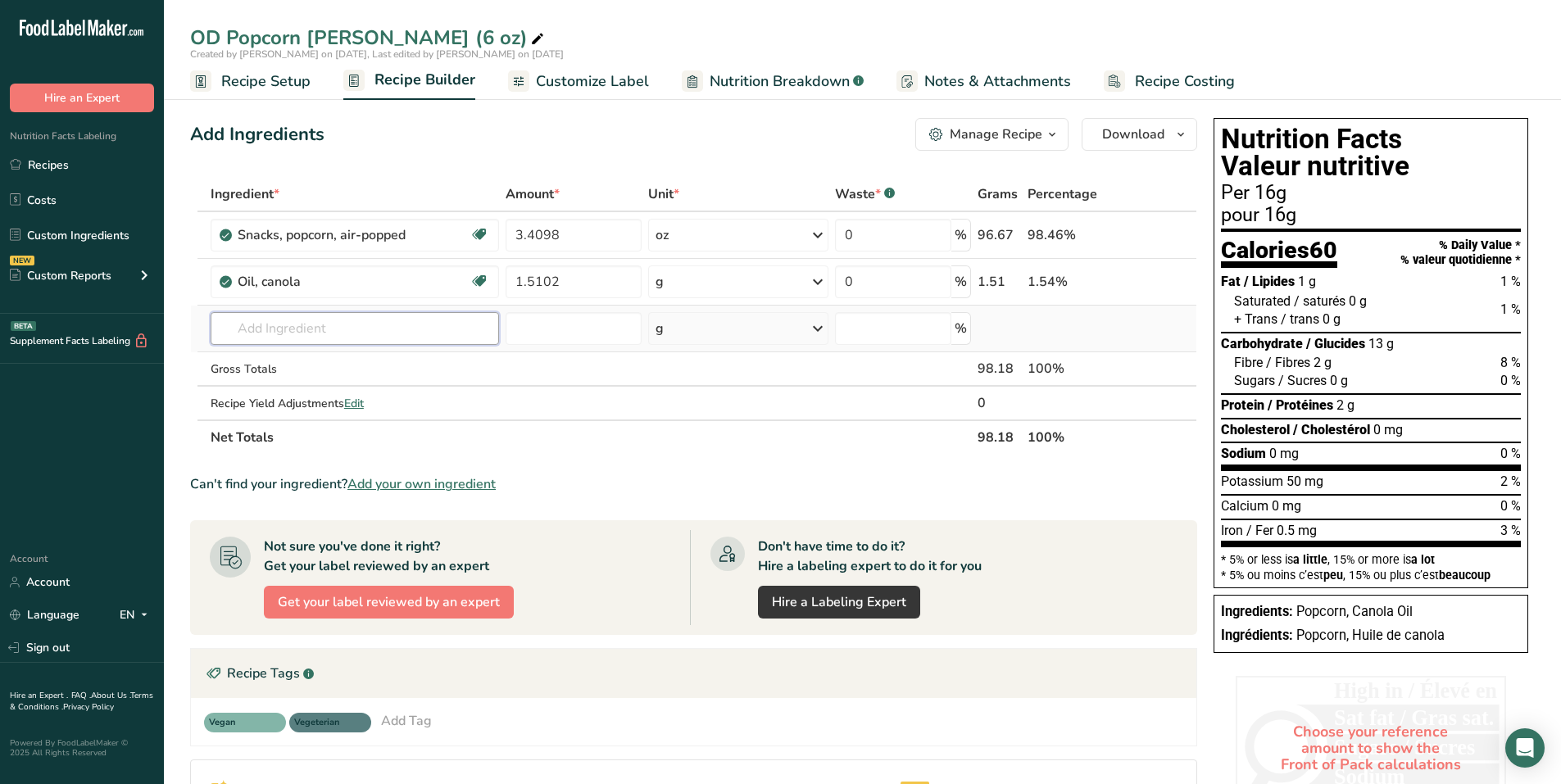
click at [351, 329] on input "text" at bounding box center [355, 328] width 289 height 33
click at [823, 279] on icon at bounding box center [818, 281] width 20 height 30
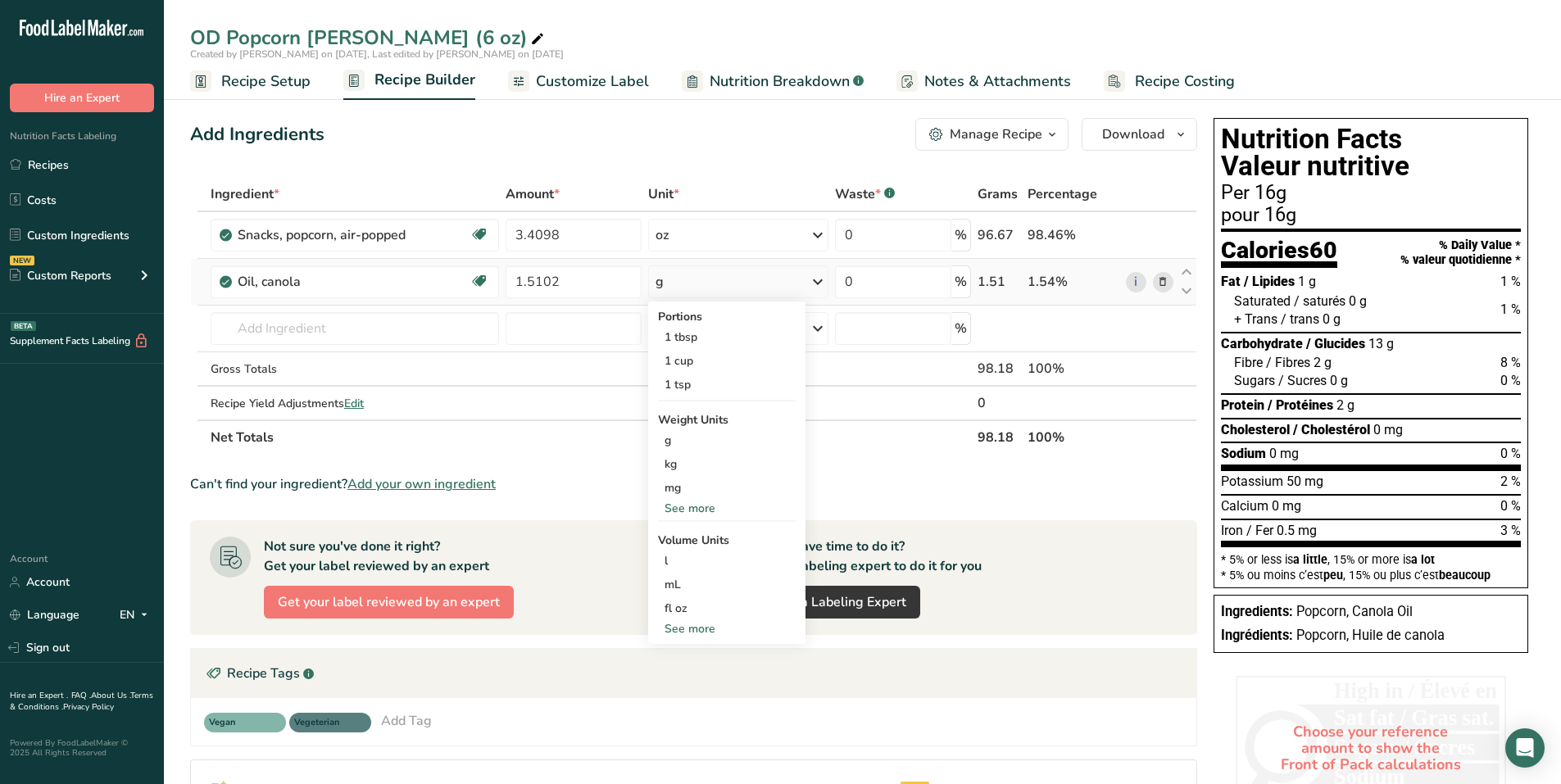
click at [700, 509] on div "See more" at bounding box center [727, 508] width 137 height 17
click at [689, 560] on div "oz" at bounding box center [727, 559] width 137 height 24
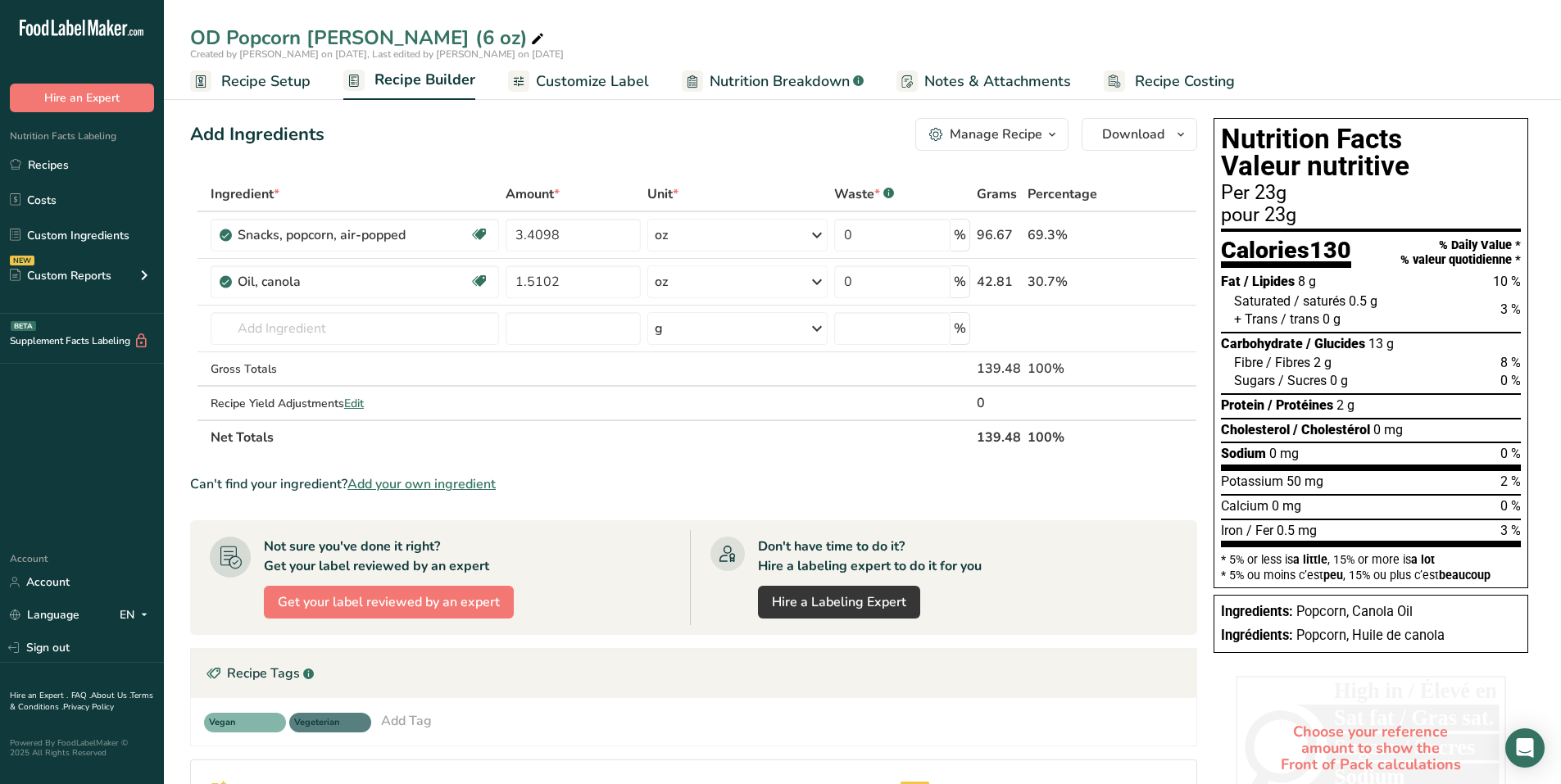
click at [450, 480] on span "Add your own ingredient" at bounding box center [421, 485] width 148 height 20
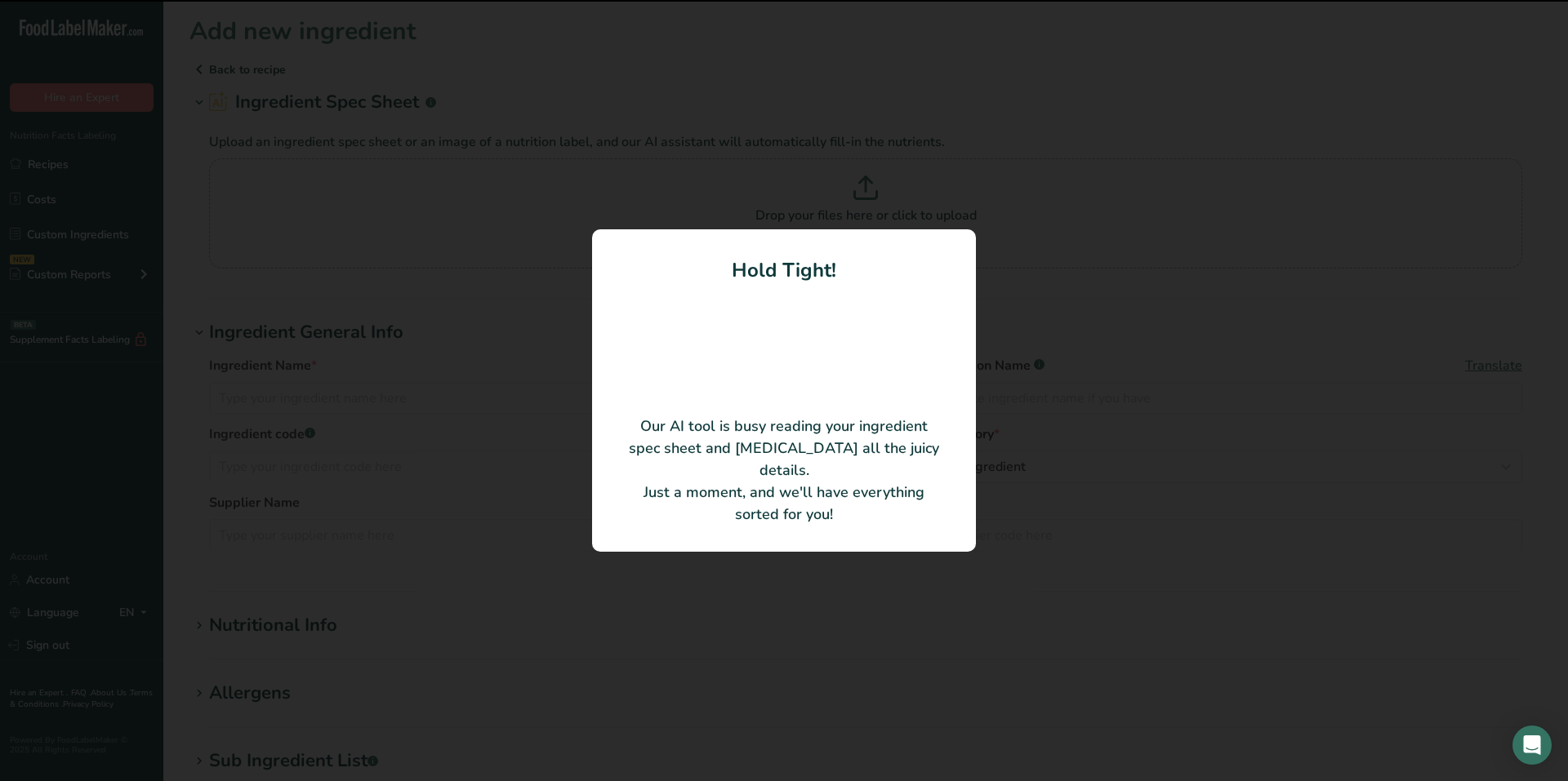
type input "ASI US Dill Pickle Seasoning"
type input "SDM204100001"
type input "La Cie McCormick Canada Co."
type input "CN10027"
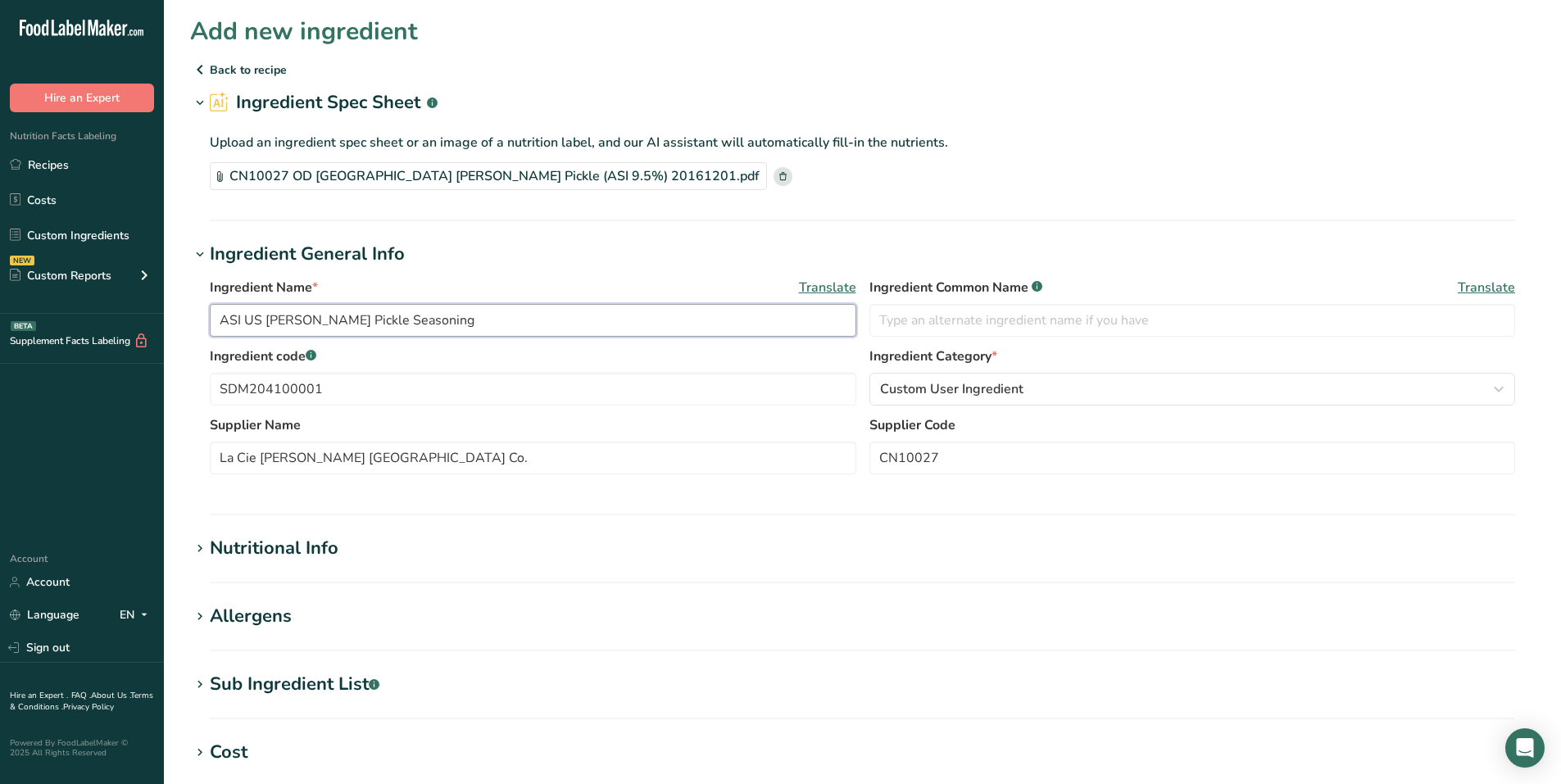
drag, startPoint x: 434, startPoint y: 311, endPoint x: 196, endPoint y: 317, distance: 238.1
click at [196, 315] on div "Ingredient Name * Translate ASI US Dill Pickle Seasoning Ingredient Common Name…" at bounding box center [862, 381] width 1345 height 226
type input "Seasoning, OD USA Dill Pickle, CN10027"
drag, startPoint x: 324, startPoint y: 386, endPoint x: 192, endPoint y: 389, distance: 132.0
click at [192, 389] on div "Ingredient Name * Translate Seasoning, OD USA Dill Pickle, CN10027 Ingredient C…" at bounding box center [862, 381] width 1345 height 226
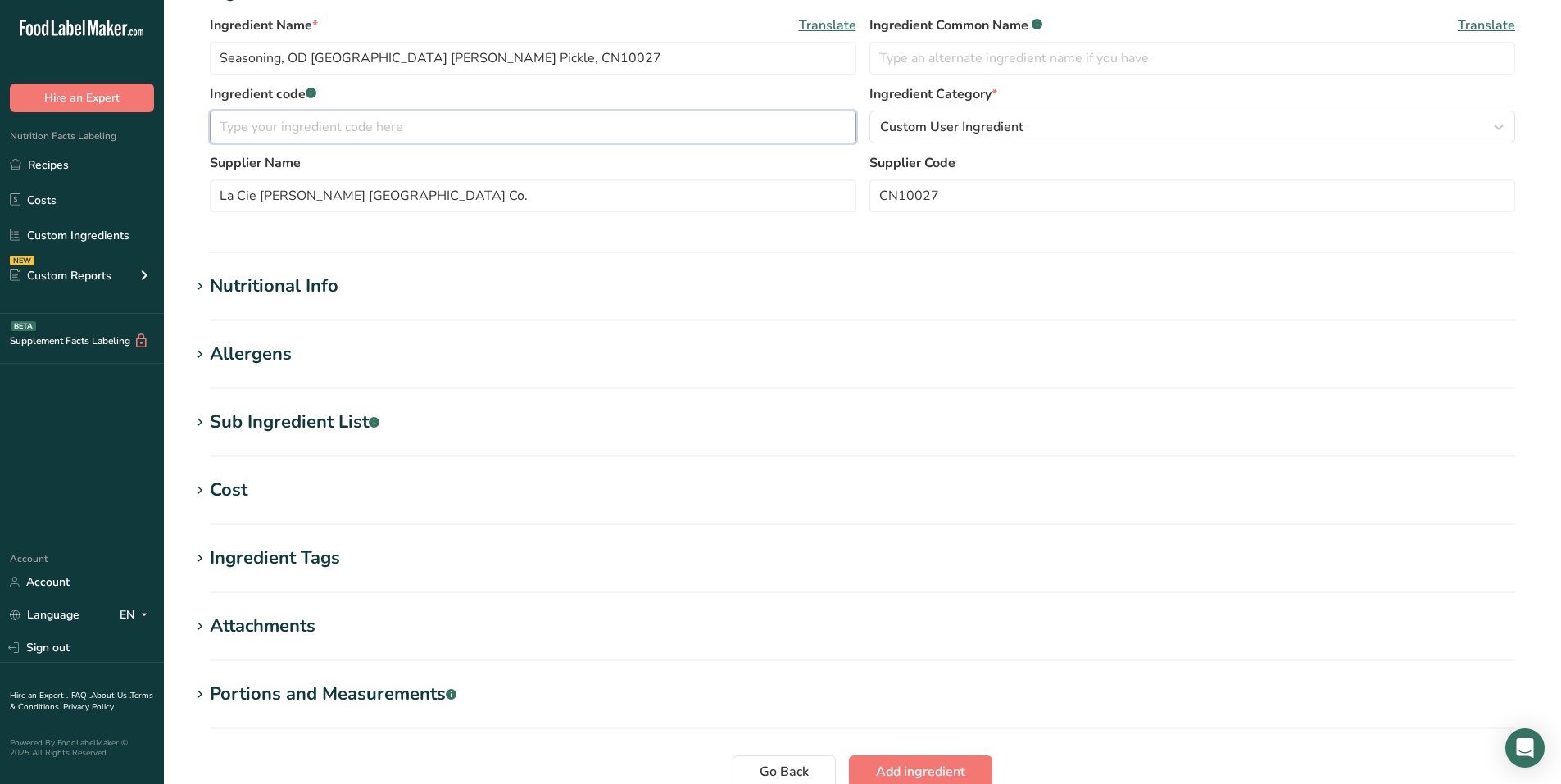
scroll to position [327, 0]
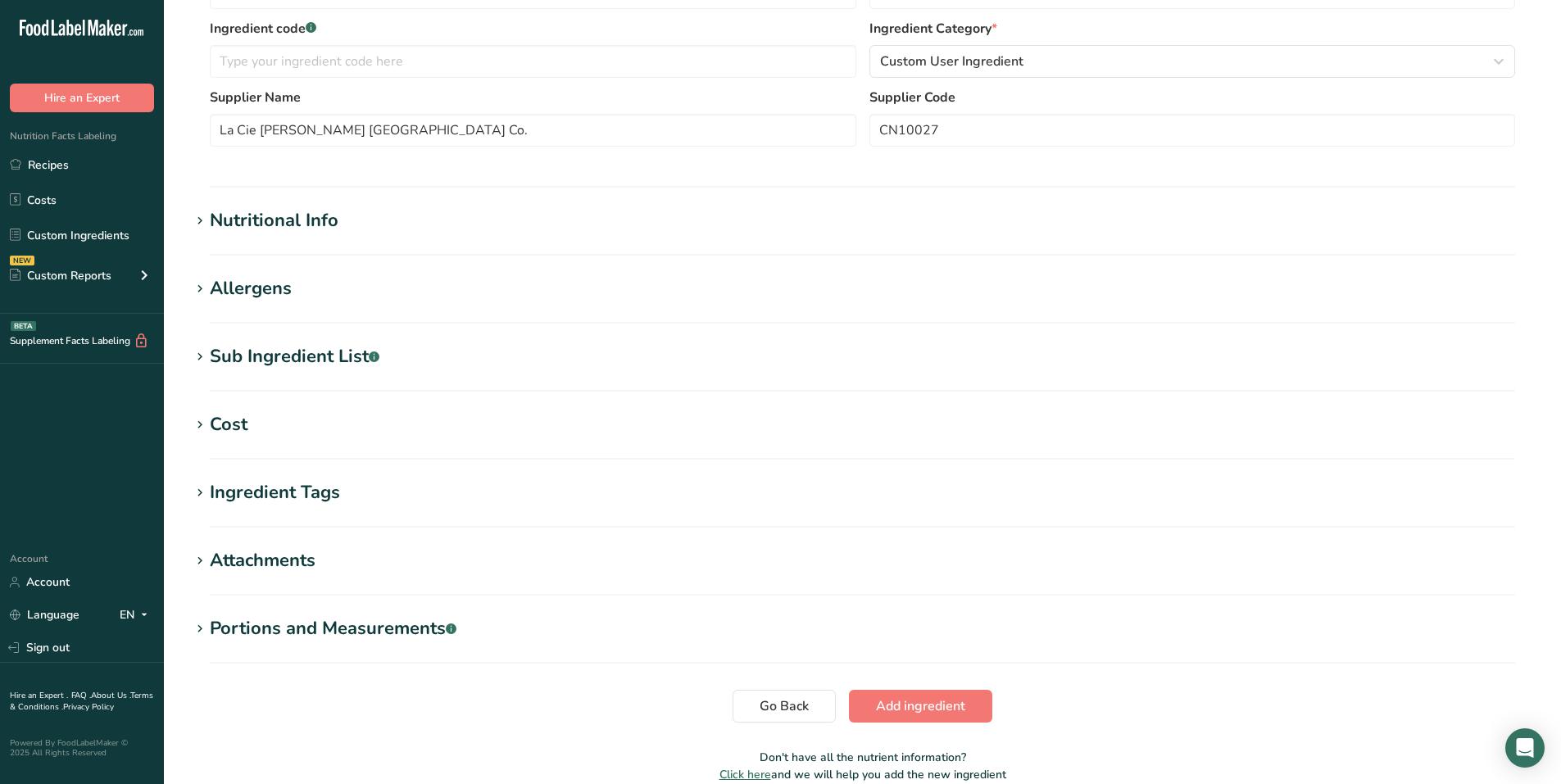
click at [268, 226] on div "Nutritional Info" at bounding box center [274, 221] width 128 height 27
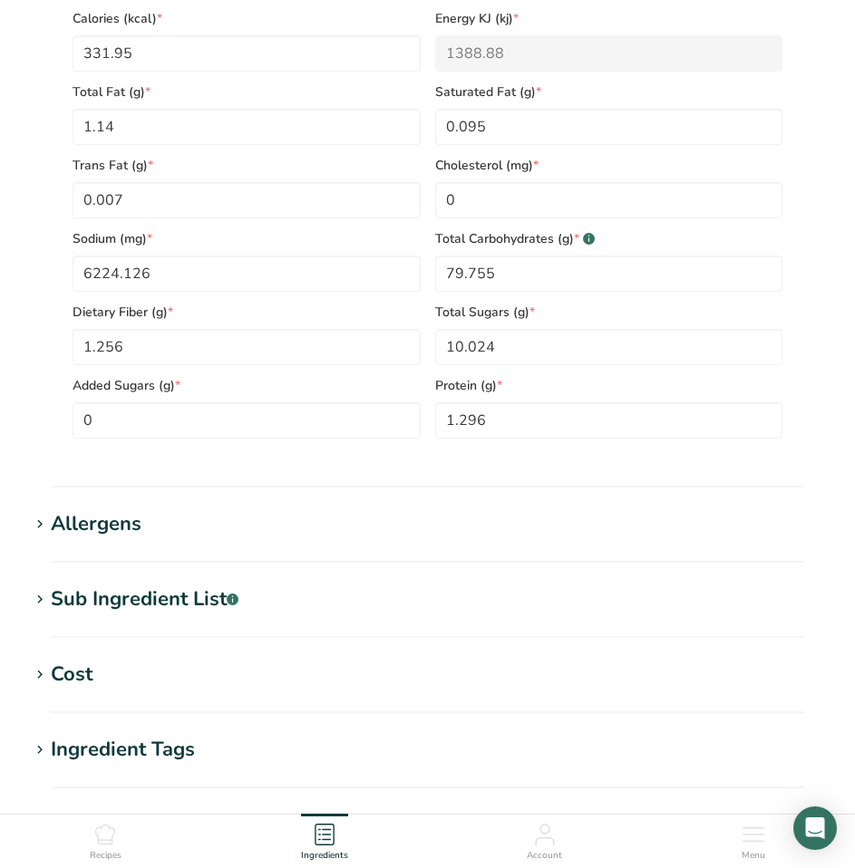
scroll to position [816, 0]
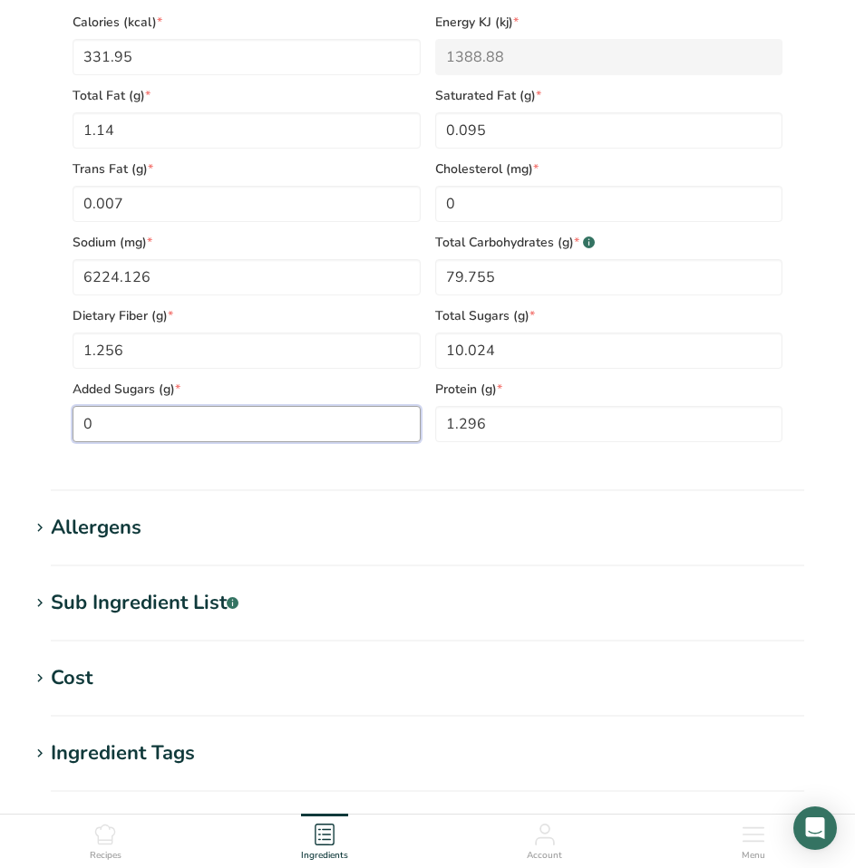
drag, startPoint x: 148, startPoint y: 434, endPoint x: 5, endPoint y: 426, distance: 142.5
click at [5, 426] on section "Add new ingredient Back to recipe Ingredient Spec Sheet .a-a{fill:#347362;}.b-a…" at bounding box center [427, 143] width 855 height 1919
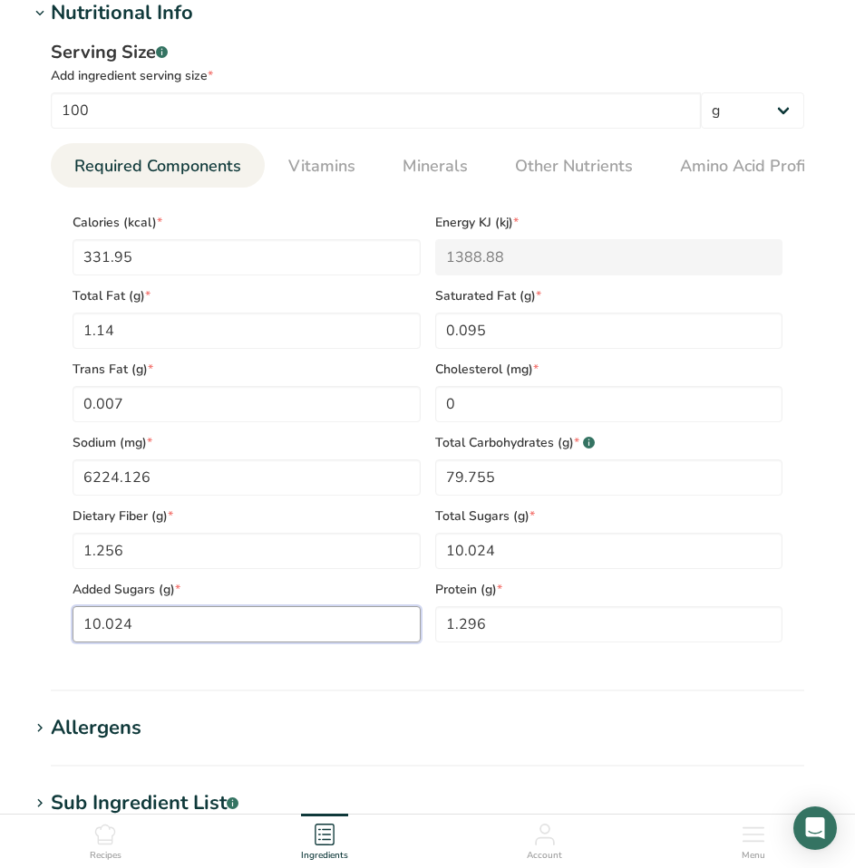
scroll to position [544, 0]
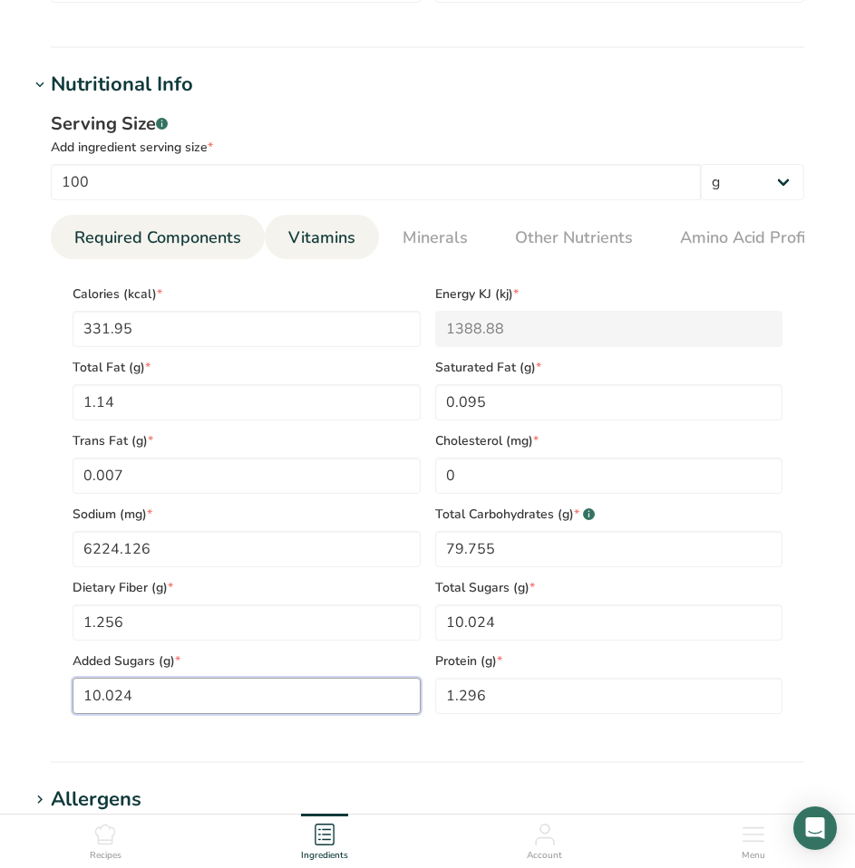
type Sugars "10.024"
click at [344, 242] on span "Vitamins" at bounding box center [321, 238] width 67 height 24
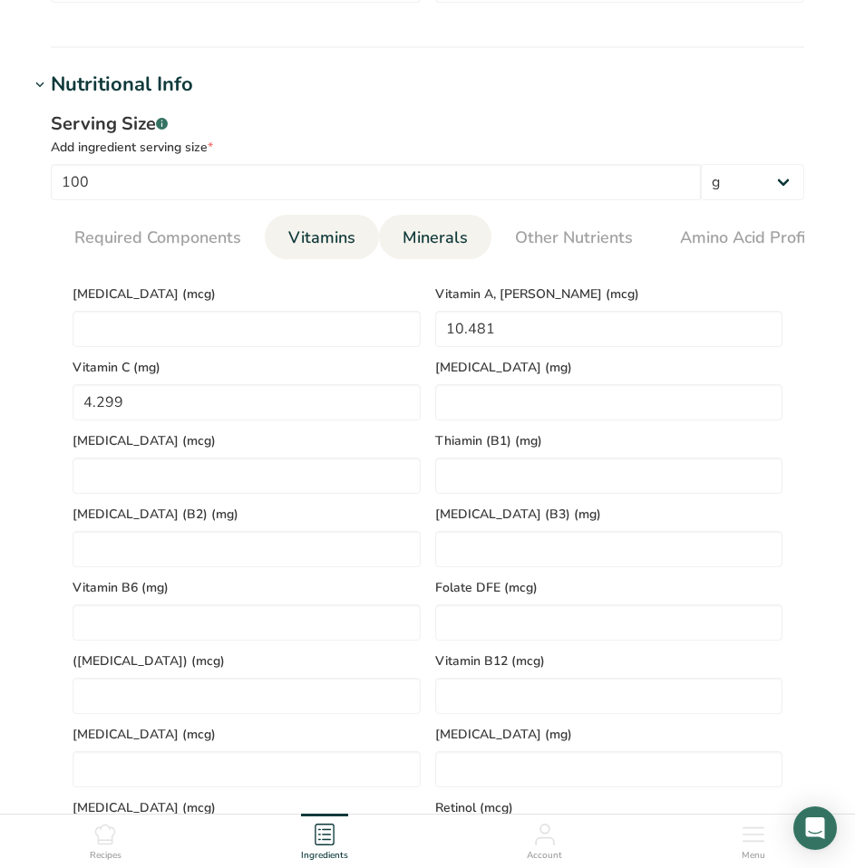
click at [454, 235] on span "Minerals" at bounding box center [434, 238] width 65 height 24
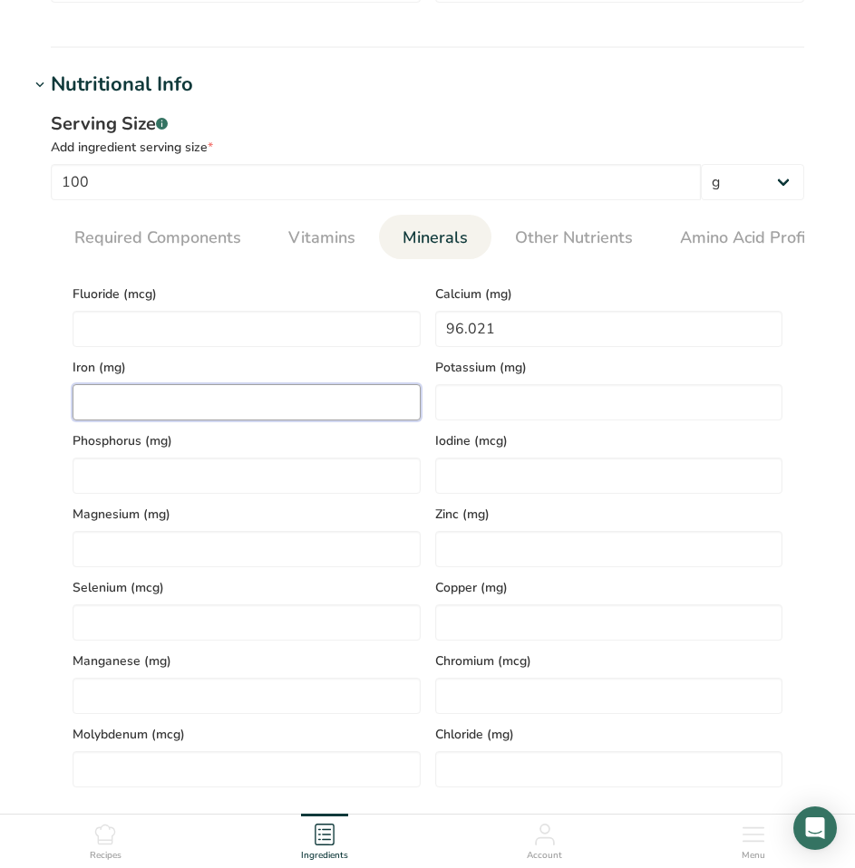
click at [206, 403] on input "number" at bounding box center [246, 402] width 348 height 36
type input "1.746"
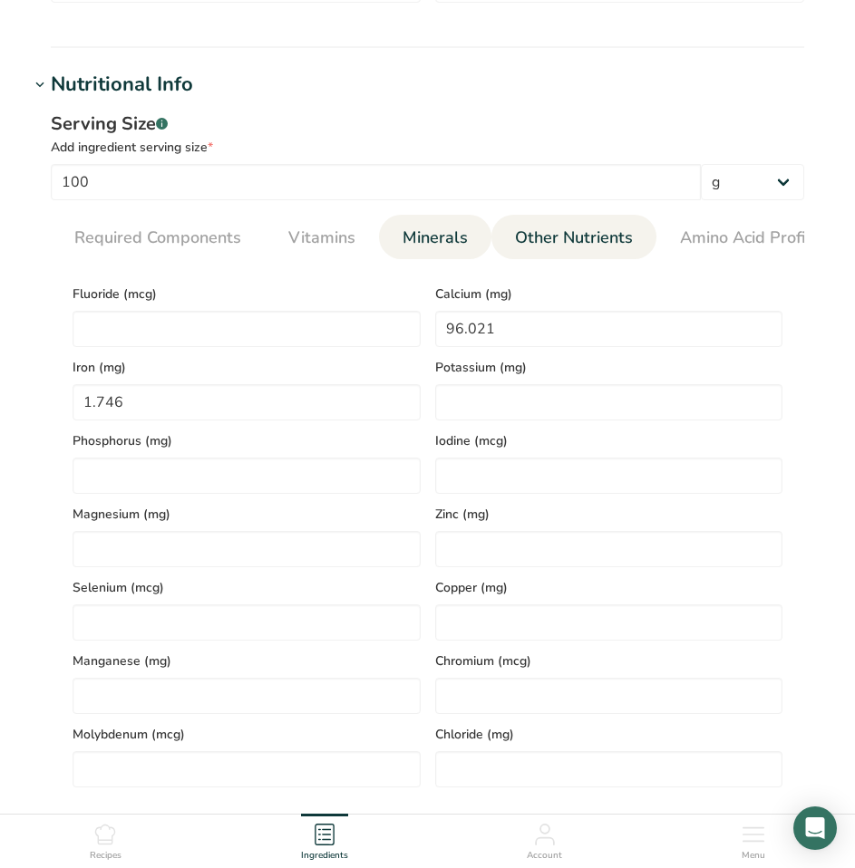
click at [563, 249] on span "Other Nutrients" at bounding box center [574, 238] width 118 height 24
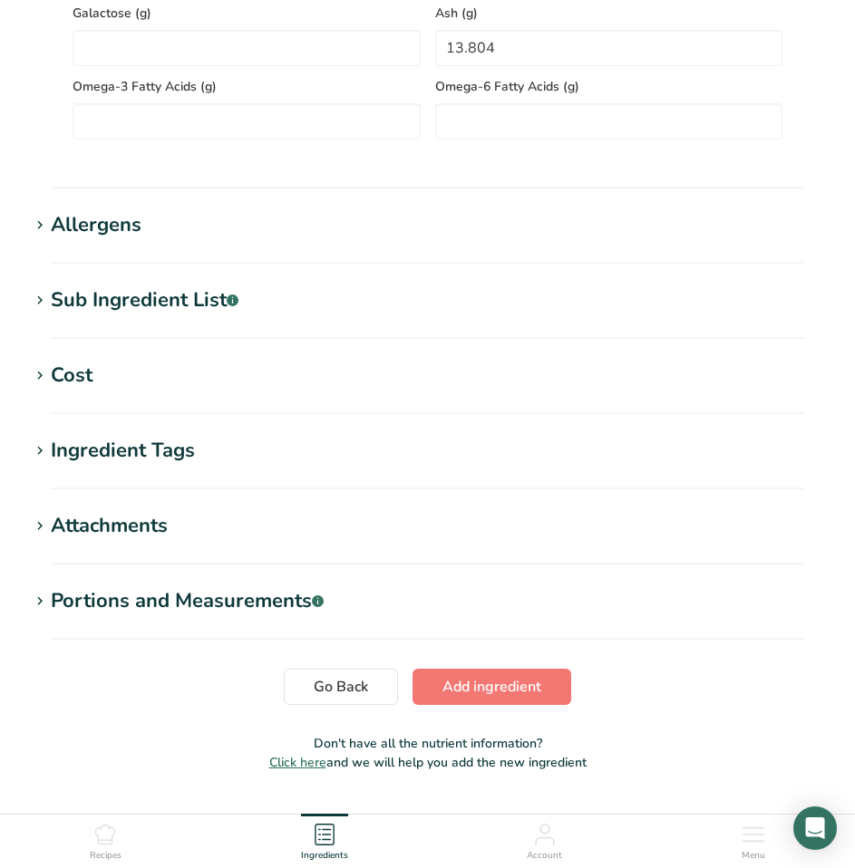
scroll to position [1535, 0]
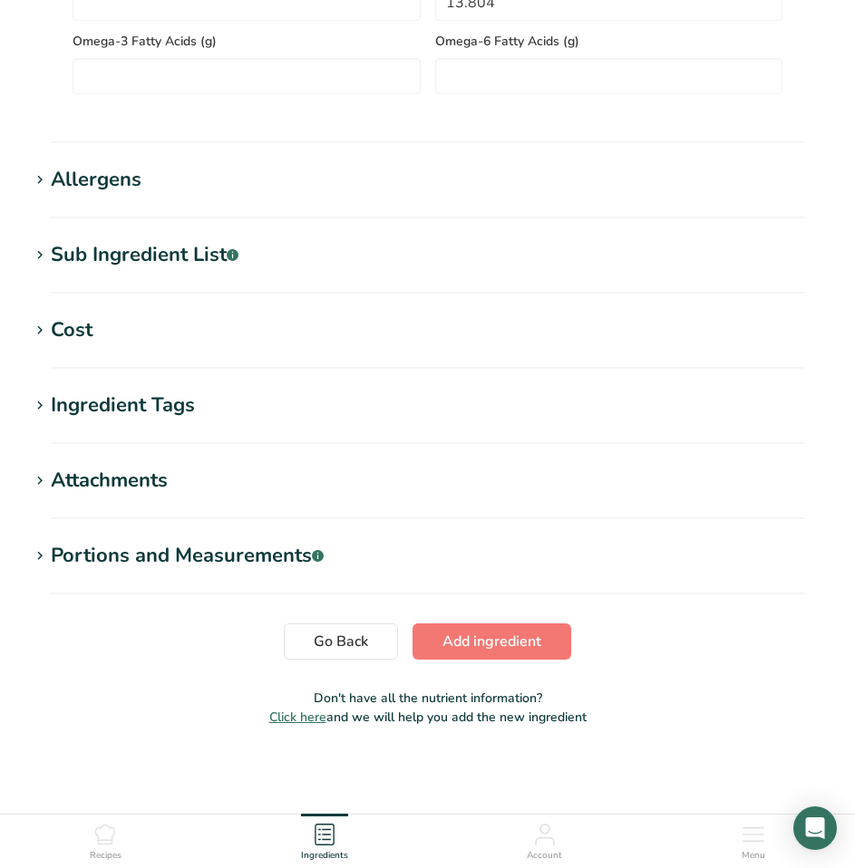
click at [126, 180] on div "Allergens" at bounding box center [96, 180] width 91 height 30
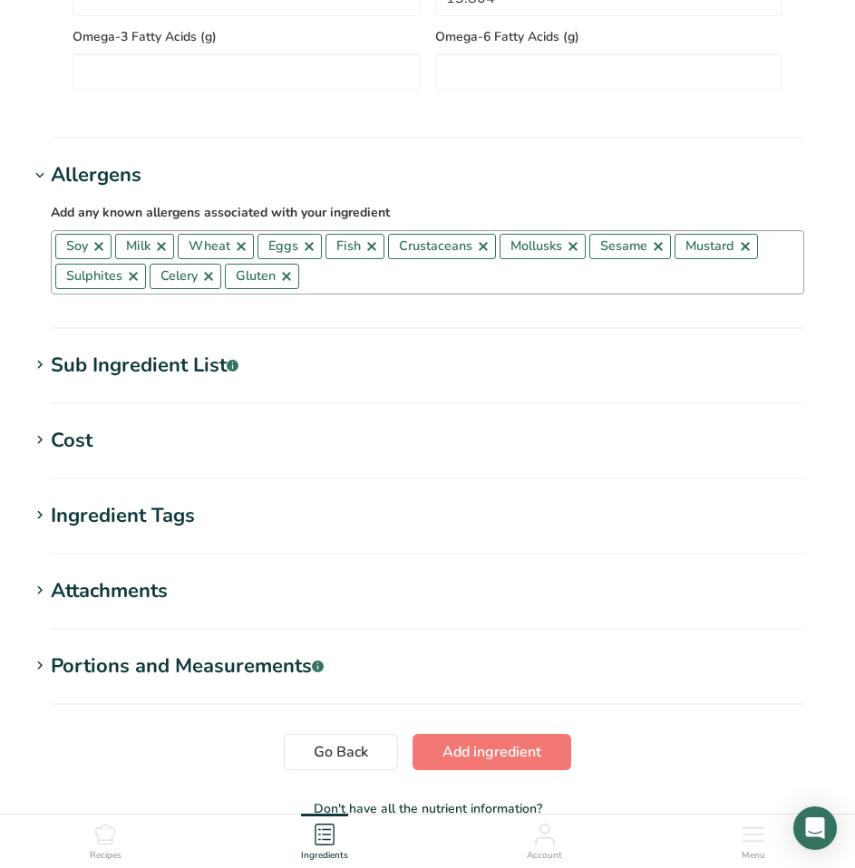
click at [99, 254] on link at bounding box center [99, 246] width 14 height 14
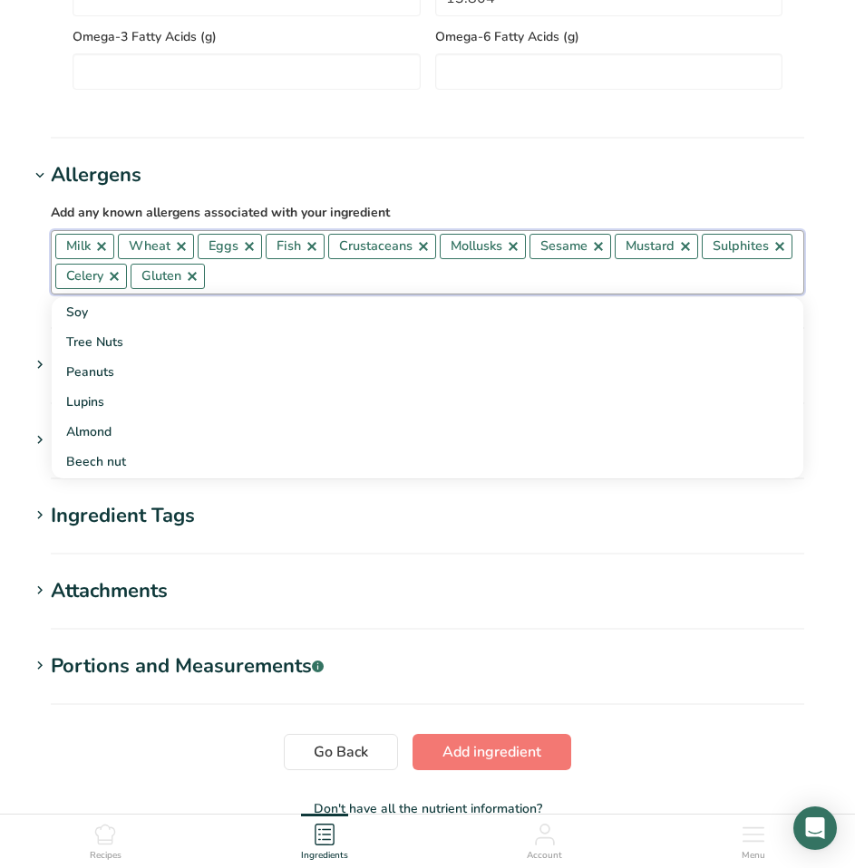
click at [98, 254] on link at bounding box center [101, 246] width 14 height 14
click at [119, 254] on link at bounding box center [118, 246] width 14 height 14
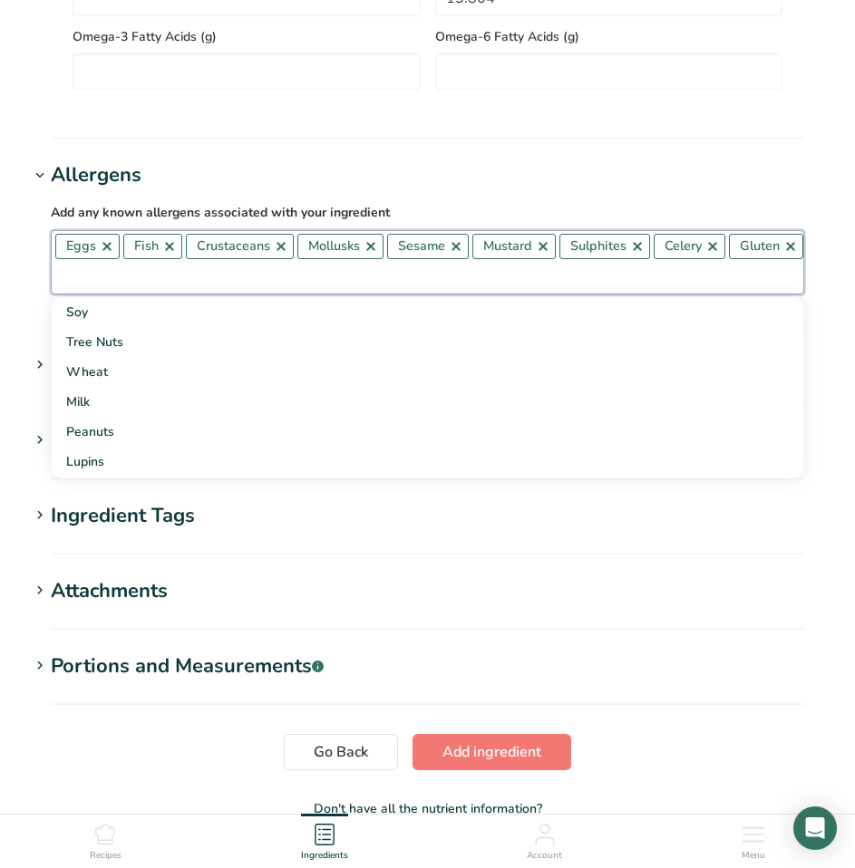
click at [105, 253] on link at bounding box center [107, 246] width 14 height 14
click at [105, 253] on link at bounding box center [101, 246] width 14 height 14
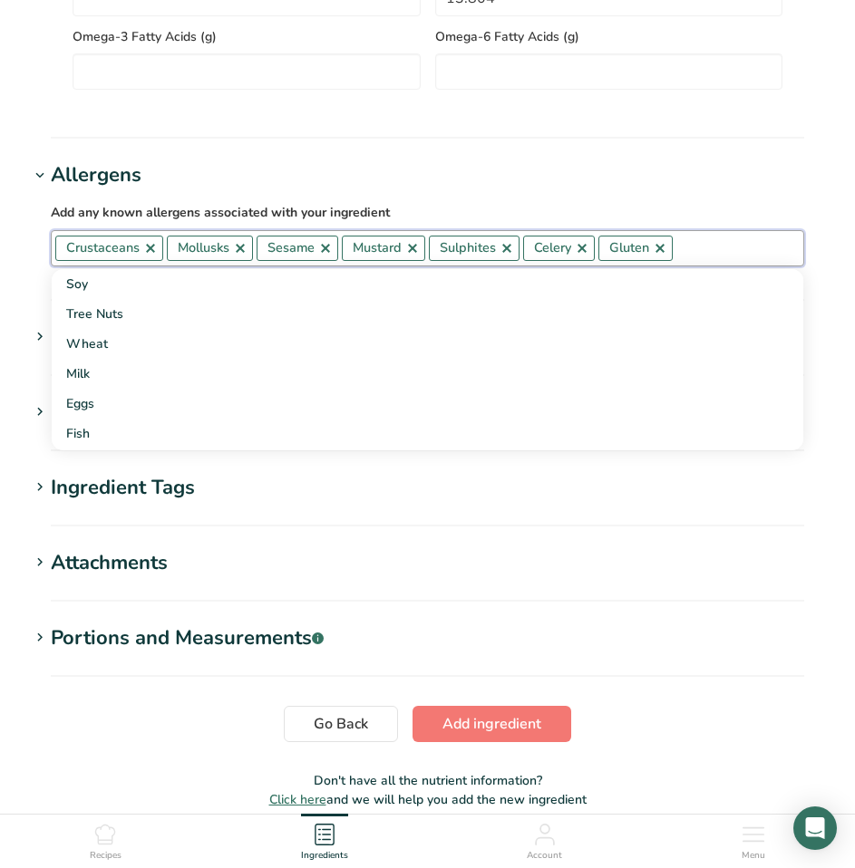
click at [149, 254] on link at bounding box center [150, 248] width 14 height 14
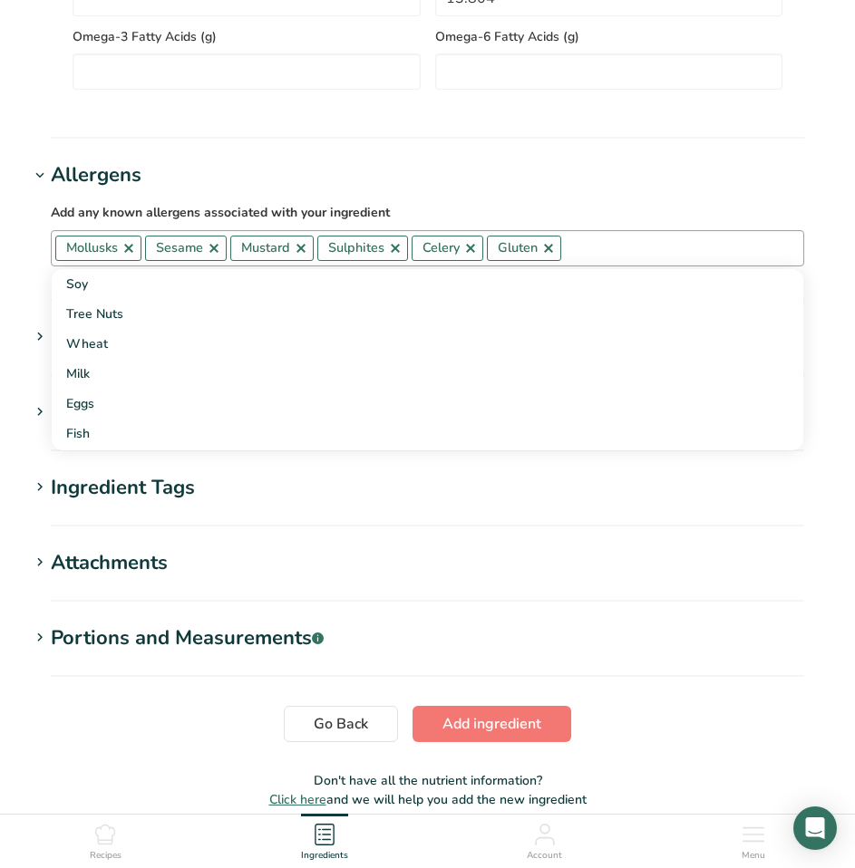
click at [134, 256] on link at bounding box center [128, 248] width 14 height 14
click at [126, 255] on link at bounding box center [124, 248] width 14 height 14
click at [124, 255] on link at bounding box center [126, 248] width 14 height 14
click at [130, 256] on link at bounding box center [133, 248] width 14 height 14
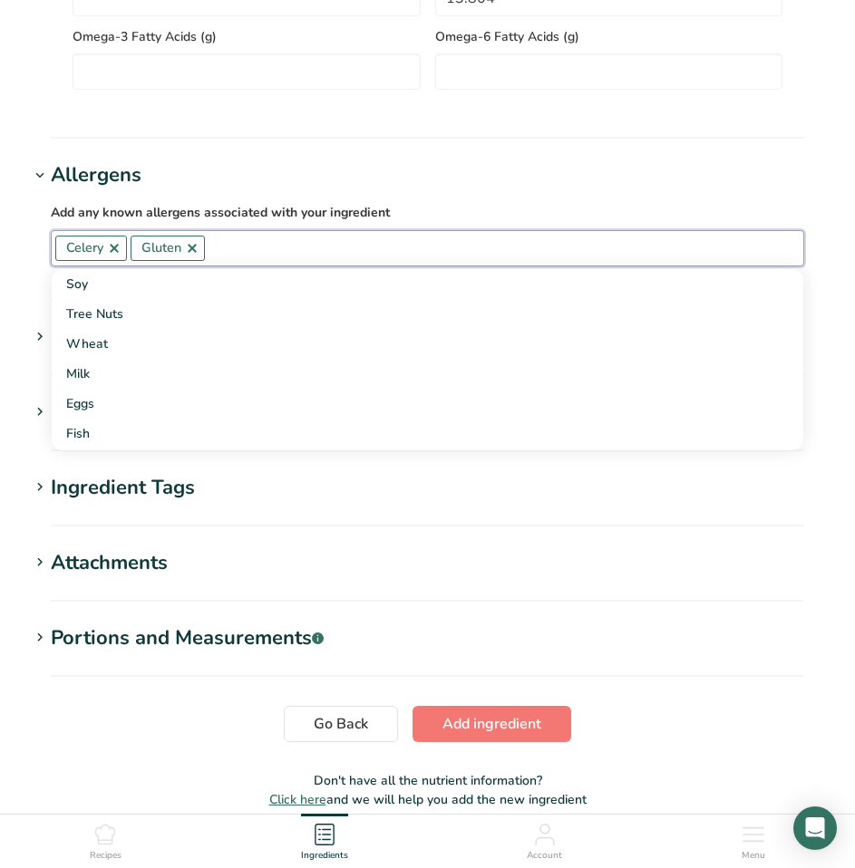
click at [120, 255] on link at bounding box center [114, 248] width 14 height 14
click at [123, 255] on link at bounding box center [117, 248] width 14 height 14
click at [318, 503] on h1 "Ingredient Tags" at bounding box center [427, 488] width 797 height 30
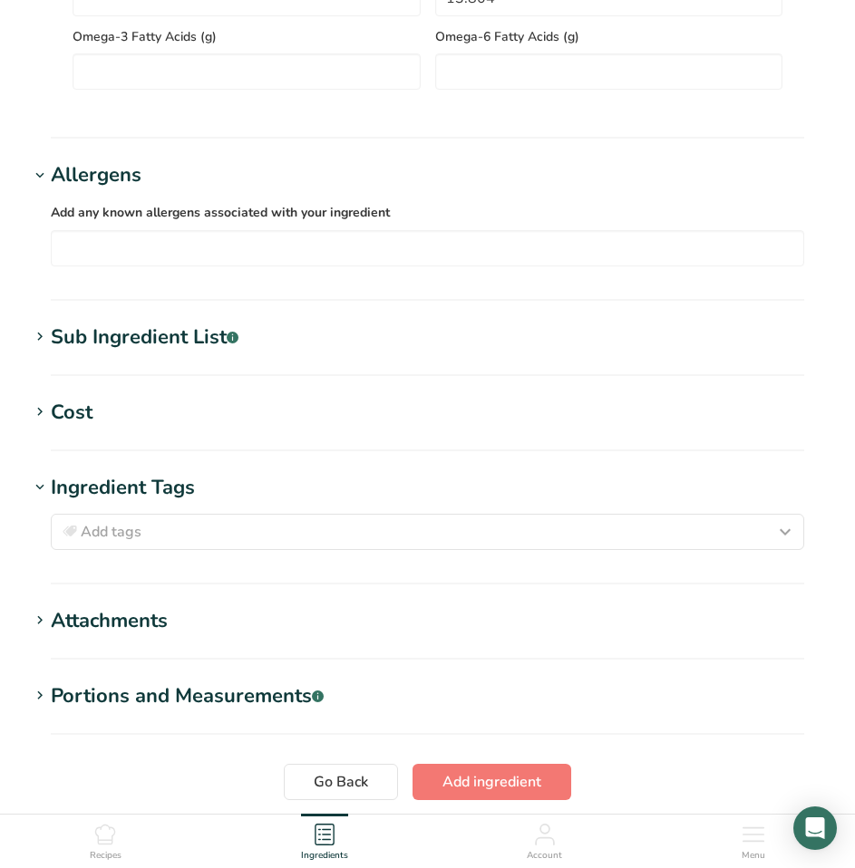
click at [195, 343] on div "Sub Ingredient List .a-a{fill:#347362;}.b-a{fill:#fff;}" at bounding box center [145, 338] width 188 height 30
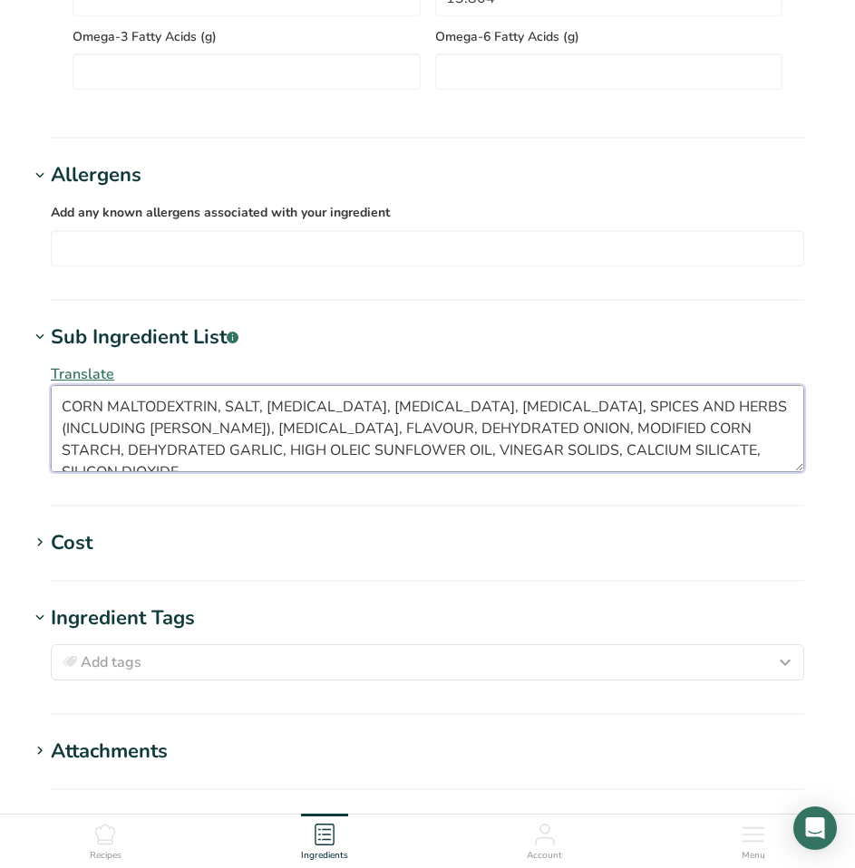
drag, startPoint x: 667, startPoint y: 455, endPoint x: 55, endPoint y: 417, distance: 612.9
click at [55, 417] on textarea "CORN MALTODEXTRIN, SALT, DEXTROSE, CITRIC ACID, SODIUM ACETATE, SPICES AND HERB…" at bounding box center [427, 428] width 753 height 87
paste textarea "HERB AND SPICE, ACETIC ACID, MODIFIED CORN STARCH, ONION POWDER, GARLIC POWDER,…"
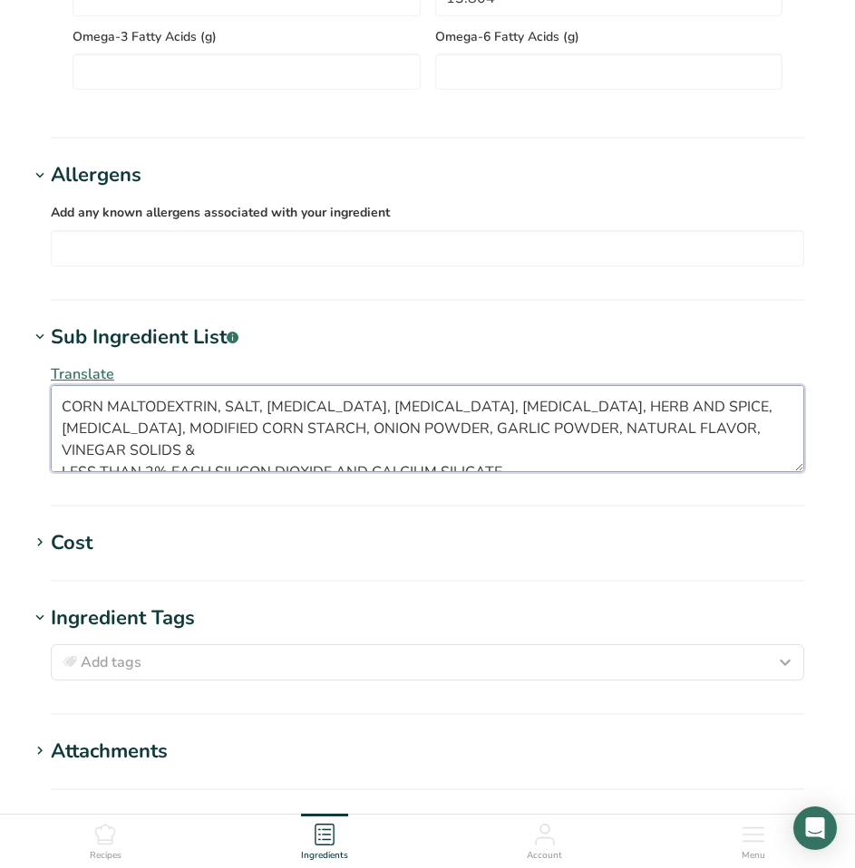
scroll to position [11, 0]
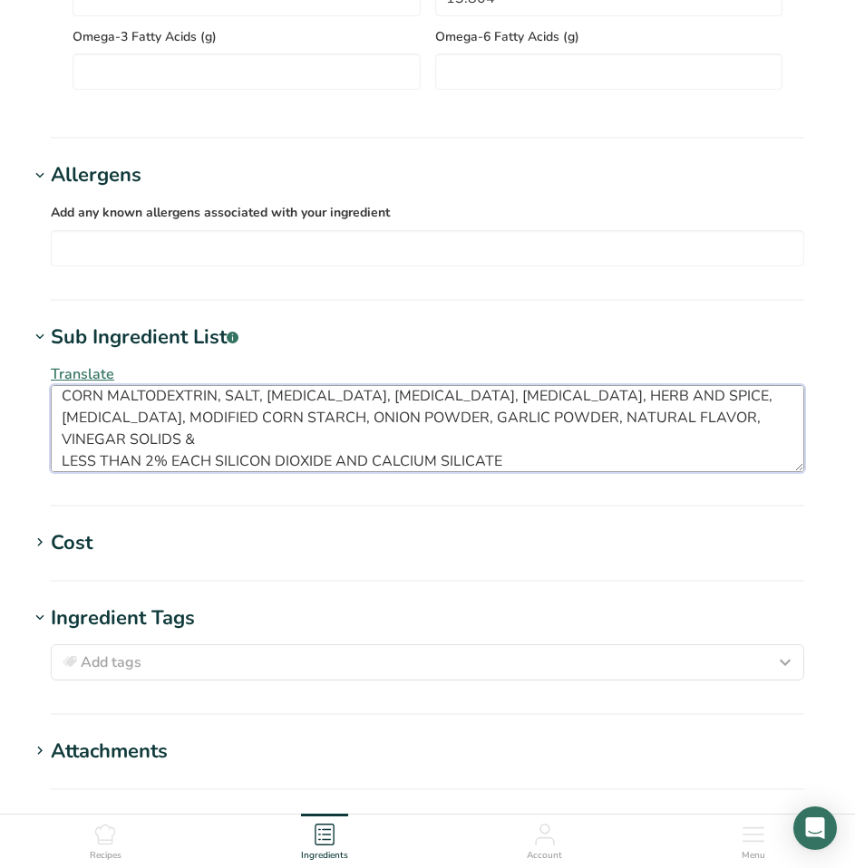
drag, startPoint x: 143, startPoint y: 448, endPoint x: 158, endPoint y: 455, distance: 16.2
click at [144, 448] on textarea "CORN MALTODEXTRIN, SALT, DEXTROSE, CITRIC ACID, SODIUM ACETATE, HERB AND SPICE,…" at bounding box center [427, 428] width 753 height 87
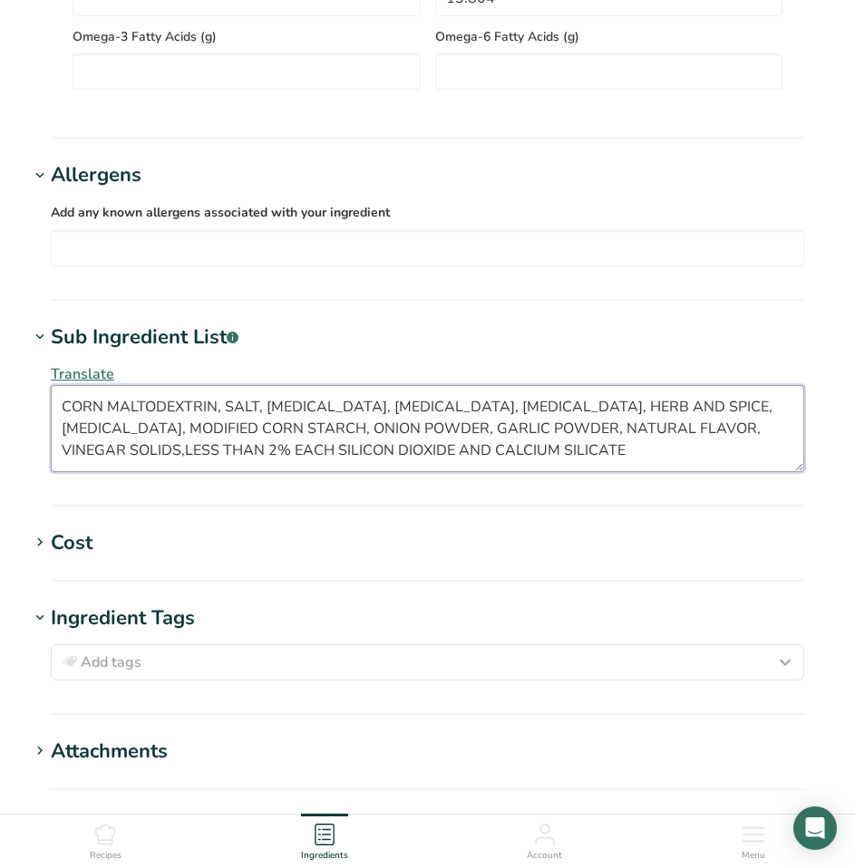
scroll to position [0, 0]
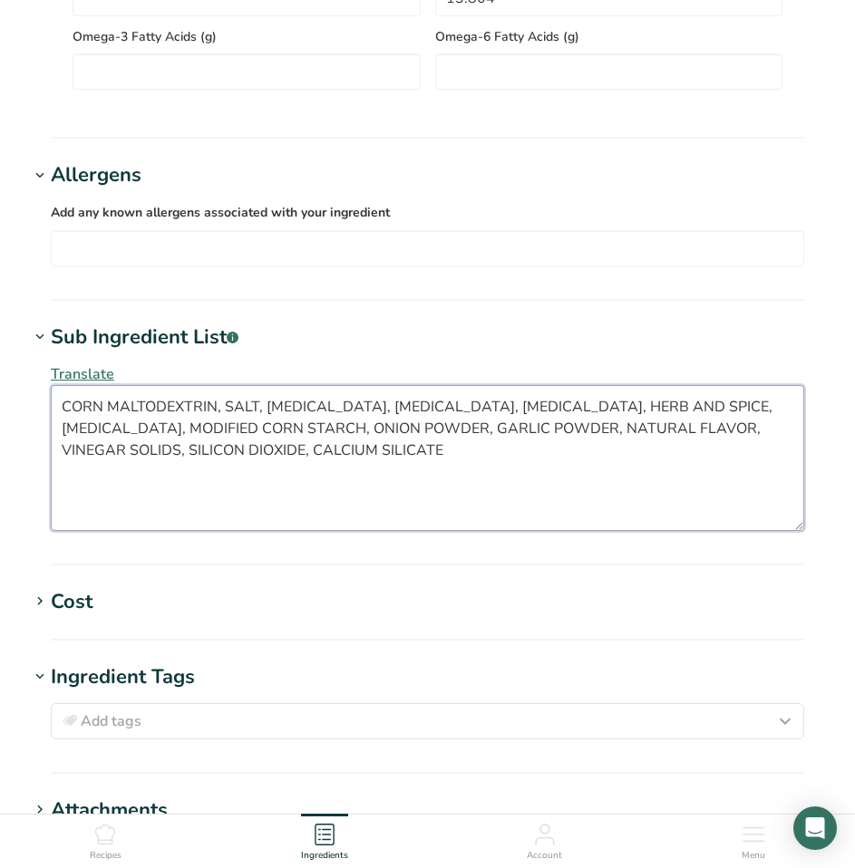
drag, startPoint x: 799, startPoint y: 471, endPoint x: 801, endPoint y: 530, distance: 58.9
click at [801, 530] on textarea "CORN MALTODEXTRIN, SALT, DEXTROSE, CITRIC ACID, SODIUM ACETATE, HERB AND SPICE,…" at bounding box center [427, 458] width 753 height 146
click at [749, 409] on textarea "CORN MALTODEXTRIN, SALT, DEXTROSE, CITRIC ACID, SODIUM ACETATE, HERB AND SPICE,…" at bounding box center [427, 458] width 753 height 146
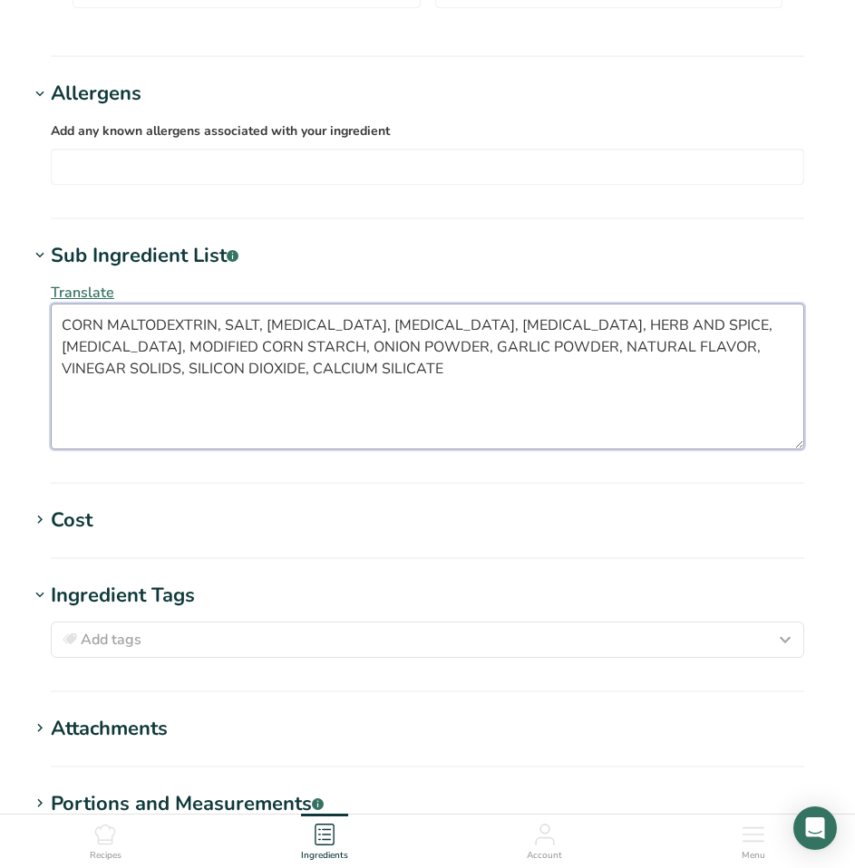
scroll to position [1870, 0]
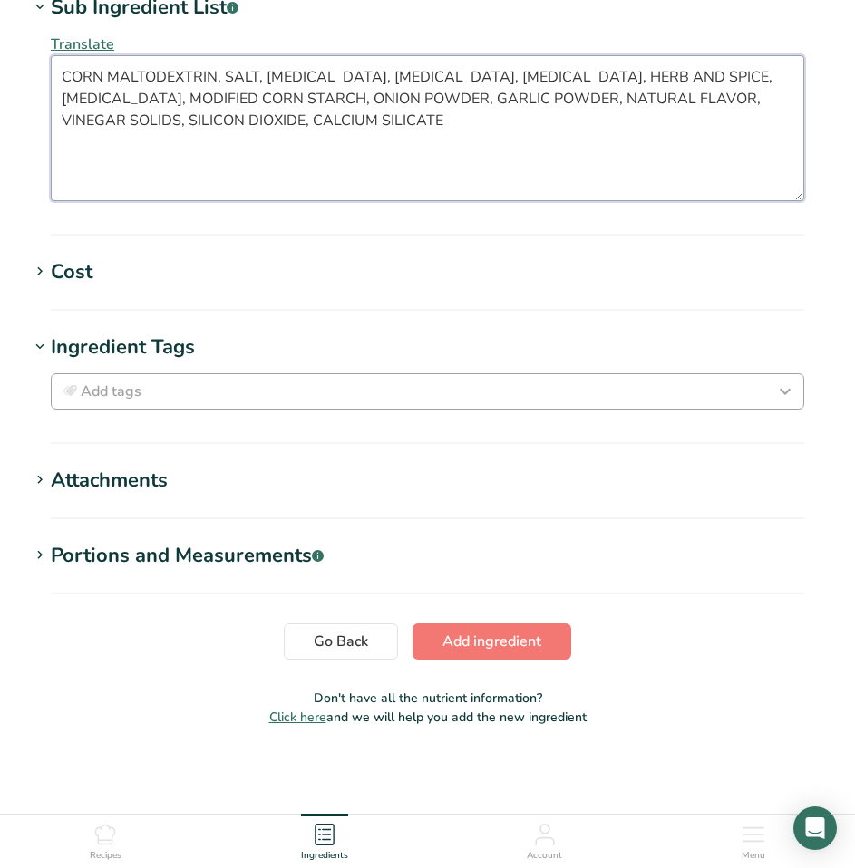
type textarea "CORN MALTODEXTRIN, SALT, DEXTROSE, CITRIC ACID, SODIUM ACETATE, HERB AND SPICE,…"
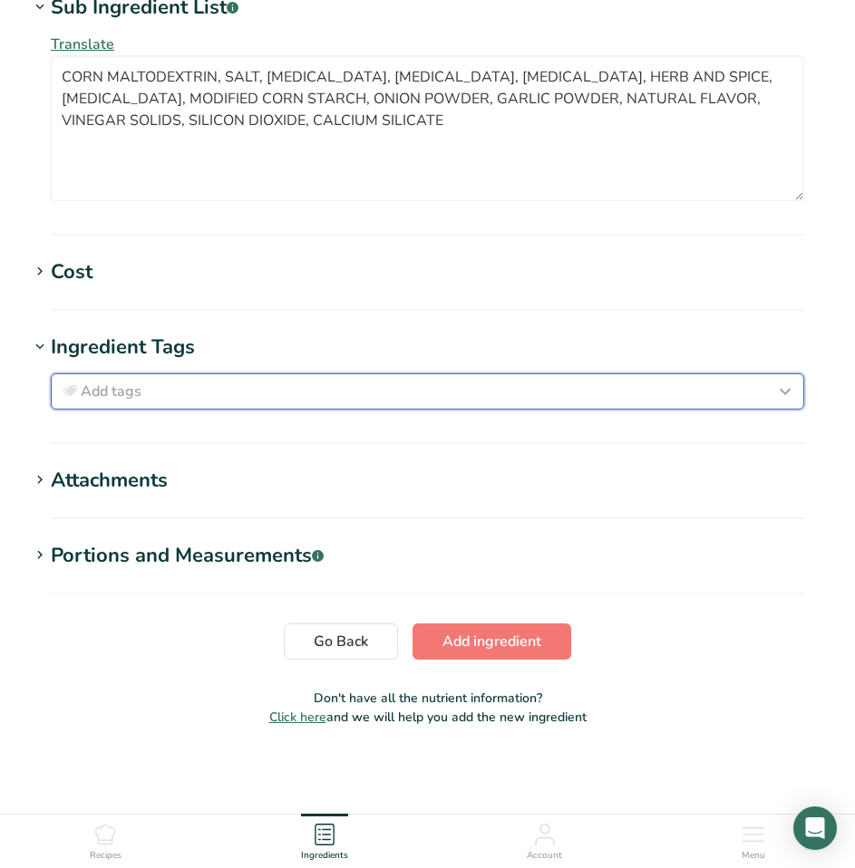
click at [123, 377] on button "Add tags" at bounding box center [427, 391] width 753 height 36
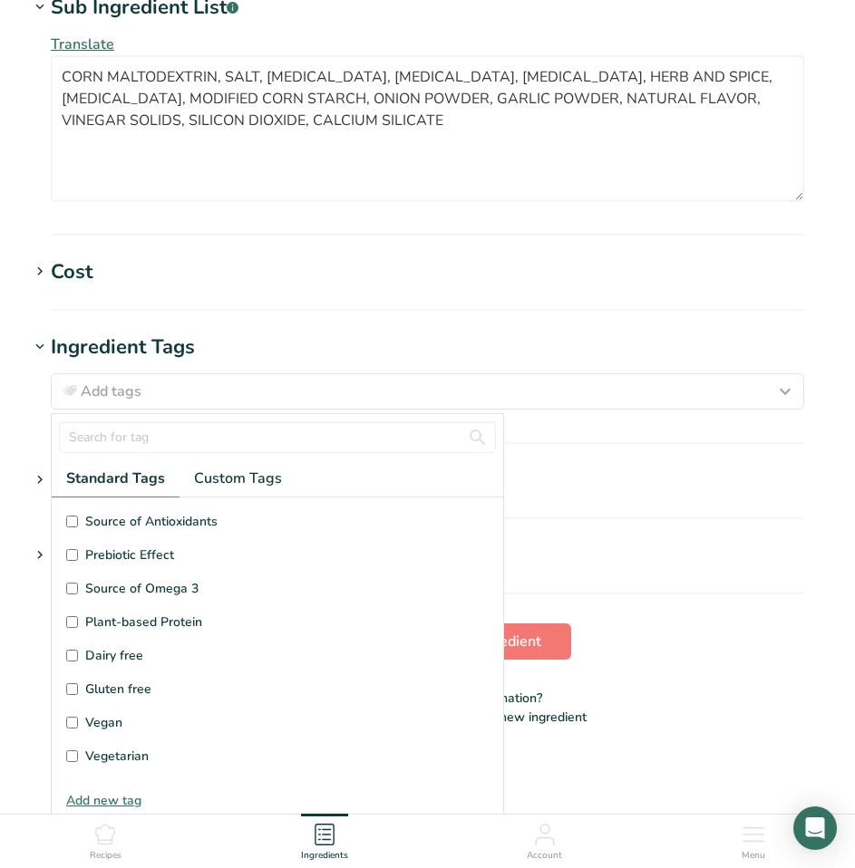
click at [72, 664] on label "Gluten free" at bounding box center [277, 689] width 422 height 19
click at [72, 664] on input "Gluten free" at bounding box center [72, 689] width 12 height 12
checkbox input "true"
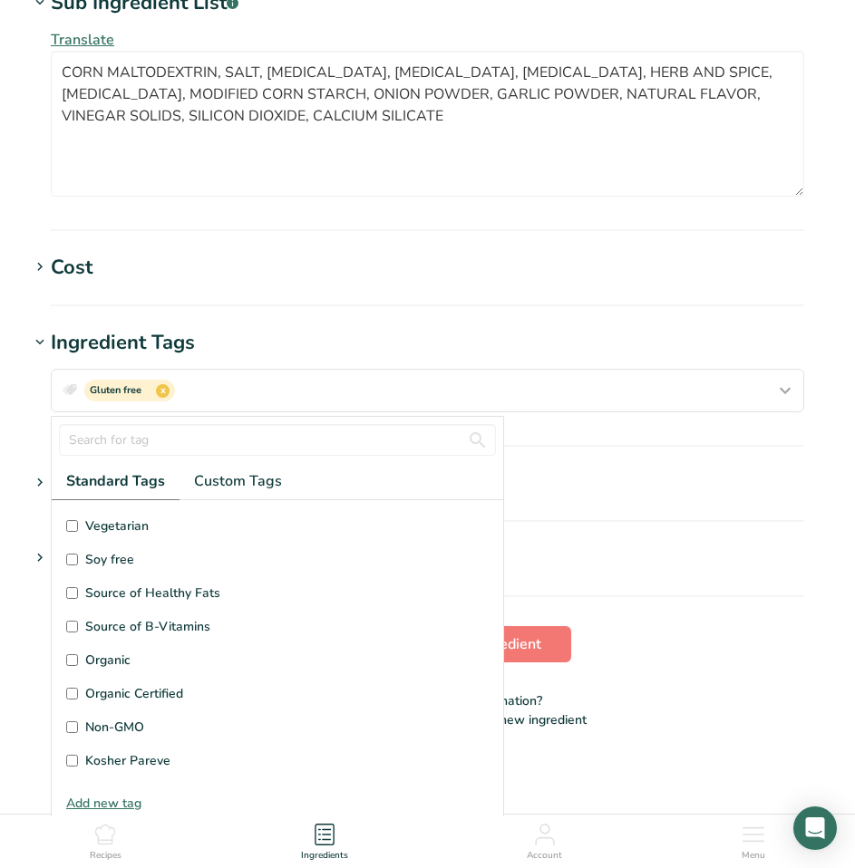
scroll to position [432, 0]
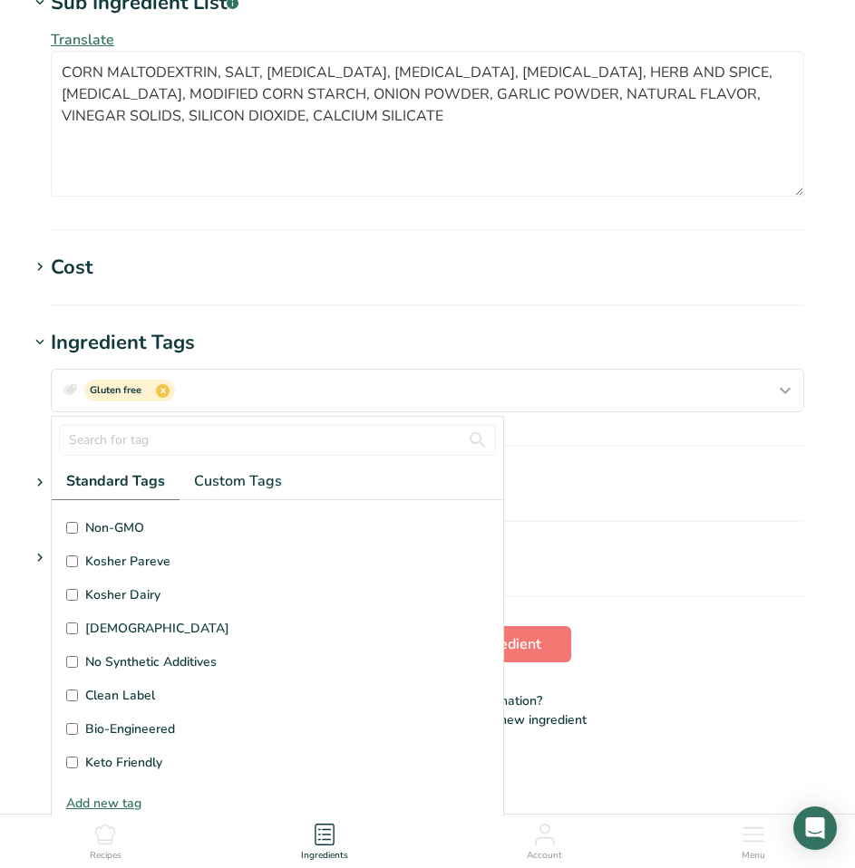
click at [75, 567] on input "Kosher Pareve" at bounding box center [72, 562] width 12 height 12
checkbox input "true"
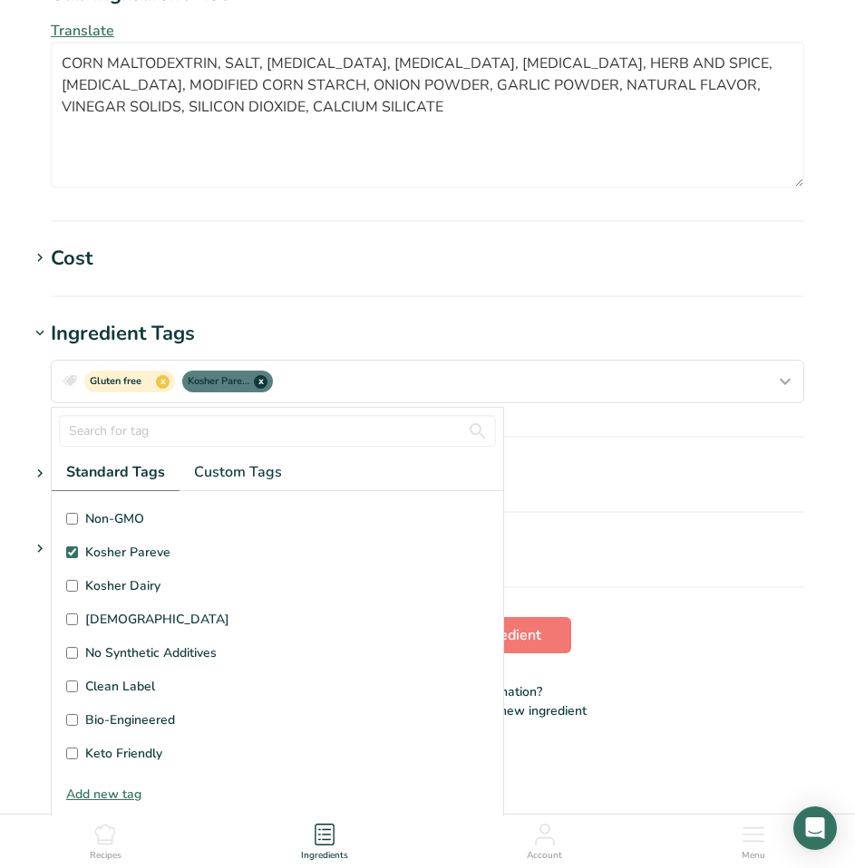
scroll to position [12, 0]
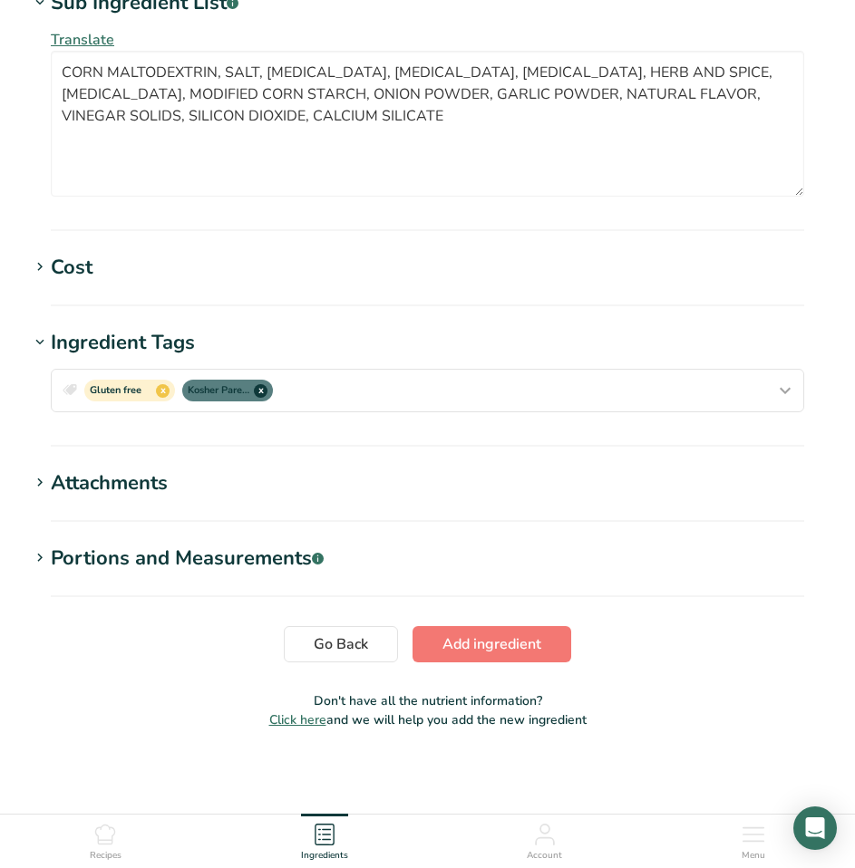
scroll to position [0, 0]
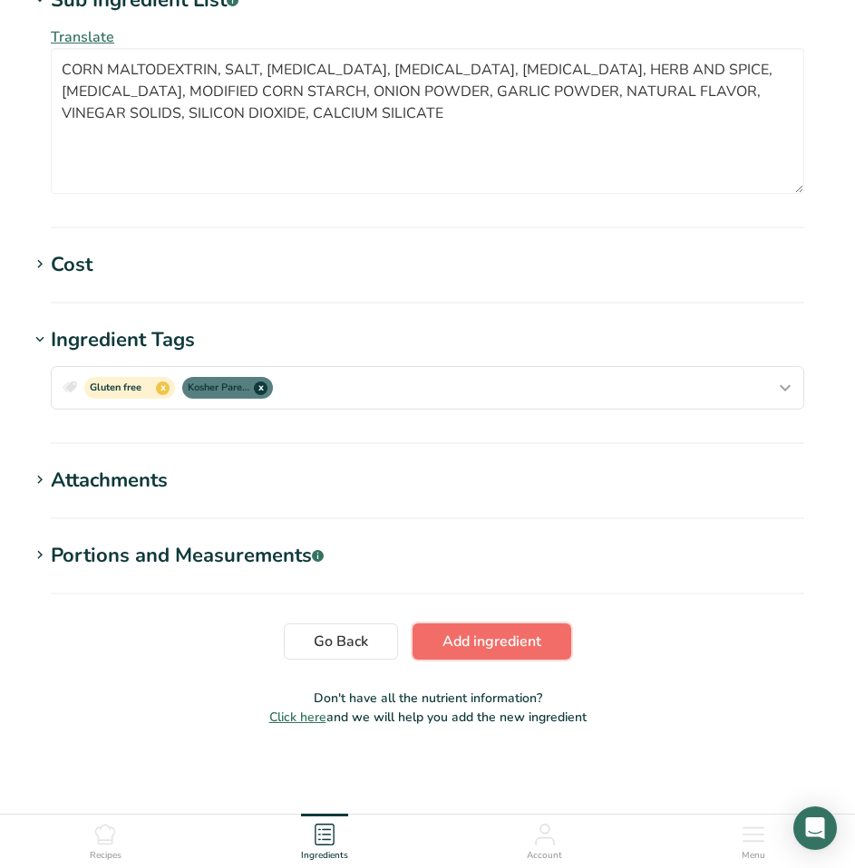
click at [505, 635] on span "Add ingredient" at bounding box center [491, 642] width 99 height 22
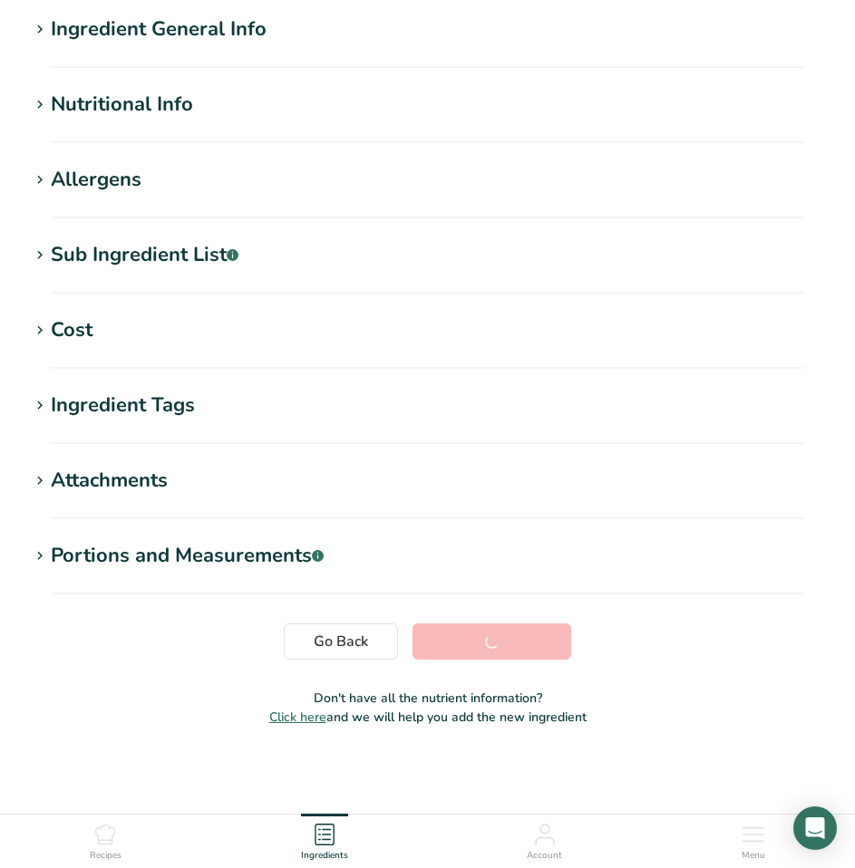
scroll to position [159, 0]
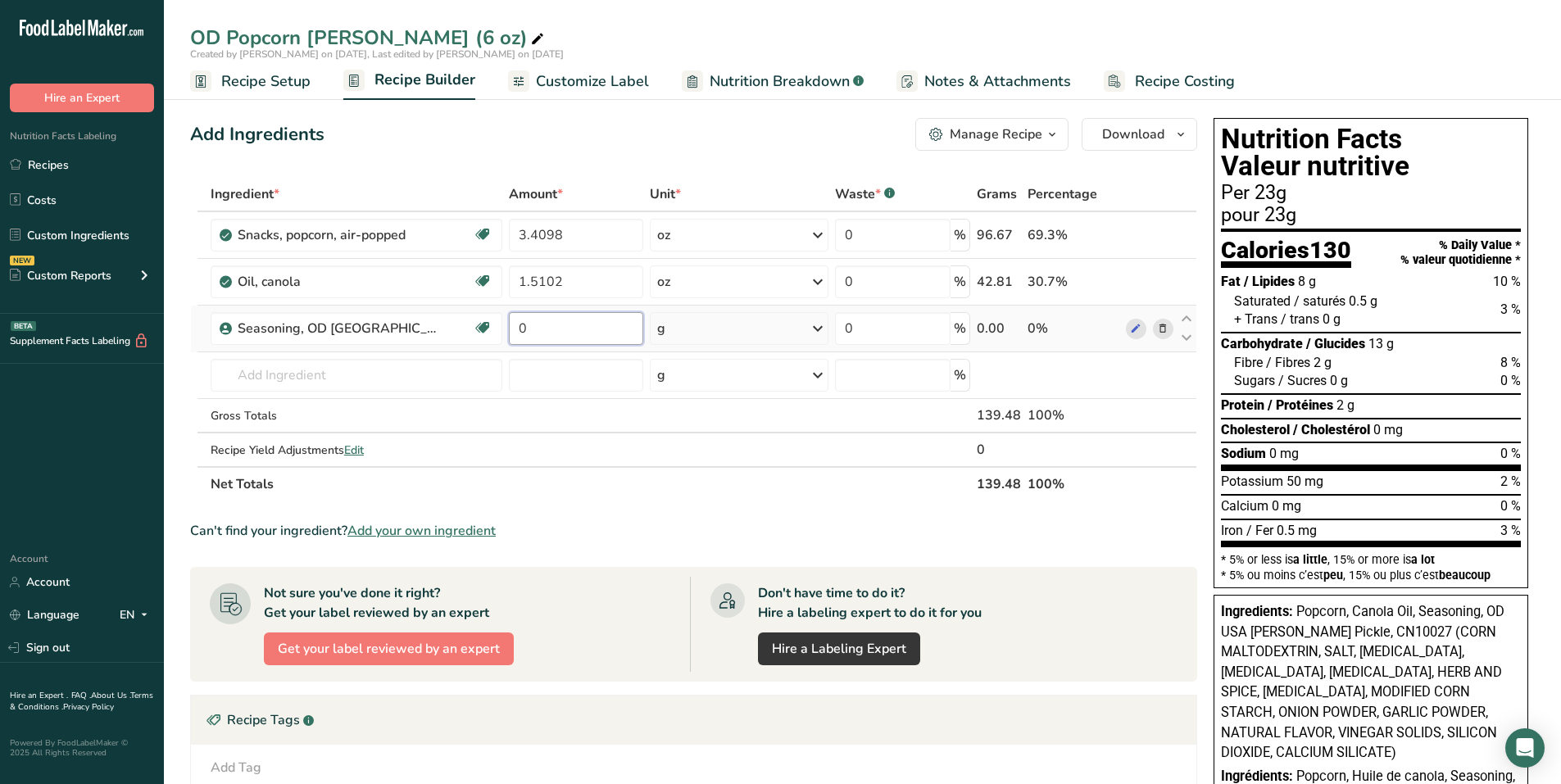
drag, startPoint x: 544, startPoint y: 336, endPoint x: 517, endPoint y: 333, distance: 27.2
click at [517, 333] on input "0" at bounding box center [577, 328] width 136 height 33
type input "1.08"
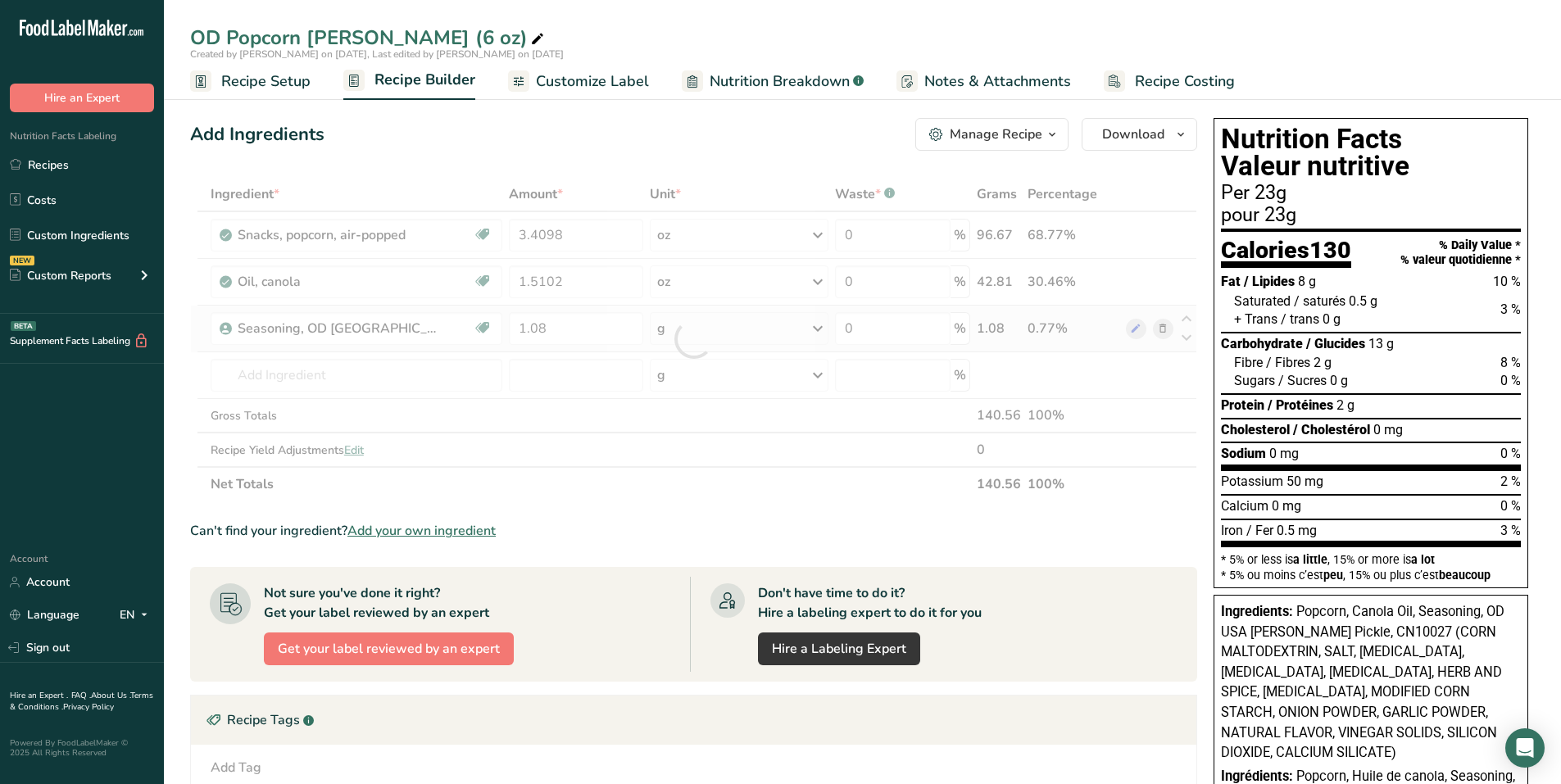
click at [818, 335] on div "Ingredient * Amount * Unit * Waste * .a-a{fill:#347362;}.b-a{fill:#fff;} Grams …" at bounding box center [694, 339] width 1008 height 325
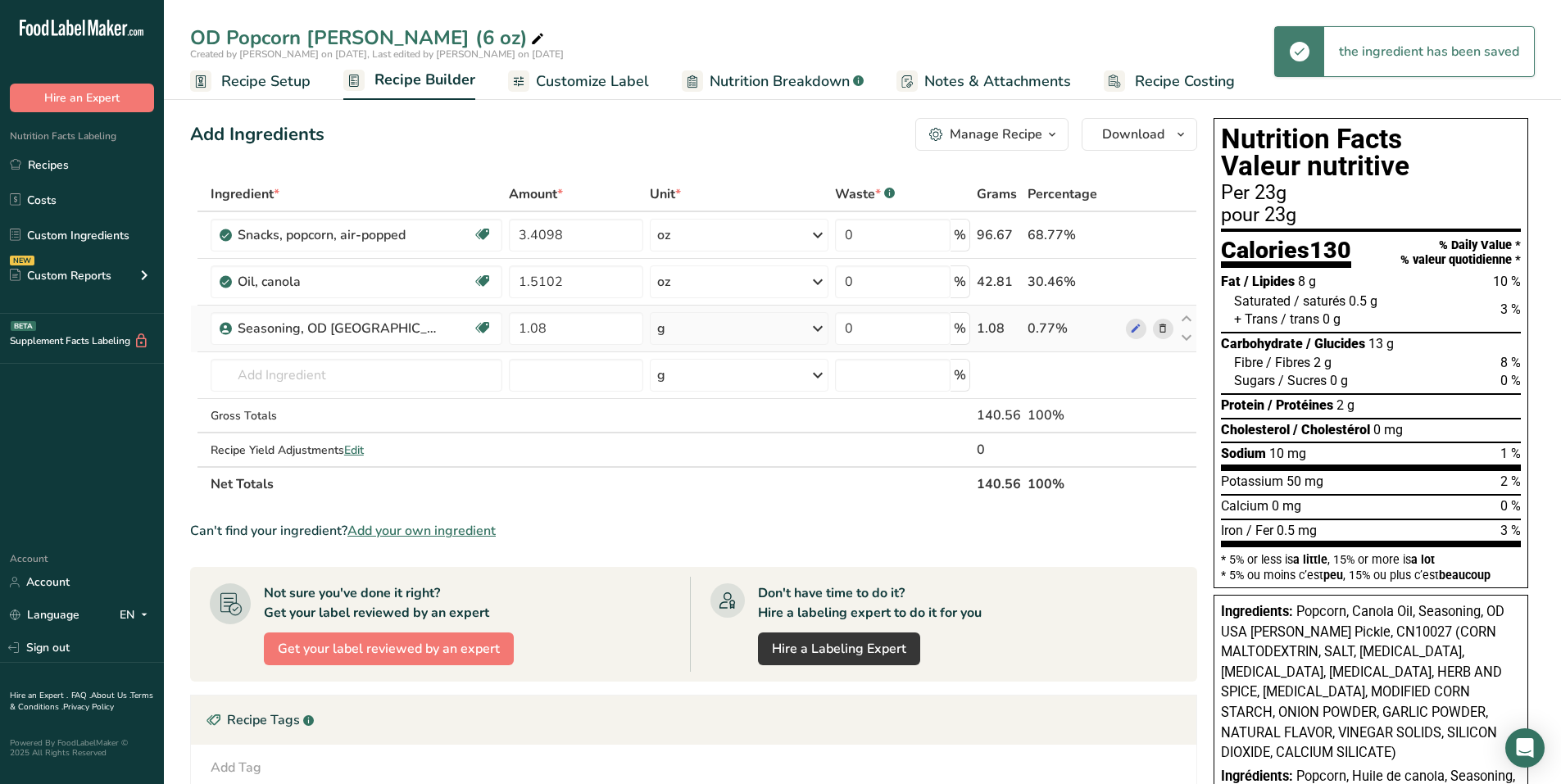
click at [816, 334] on icon at bounding box center [818, 328] width 20 height 30
click at [704, 461] on div "See more" at bounding box center [729, 458] width 137 height 17
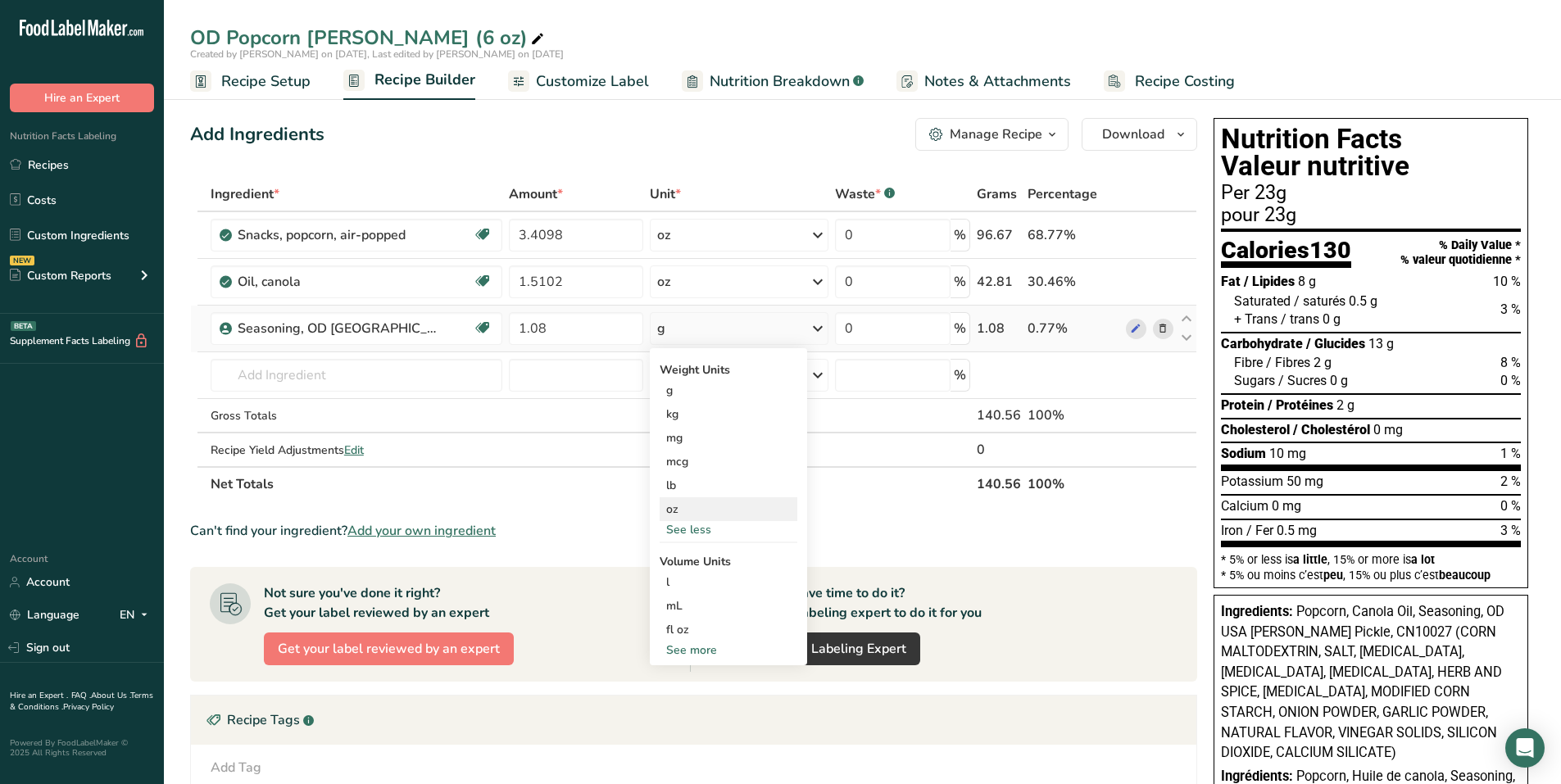
click at [690, 508] on div "oz" at bounding box center [729, 509] width 137 height 24
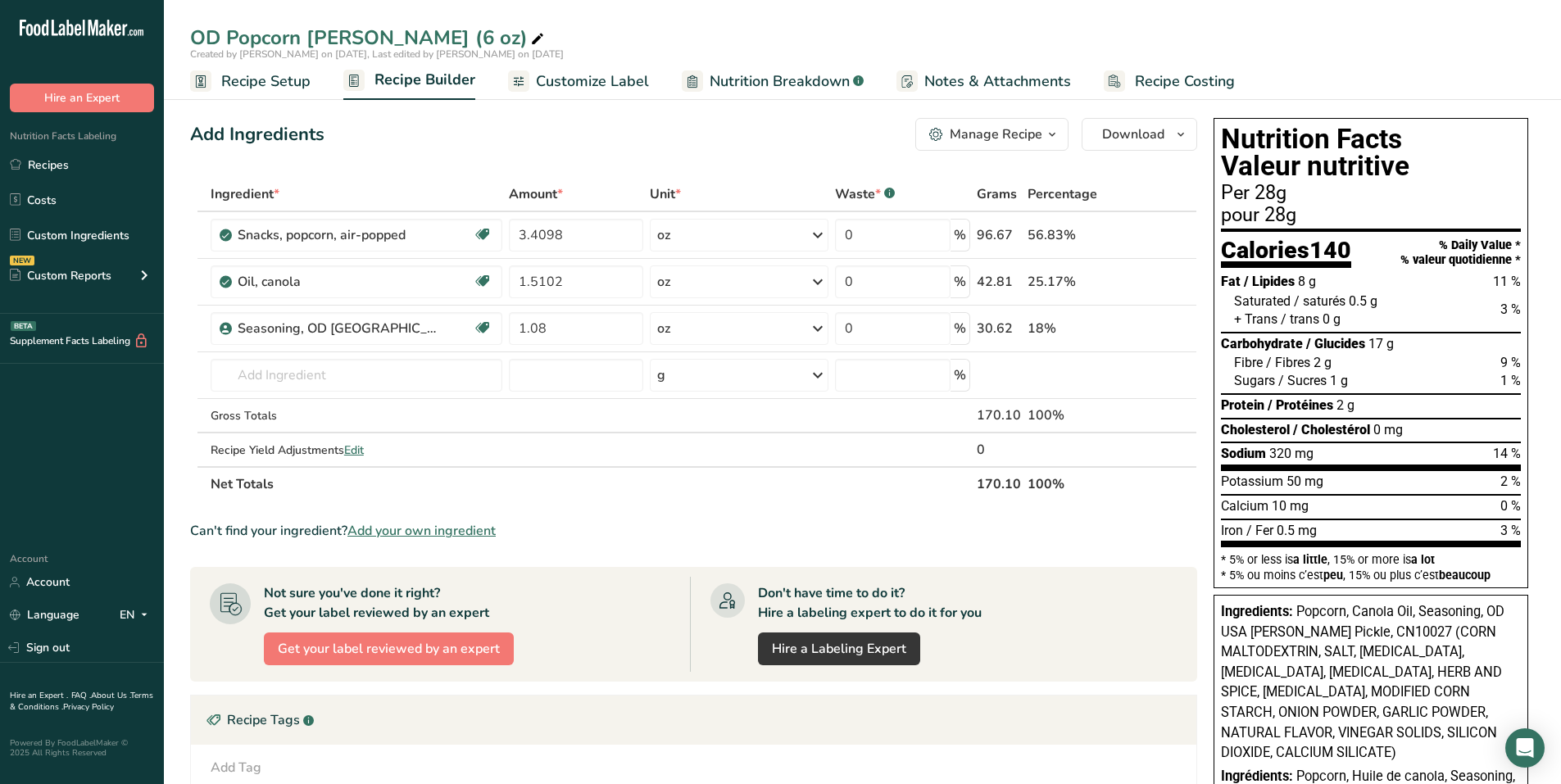
click at [276, 79] on span "Recipe Setup" at bounding box center [266, 81] width 90 height 22
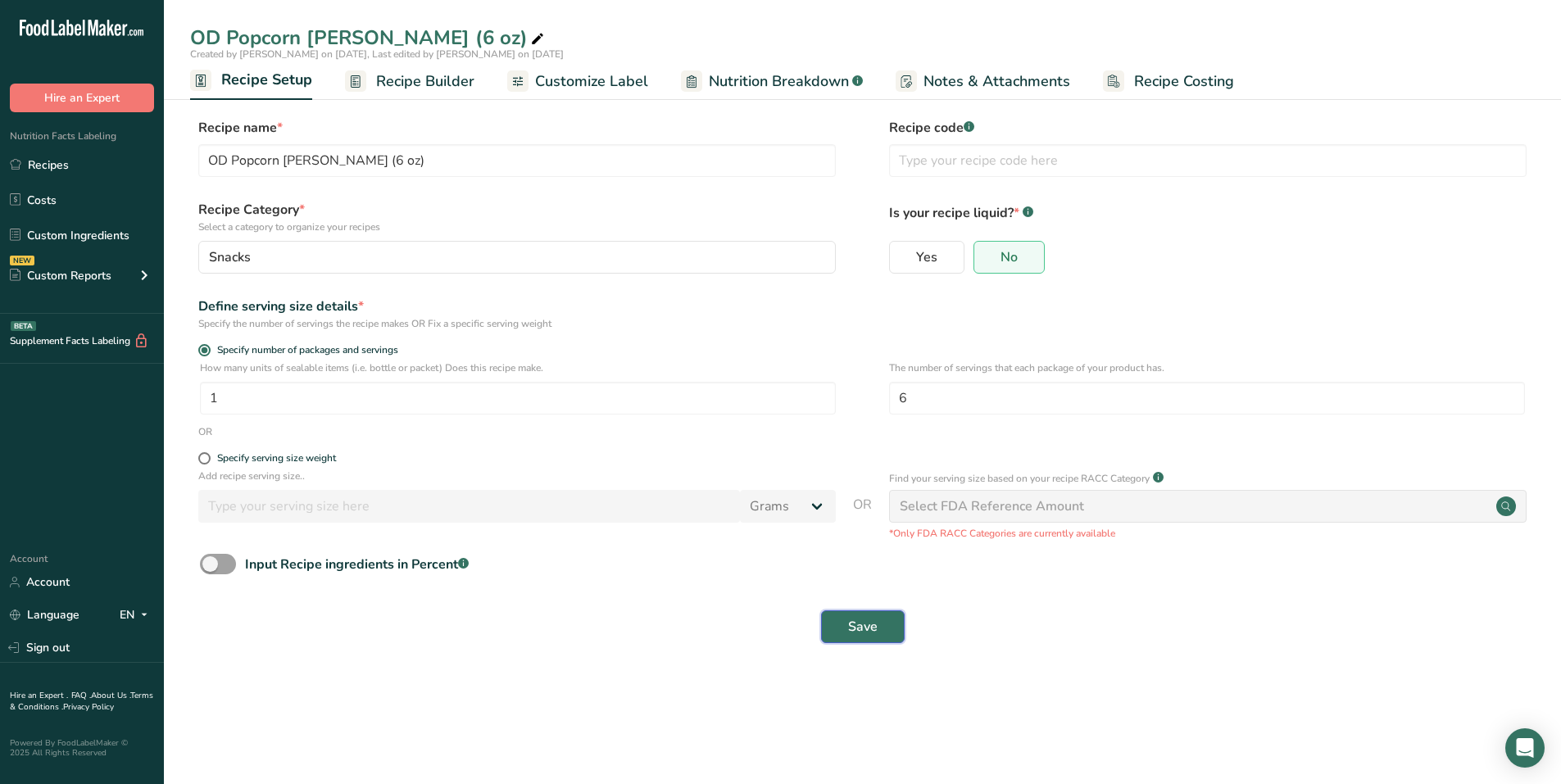
click at [888, 600] on button "Save" at bounding box center [863, 627] width 83 height 33
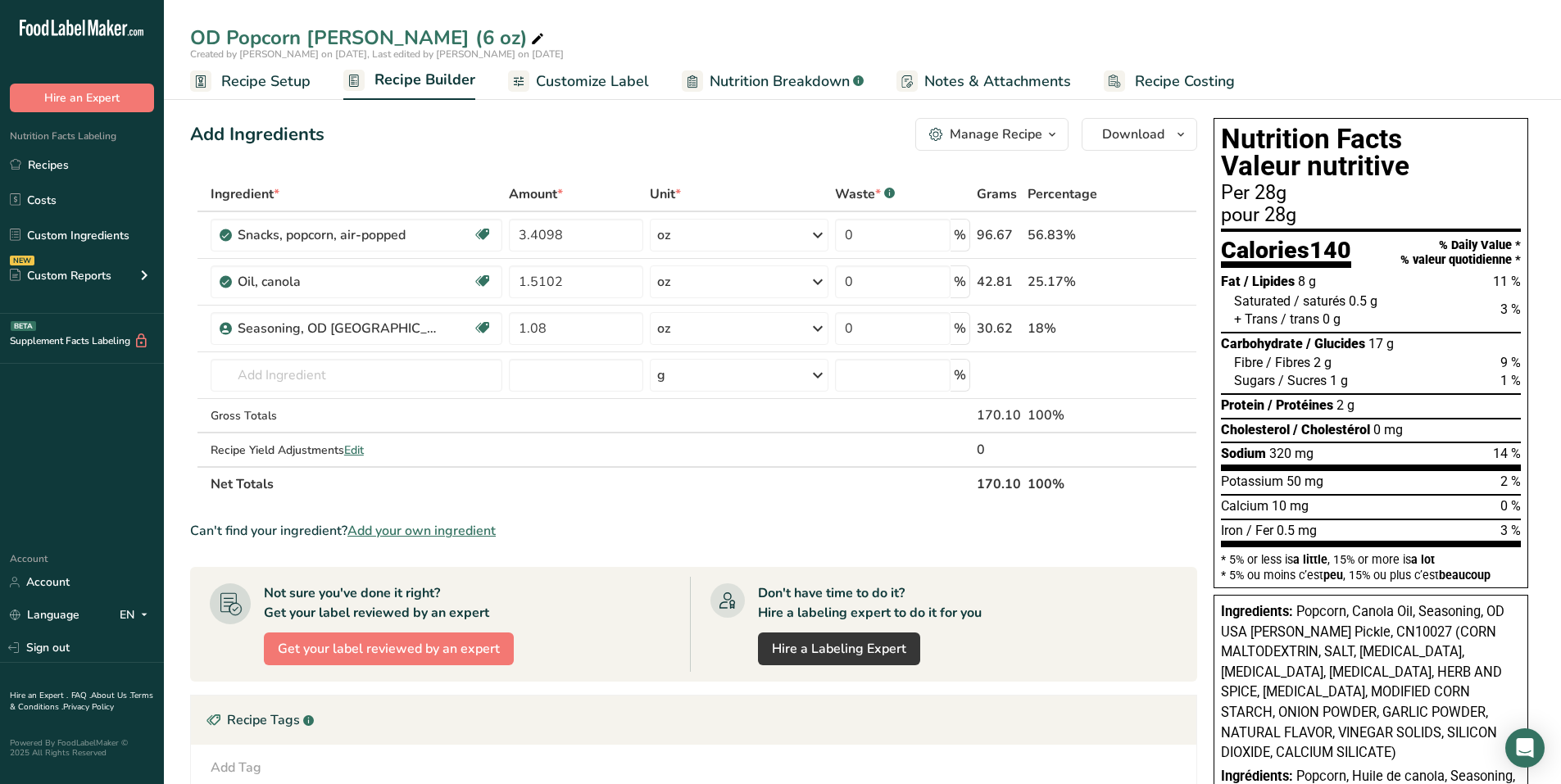
click at [903, 165] on h1 "Nutrition Facts Valeur nutritive" at bounding box center [1371, 153] width 300 height 55
click at [903, 133] on span "button" at bounding box center [1053, 135] width 20 height 20
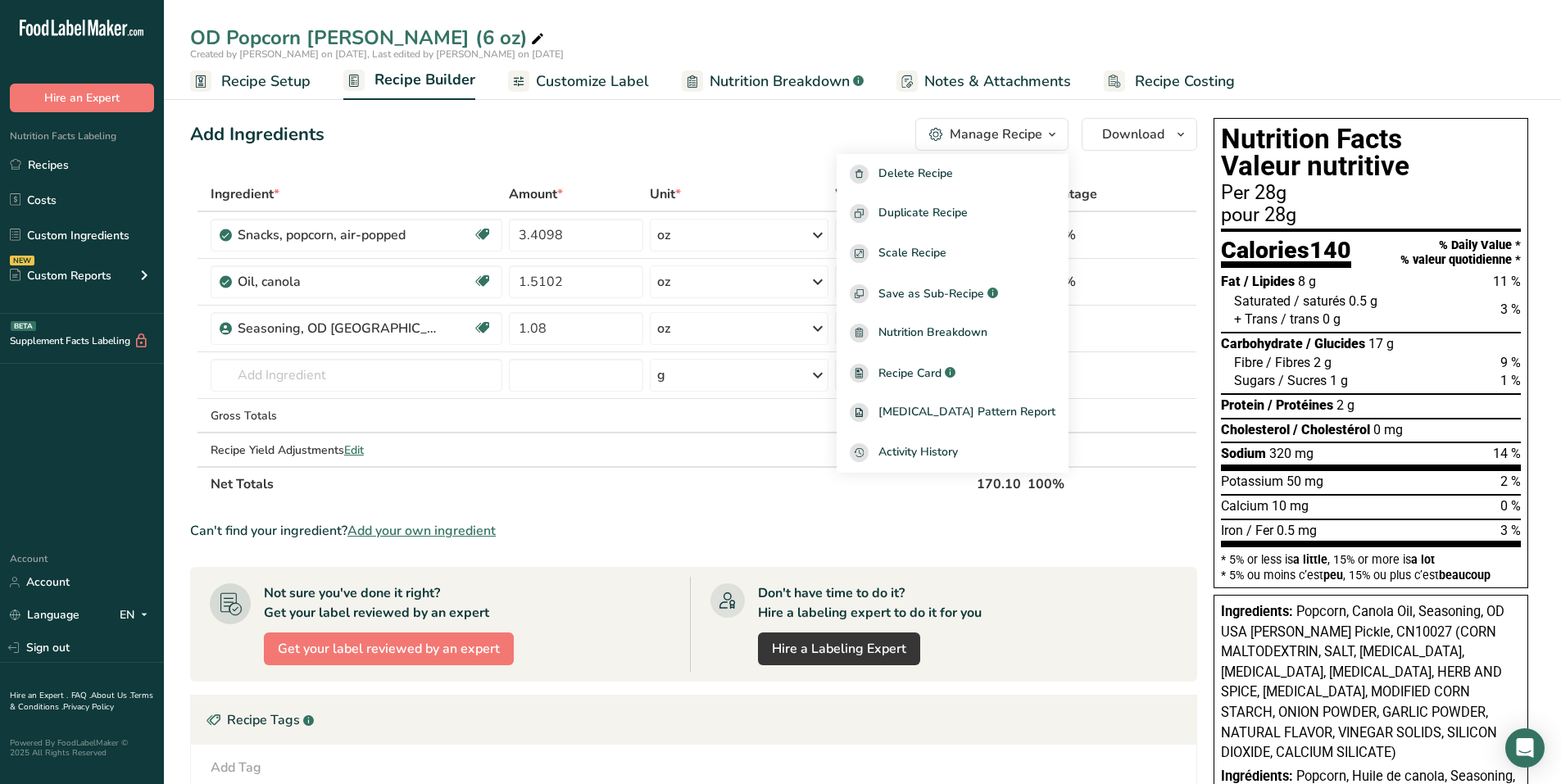
click at [629, 163] on div "Add Ingredients Manage Recipe Delete Recipe Duplicate Recipe Scale Recipe Save …" at bounding box center [698, 619] width 1017 height 1017
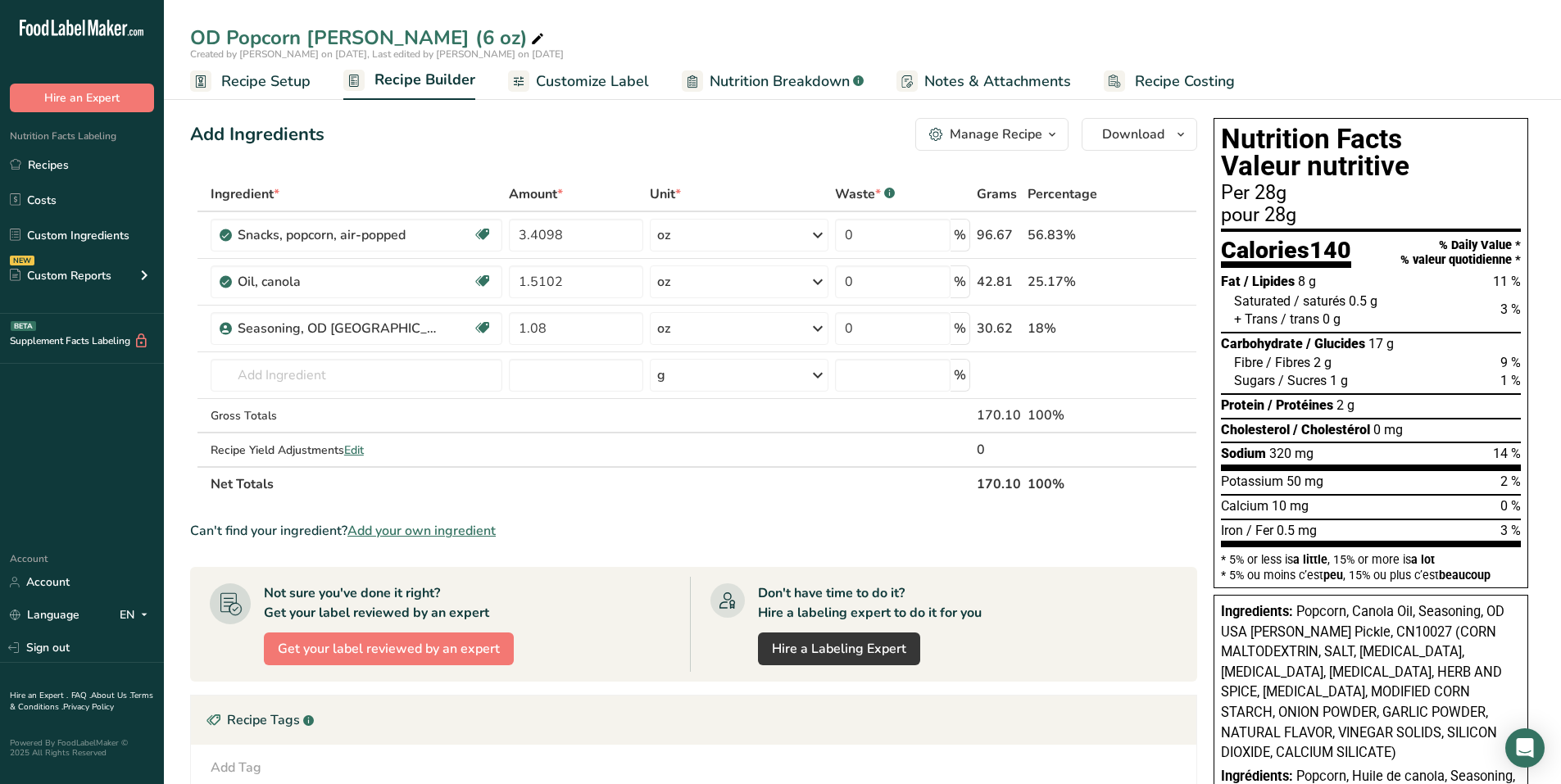
click at [245, 84] on span "Recipe Setup" at bounding box center [266, 81] width 90 height 22
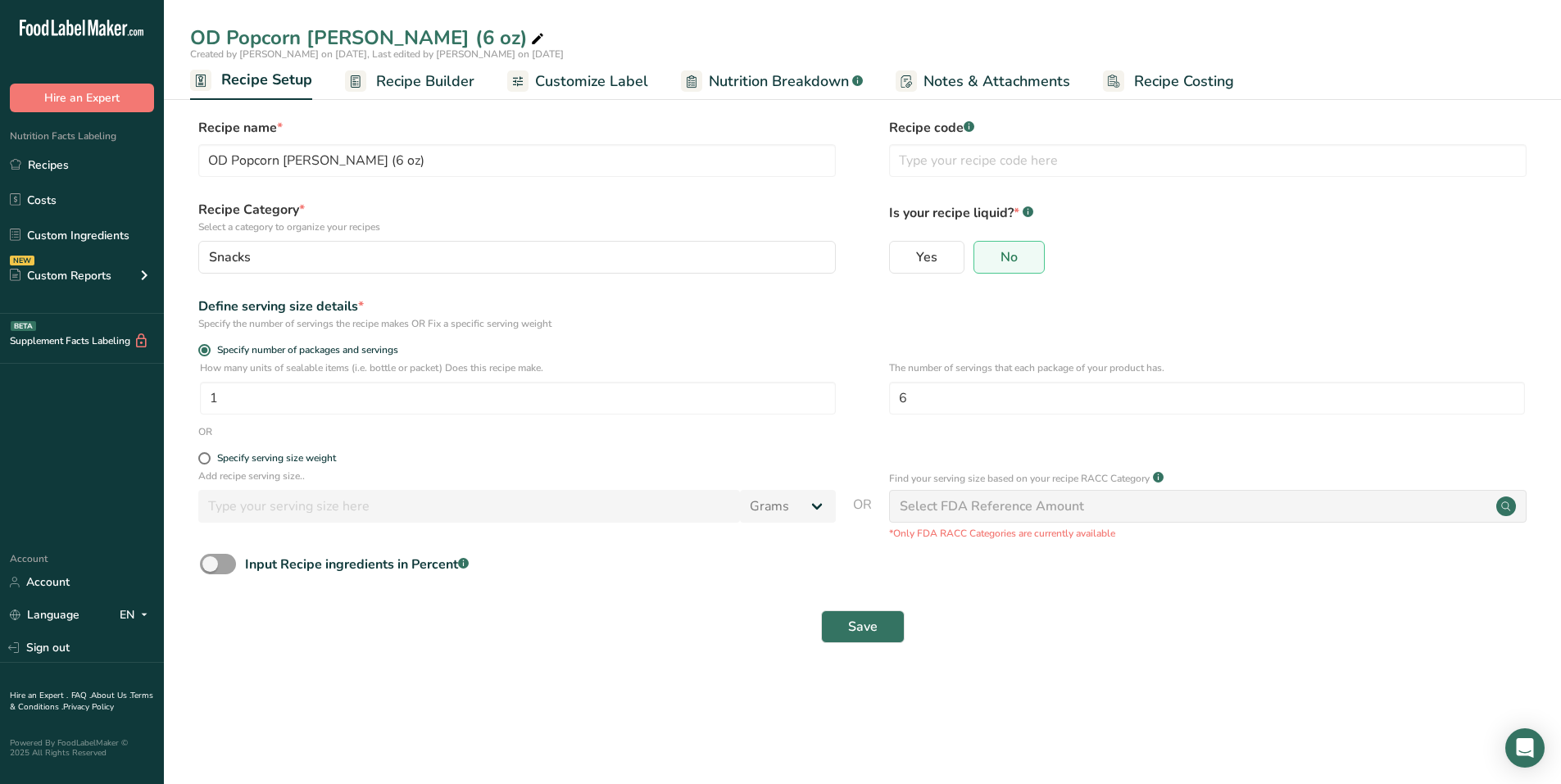
click at [408, 74] on span "Recipe Builder" at bounding box center [425, 81] width 99 height 22
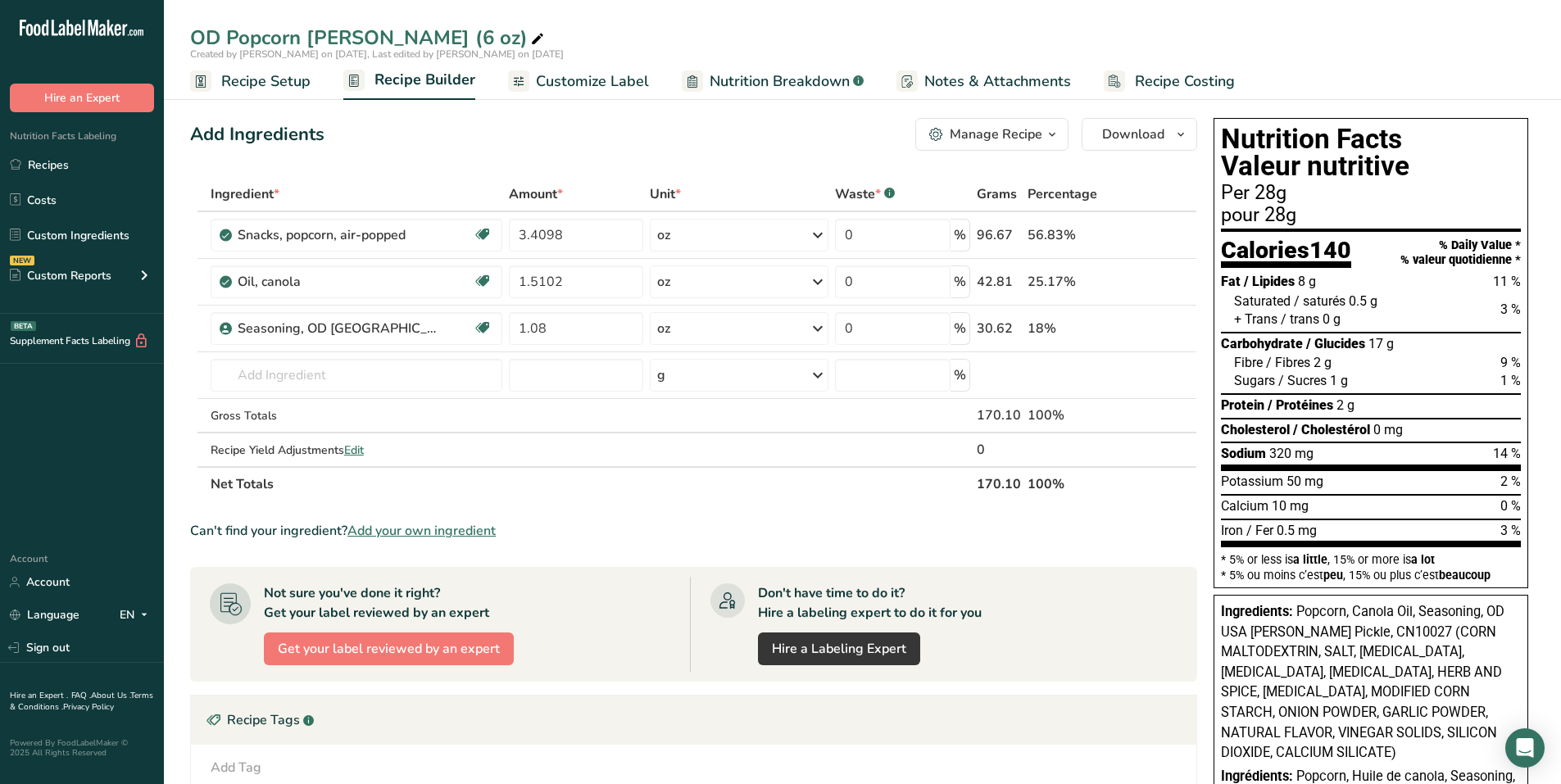
click at [568, 80] on span "Customize Label" at bounding box center [592, 81] width 113 height 22
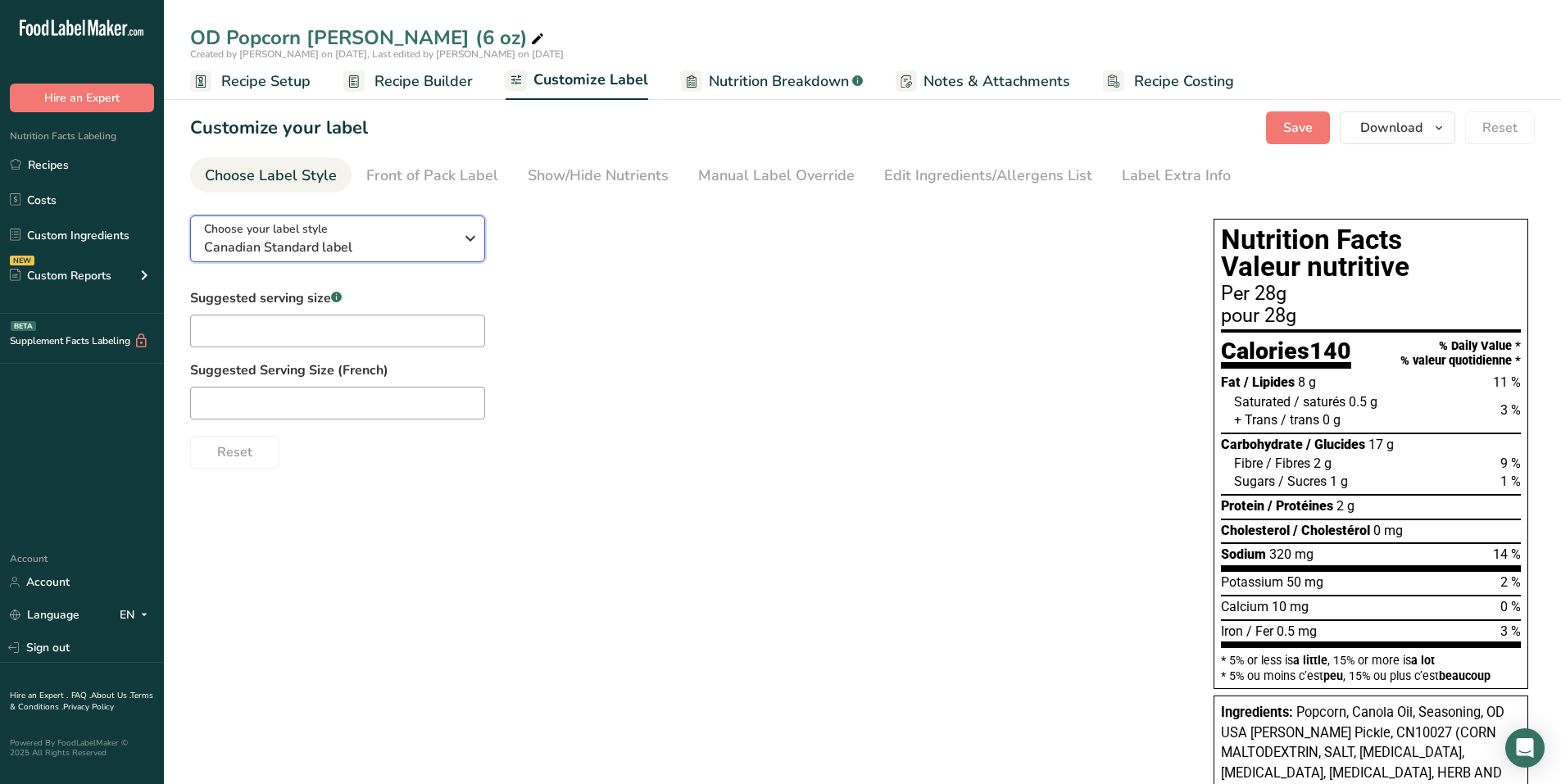
click at [463, 234] on icon "button" at bounding box center [470, 238] width 20 height 30
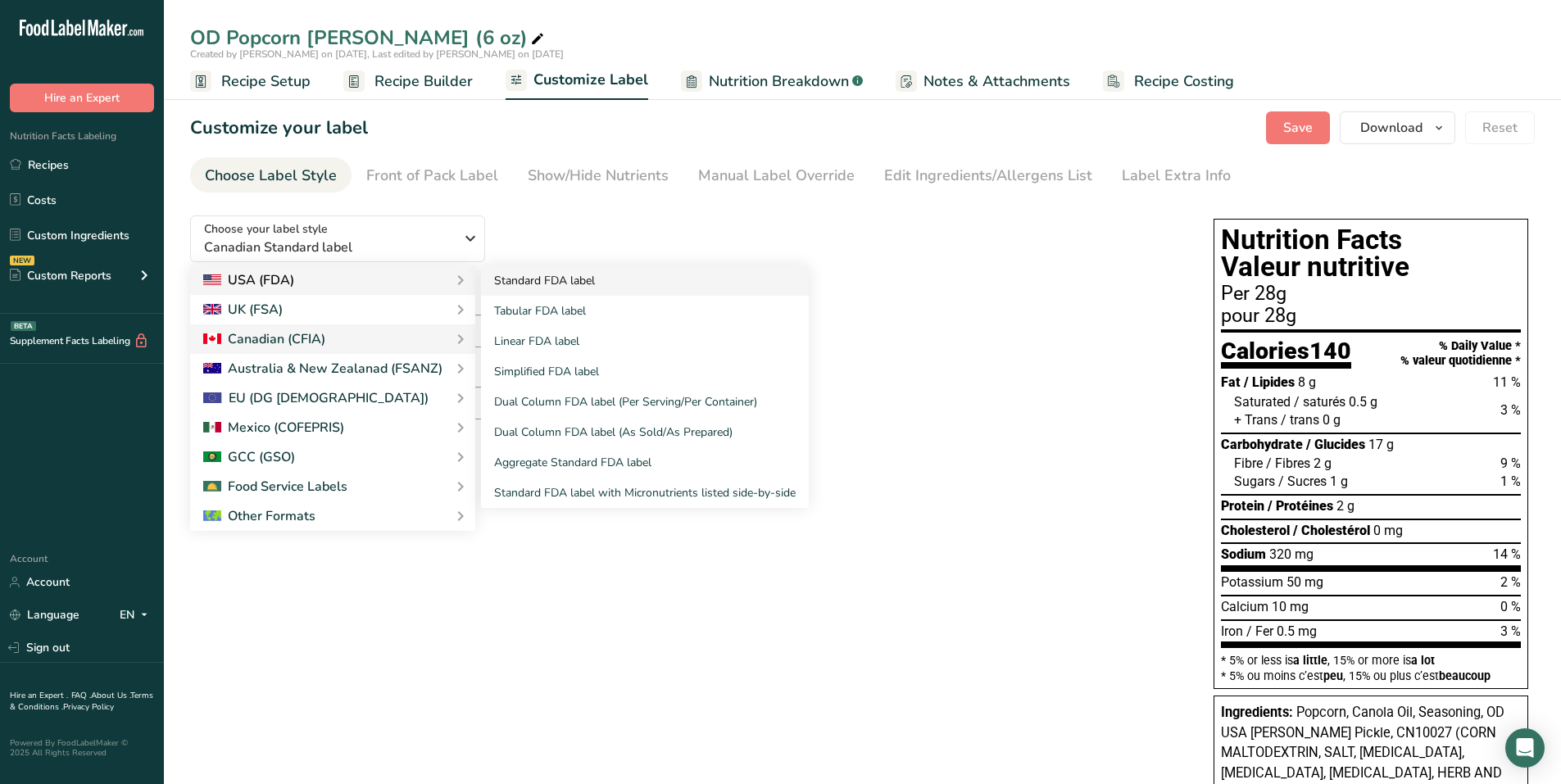
click at [540, 271] on link "Standard FDA label" at bounding box center [645, 281] width 327 height 31
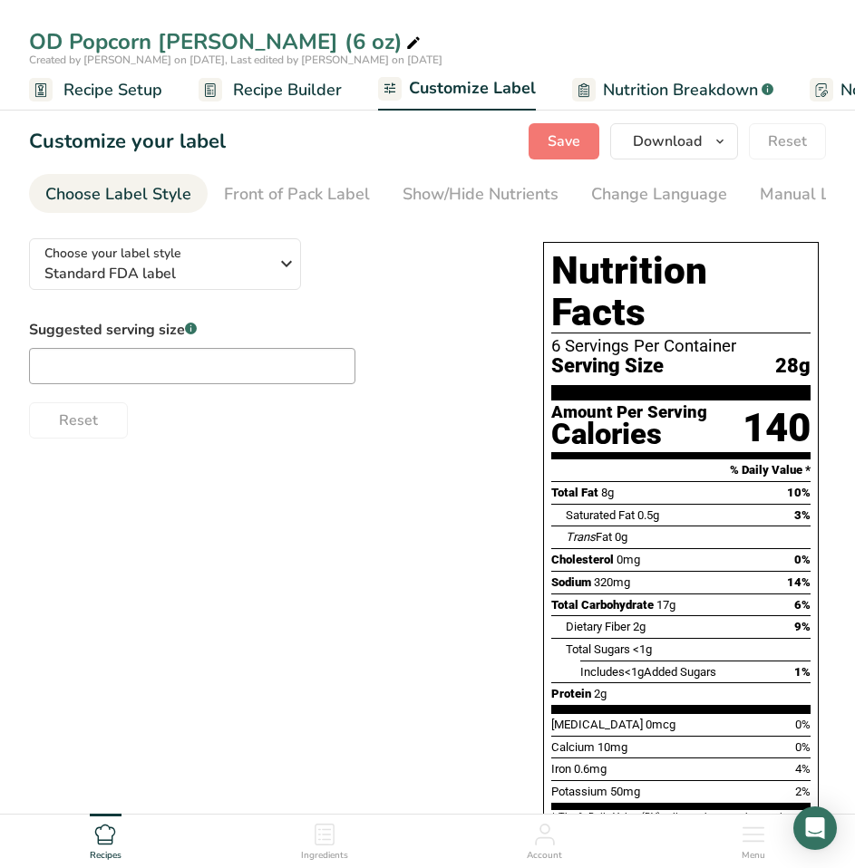
click at [482, 294] on div "Choose your label style Standard FDA label USA (FDA) Standard FDA label Tabular…" at bounding box center [268, 331] width 478 height 215
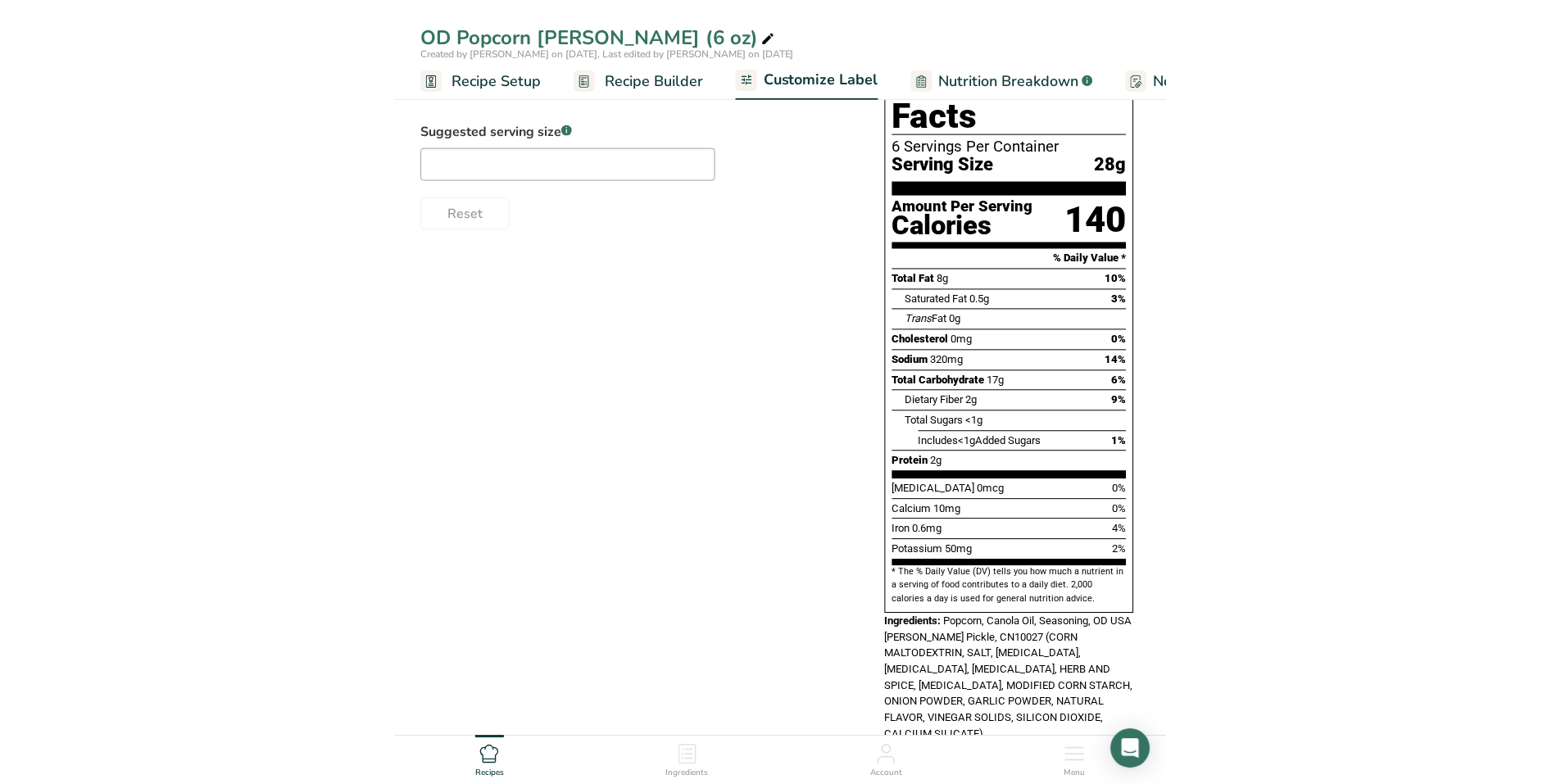
scroll to position [84, 0]
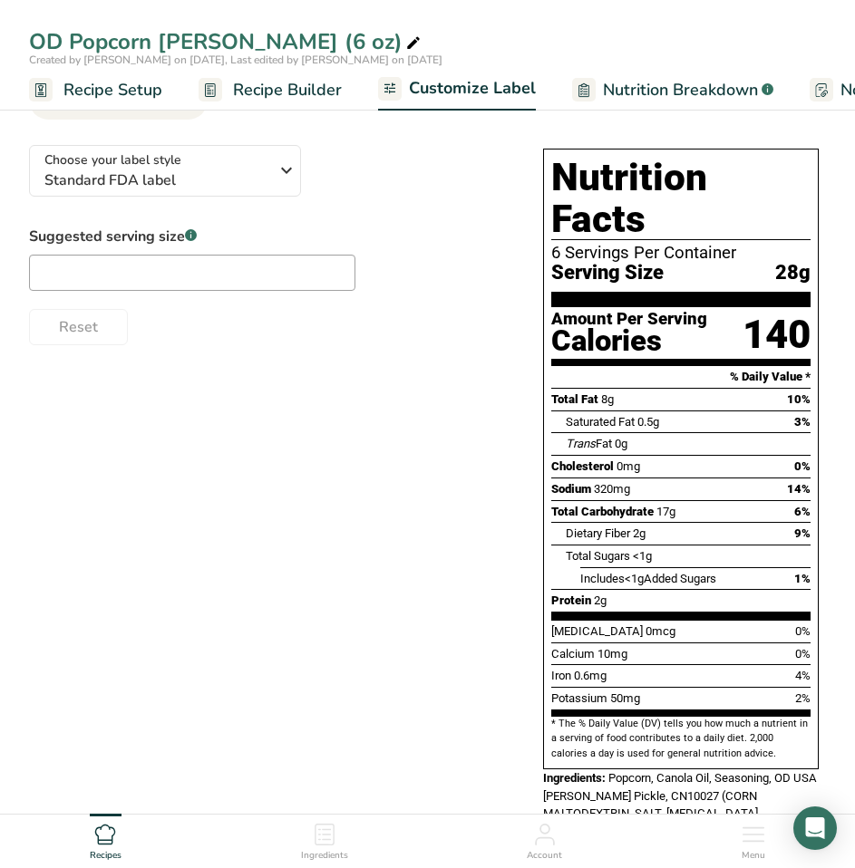
click at [651, 262] on span "Serving Size" at bounding box center [607, 273] width 112 height 23
click at [235, 271] on input "text" at bounding box center [192, 273] width 326 height 36
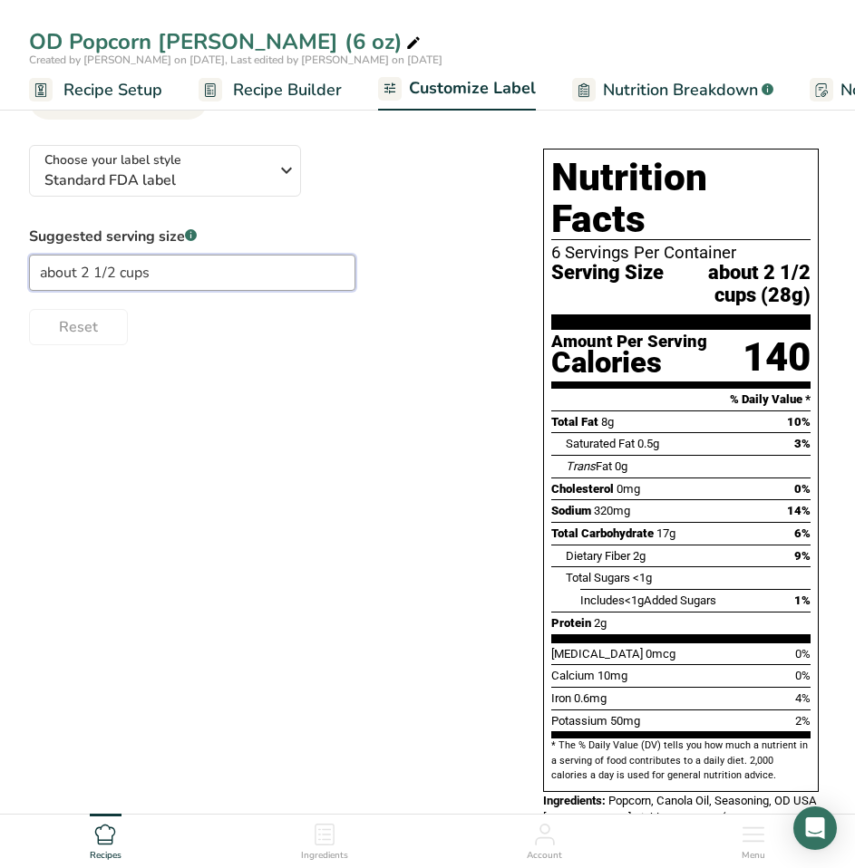
type input "about 2 1/2 cups"
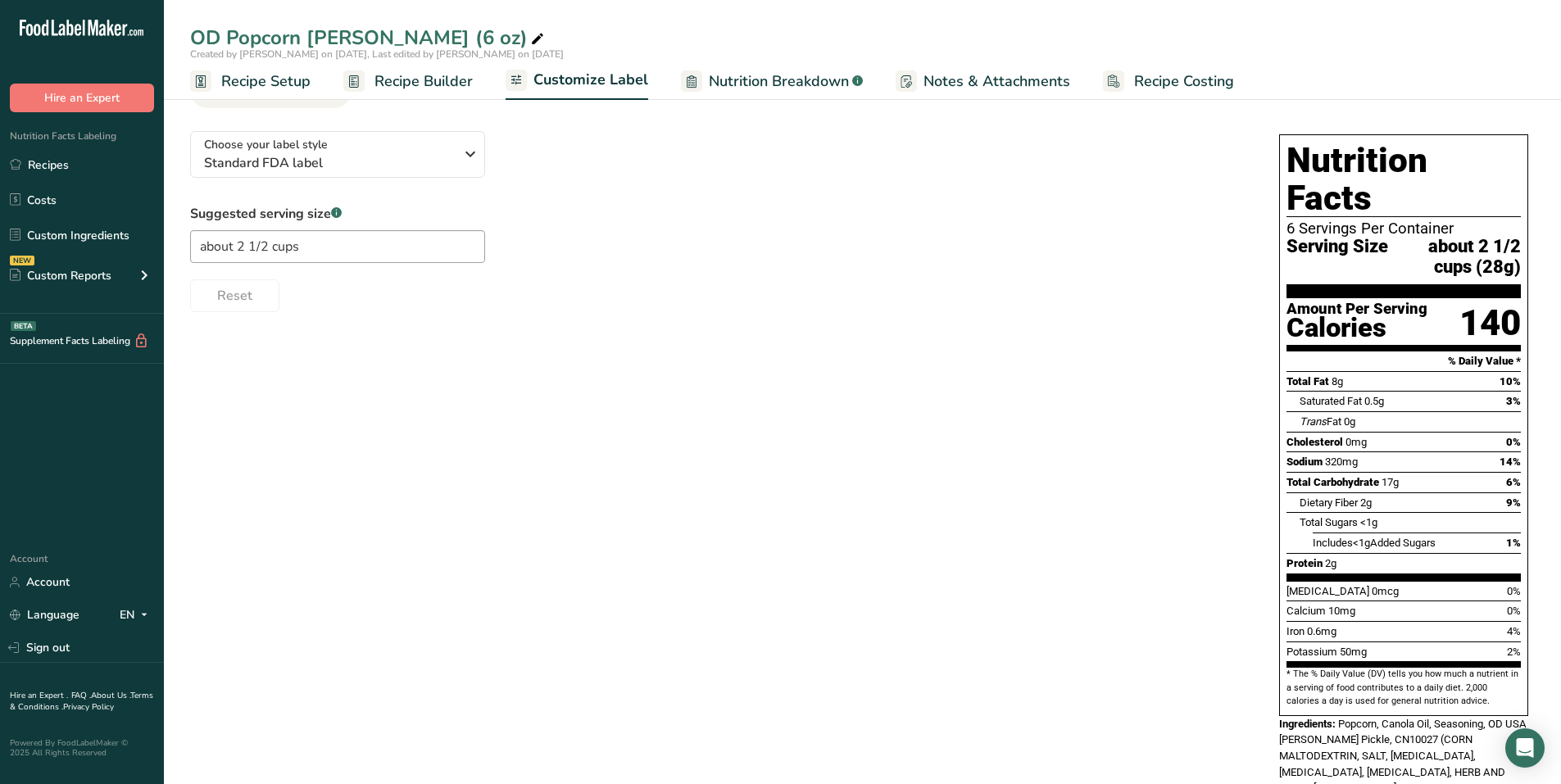
click at [430, 91] on span "Recipe Builder" at bounding box center [423, 81] width 99 height 22
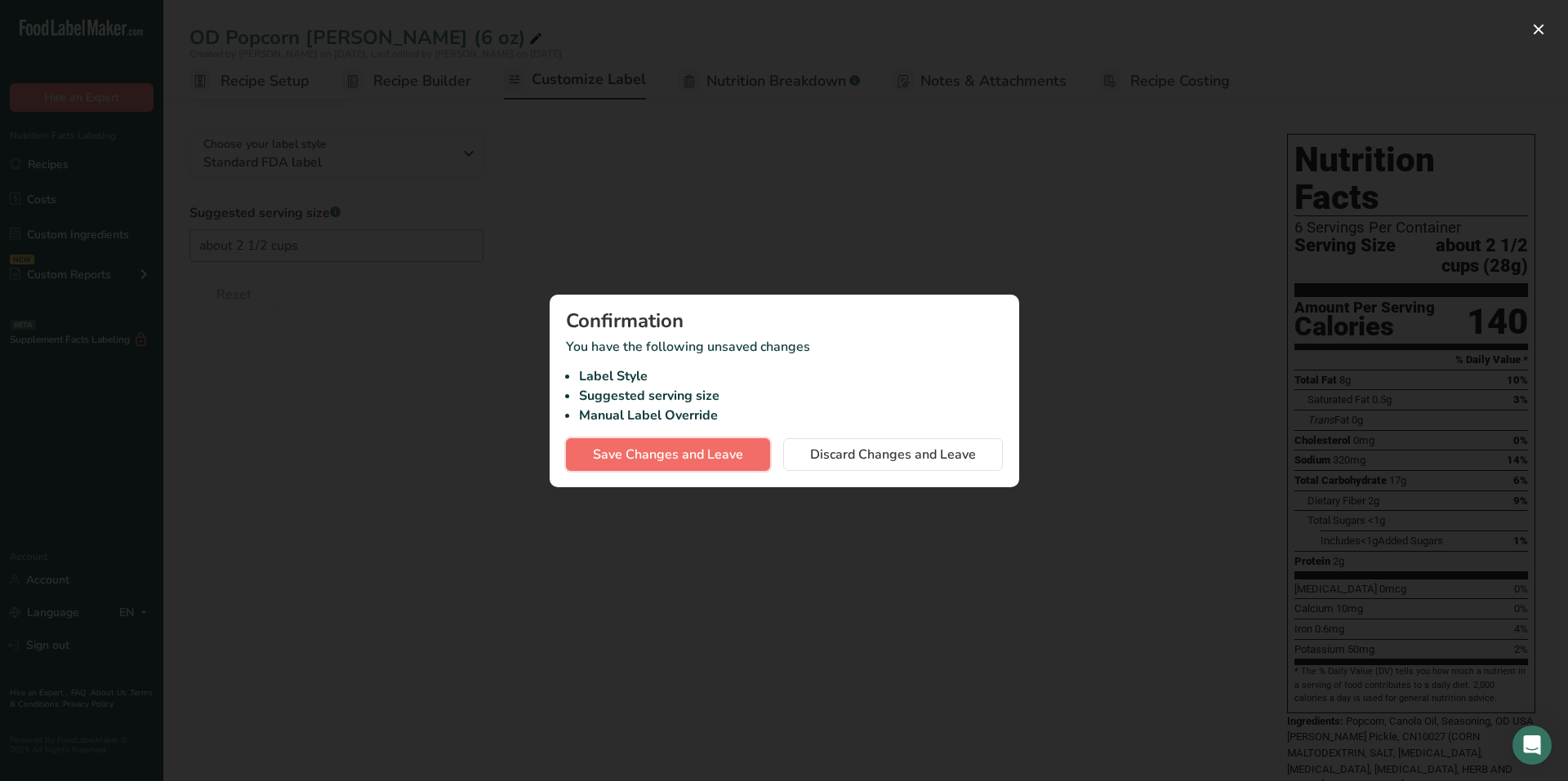
click at [675, 464] on span "Save Changes and Leave" at bounding box center [668, 455] width 150 height 20
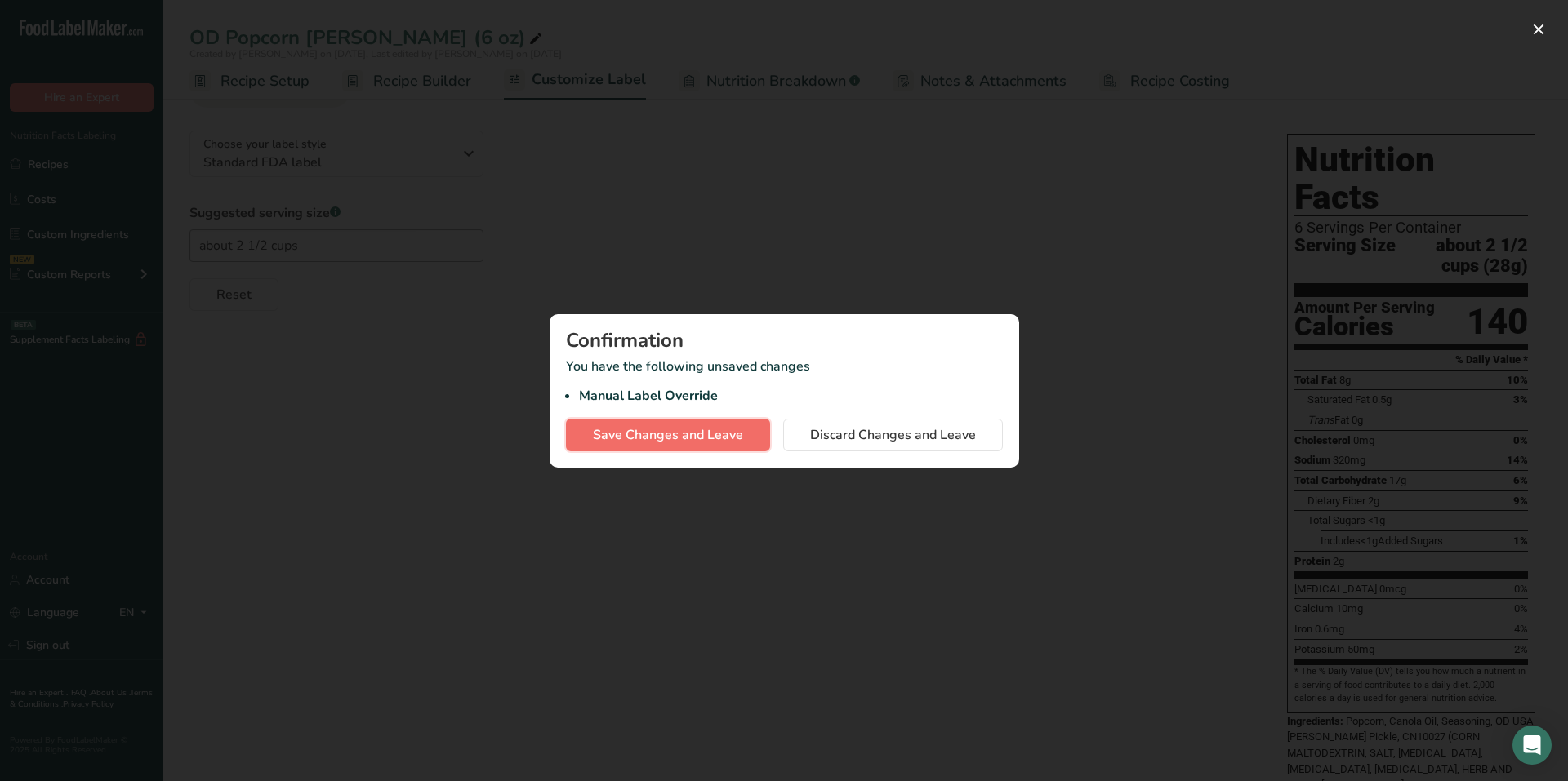
click at [632, 428] on span "Save Changes and Leave" at bounding box center [668, 435] width 150 height 20
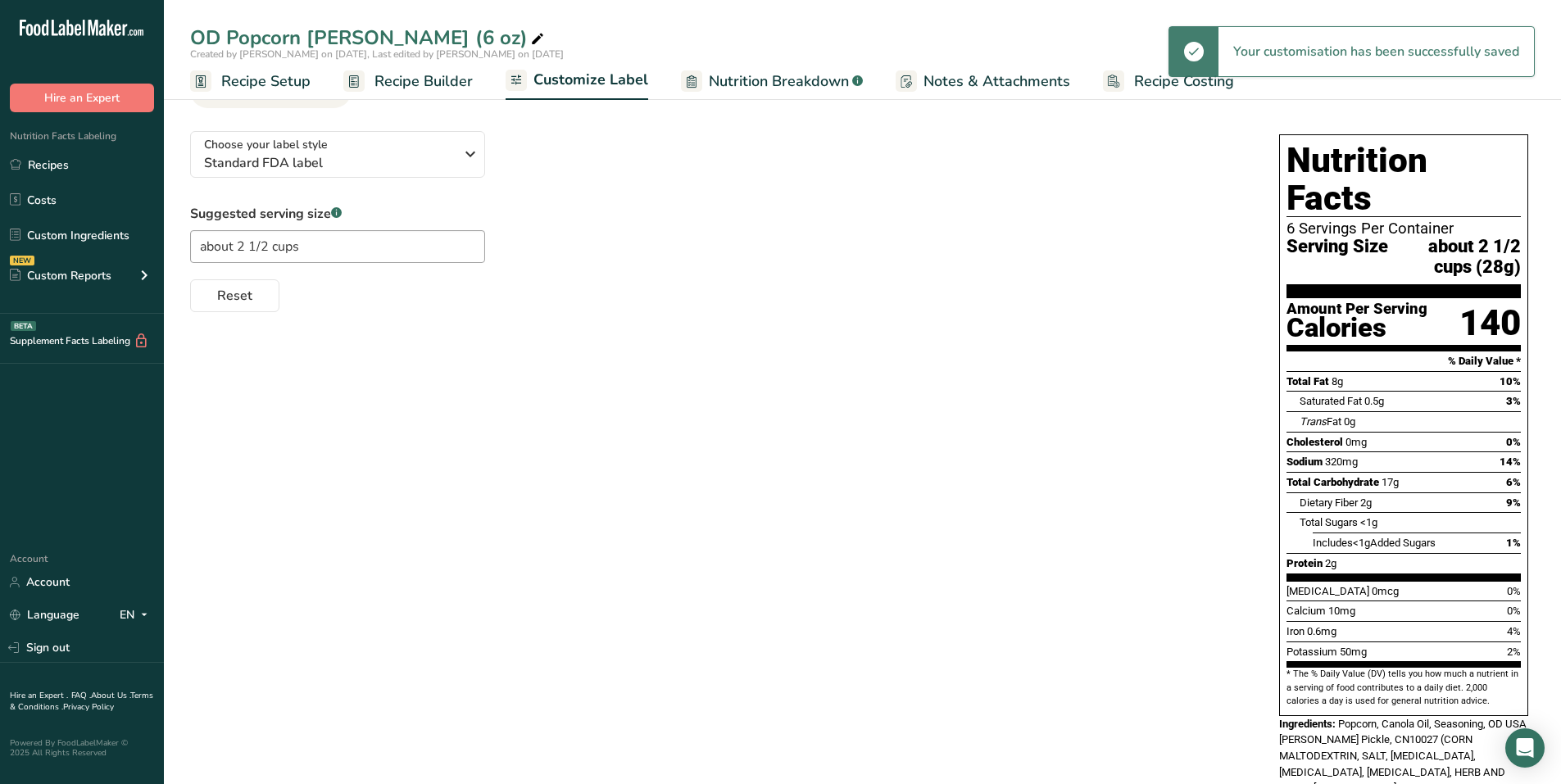
click at [393, 74] on span "Recipe Builder" at bounding box center [423, 81] width 99 height 22
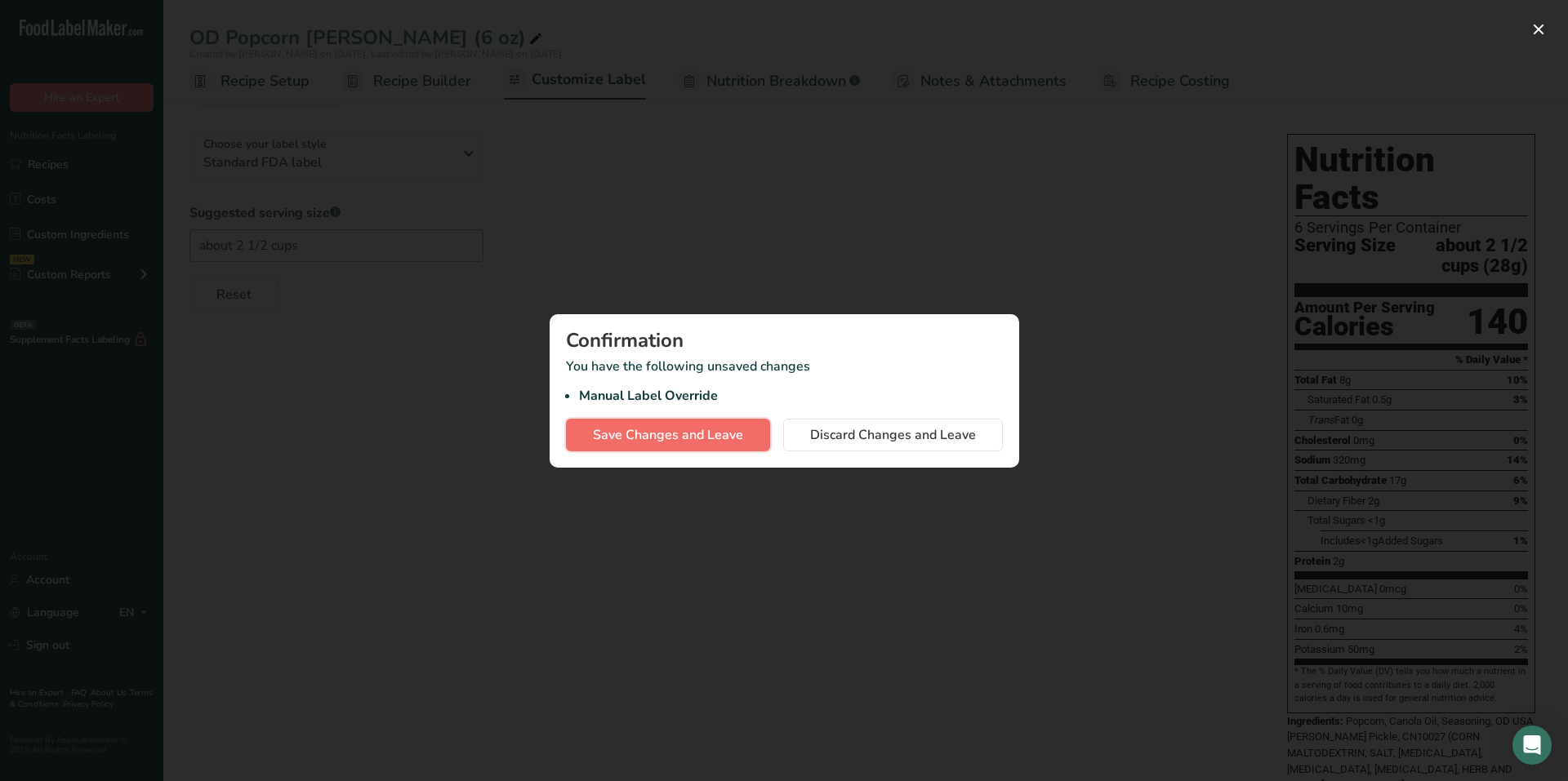
click at [690, 429] on span "Save Changes and Leave" at bounding box center [668, 435] width 150 height 20
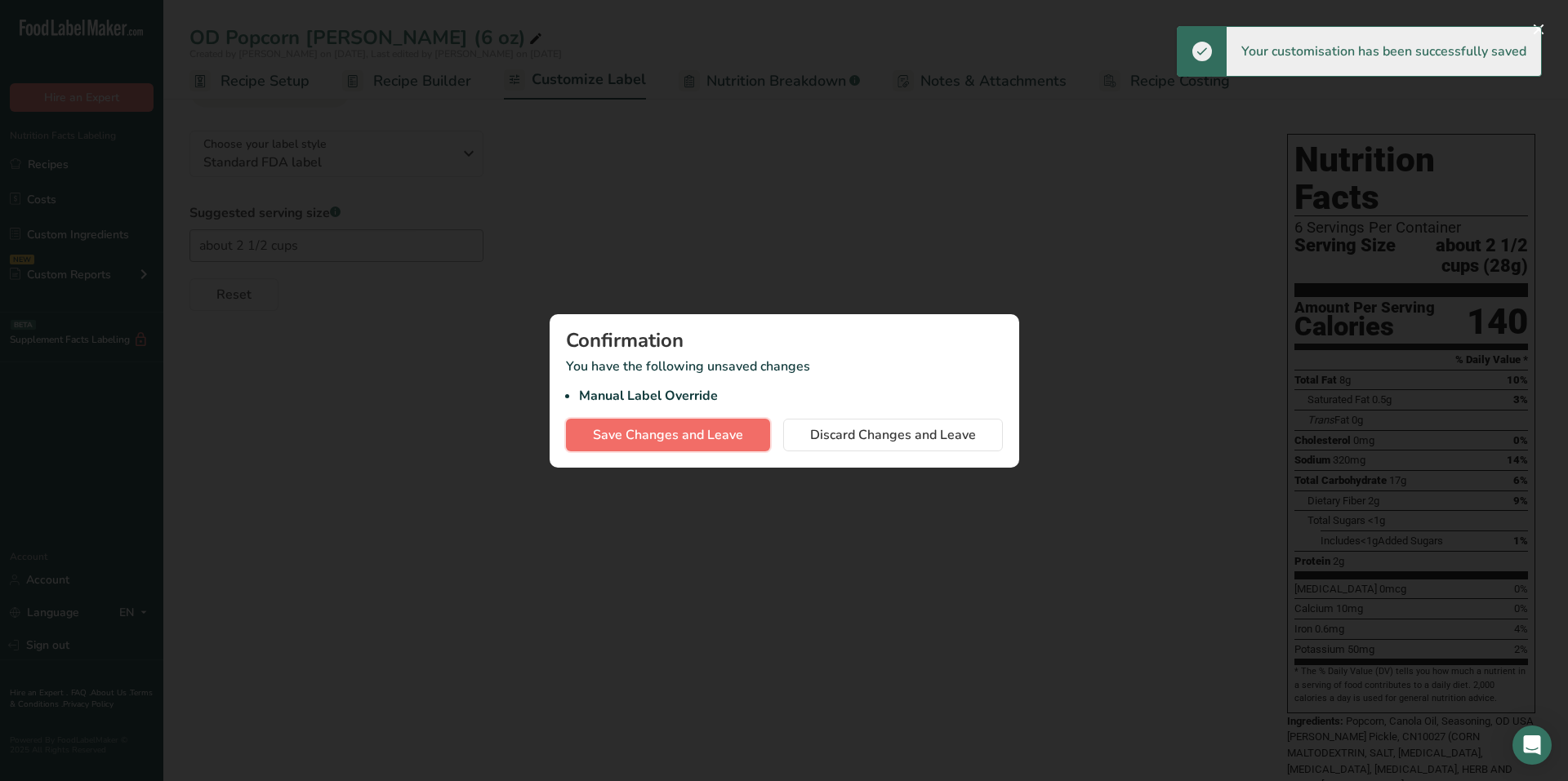
click at [692, 425] on span "Save Changes and Leave" at bounding box center [668, 435] width 150 height 20
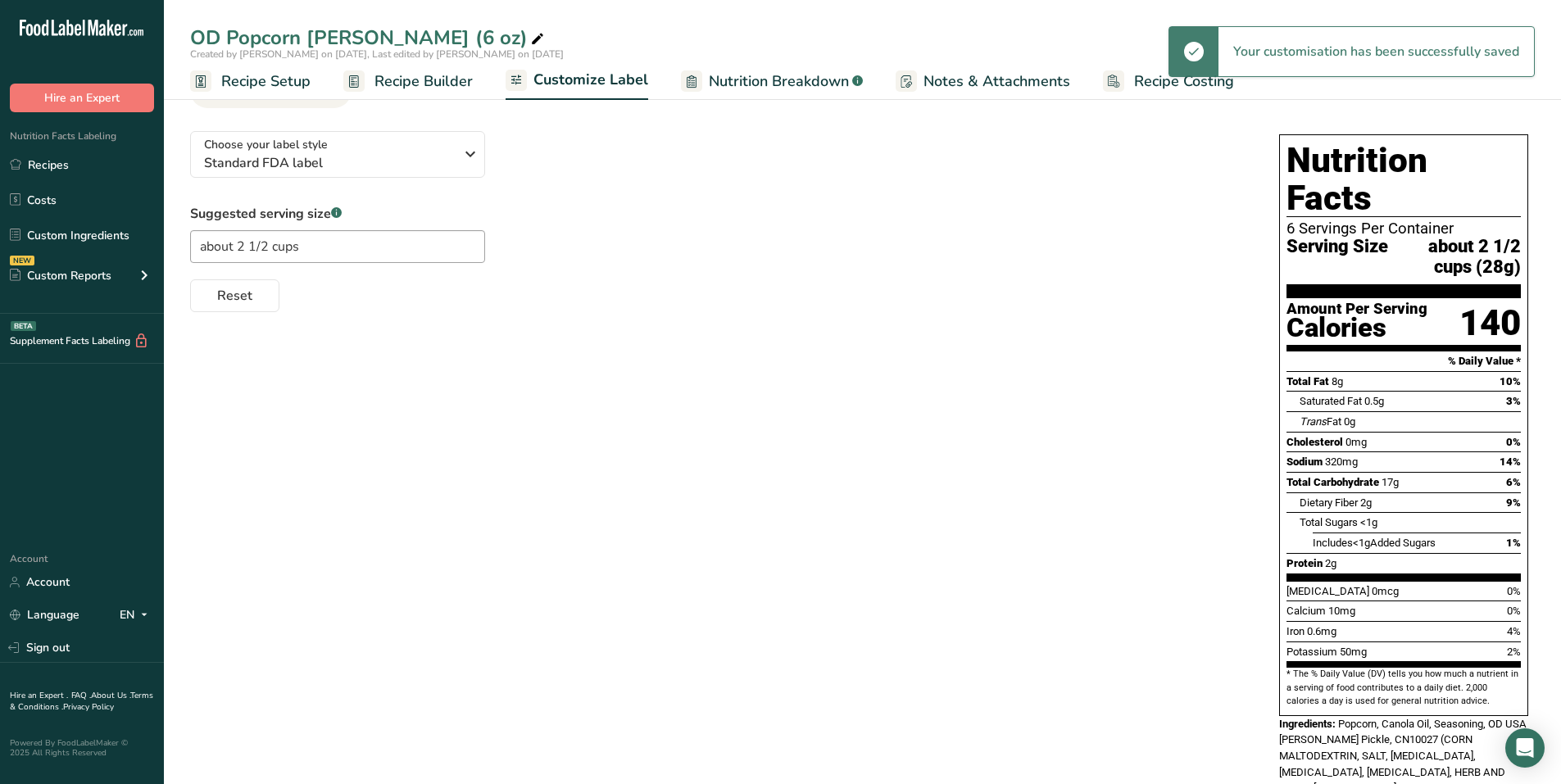
click at [665, 297] on div "Reset" at bounding box center [718, 292] width 1056 height 39
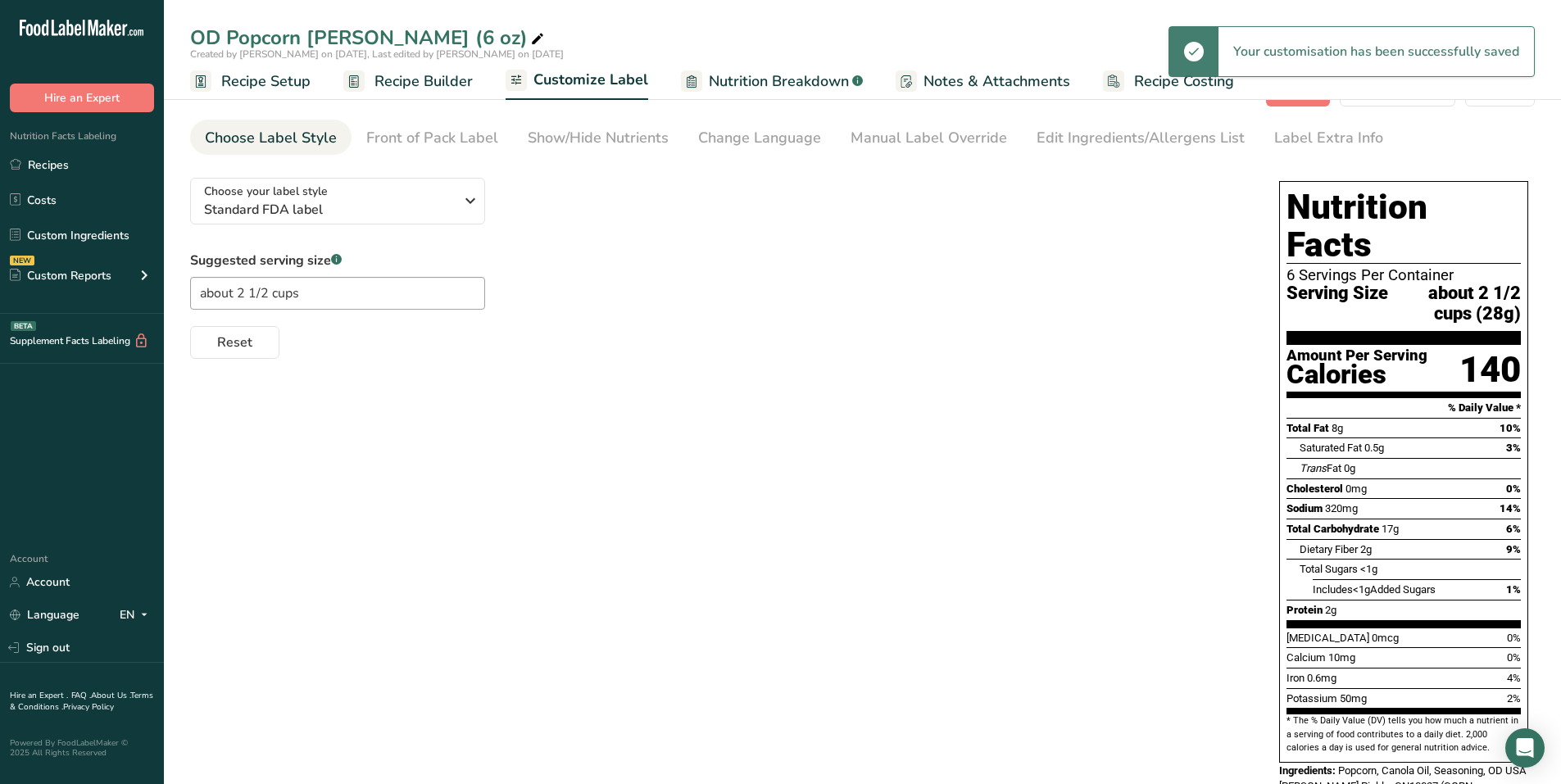
scroll to position [0, 0]
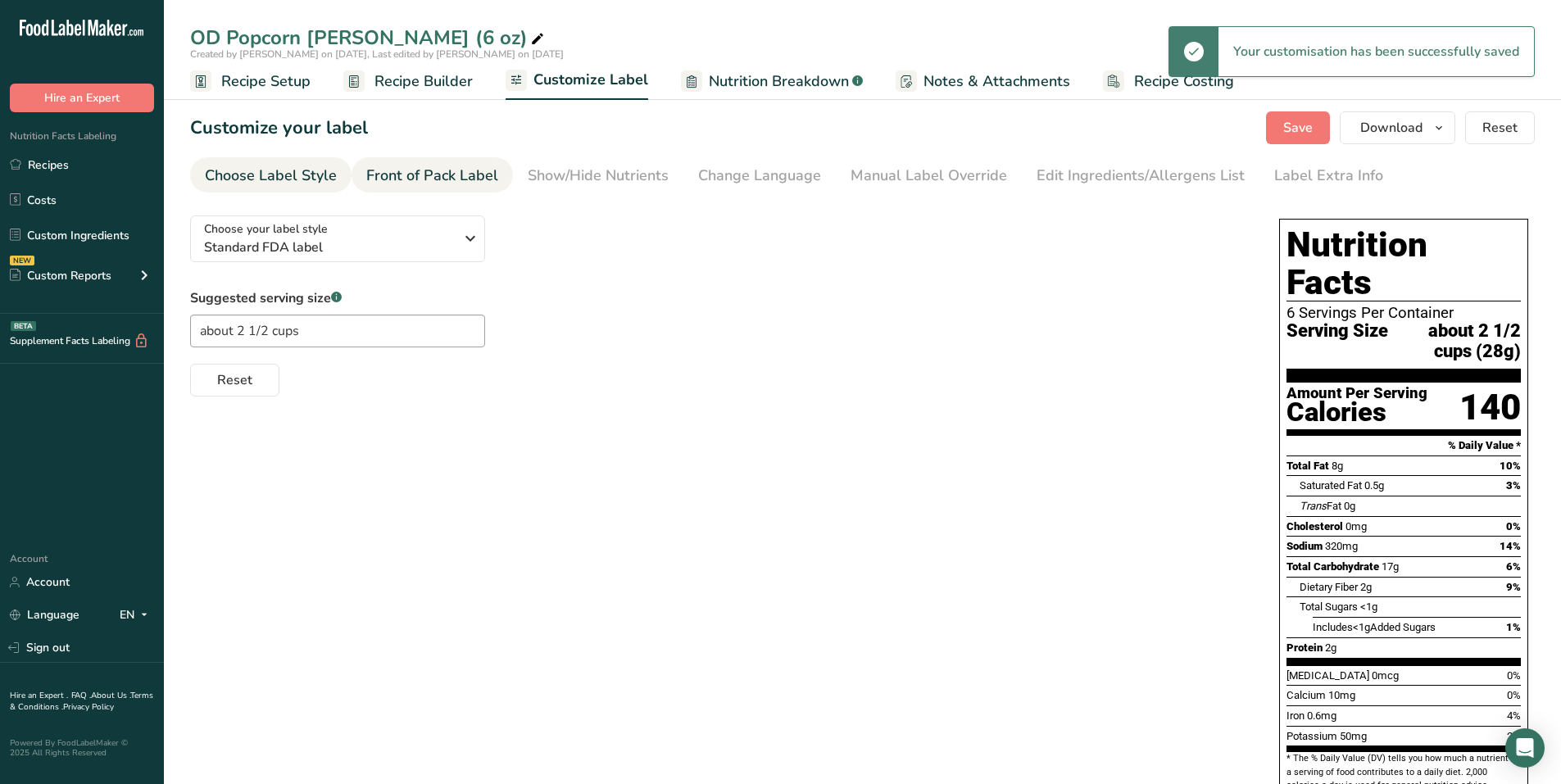
click at [432, 175] on div "Front of Pack Label" at bounding box center [432, 175] width 132 height 22
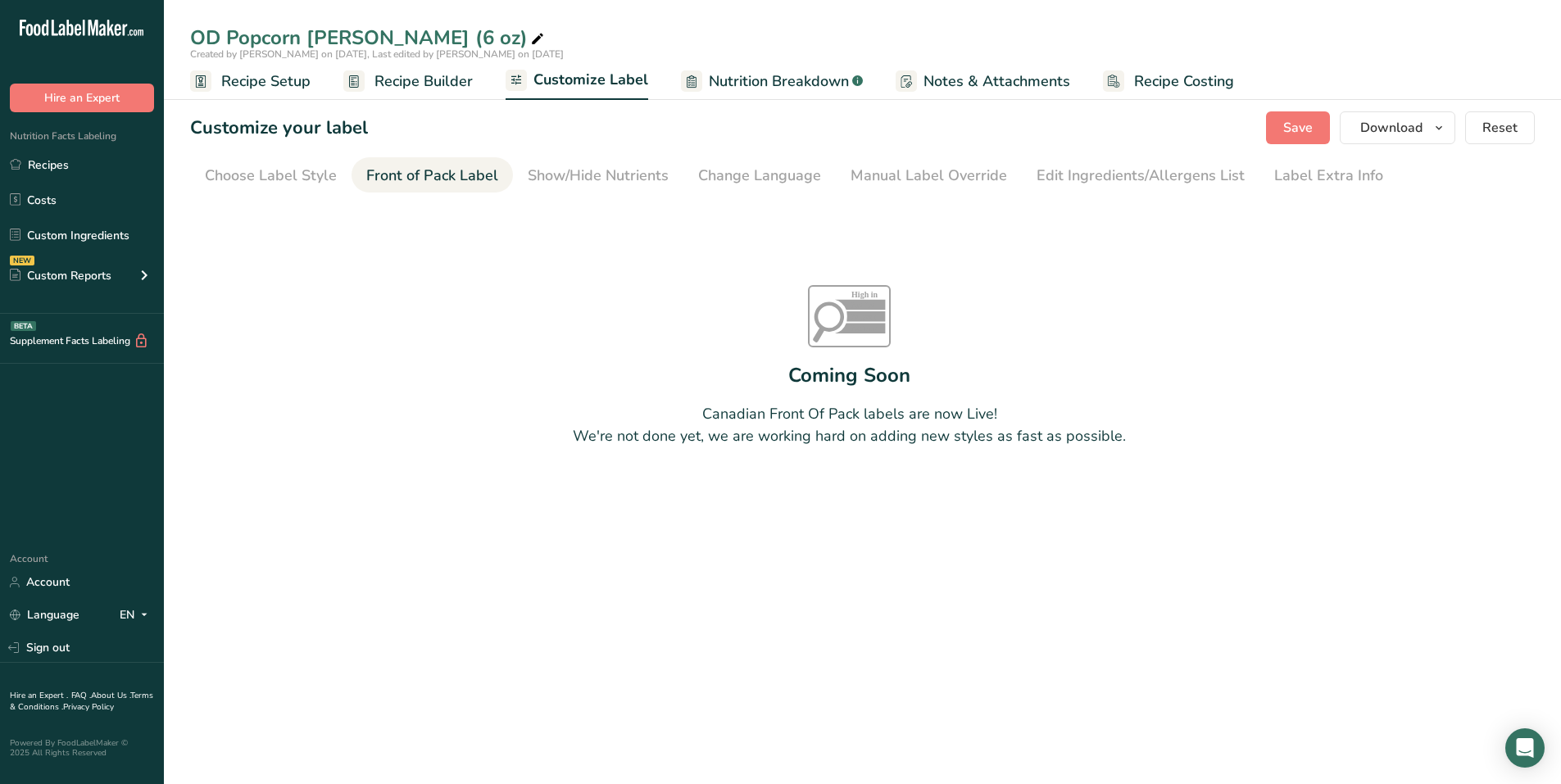
click at [615, 192] on link "Show/Hide Nutrients" at bounding box center [599, 175] width 141 height 37
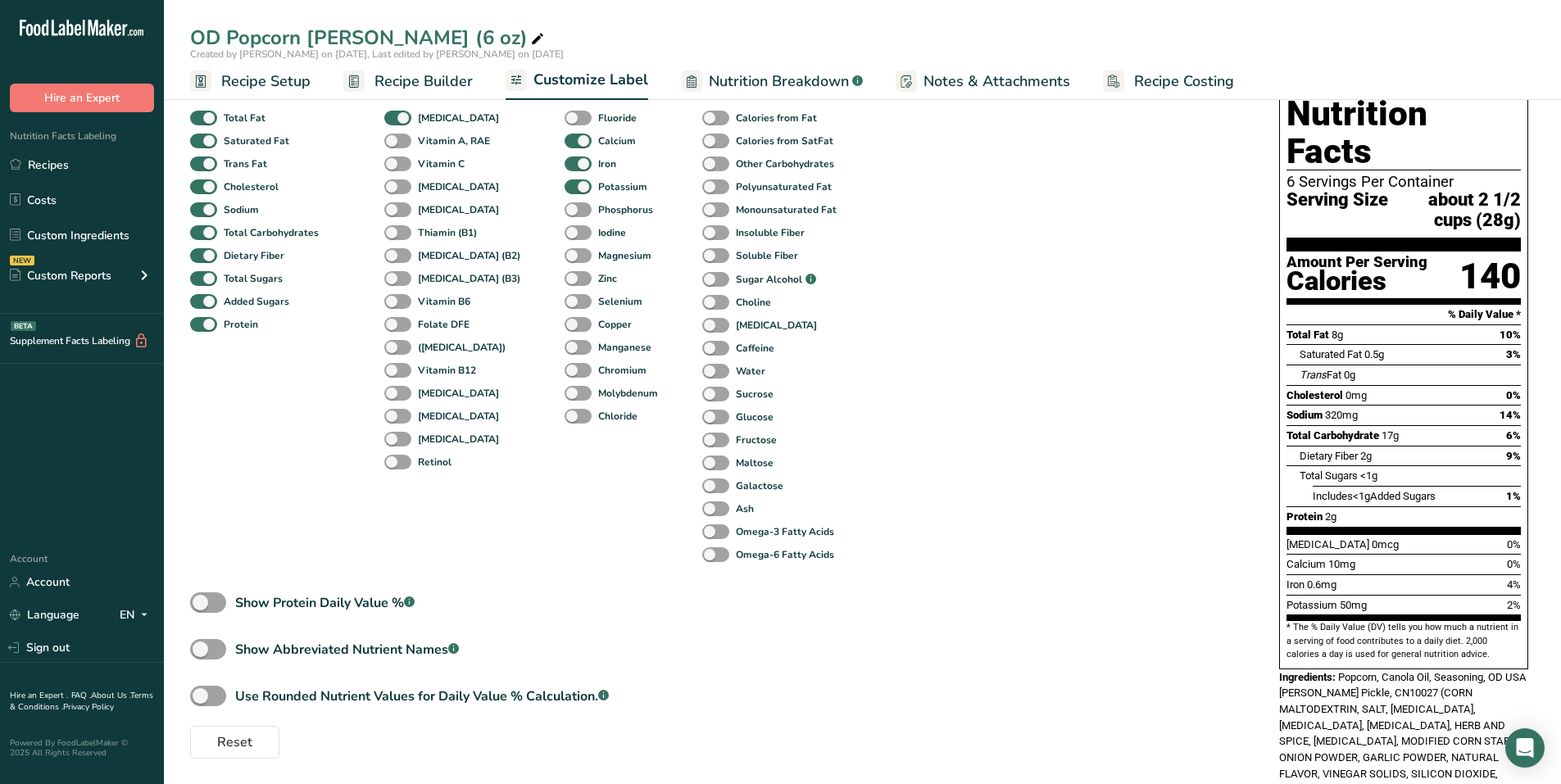
scroll to position [135, 0]
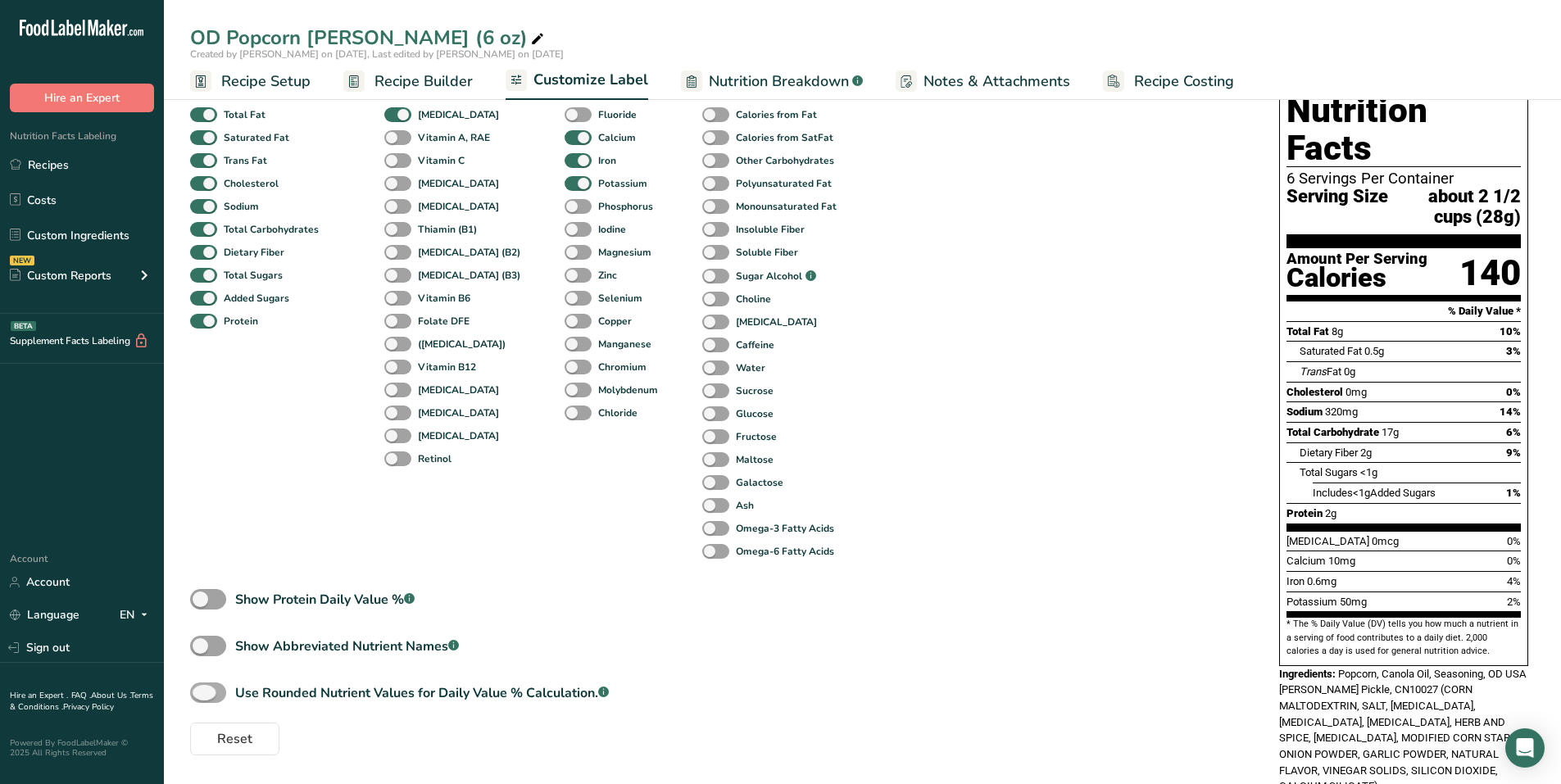
click at [214, 600] on span at bounding box center [208, 693] width 36 height 21
click at [201, 600] on input "Use Rounded Nutrient Values for Daily Value % Calculation. .a-a{fill:#347362;}.…" at bounding box center [195, 693] width 11 height 11
checkbox input "true"
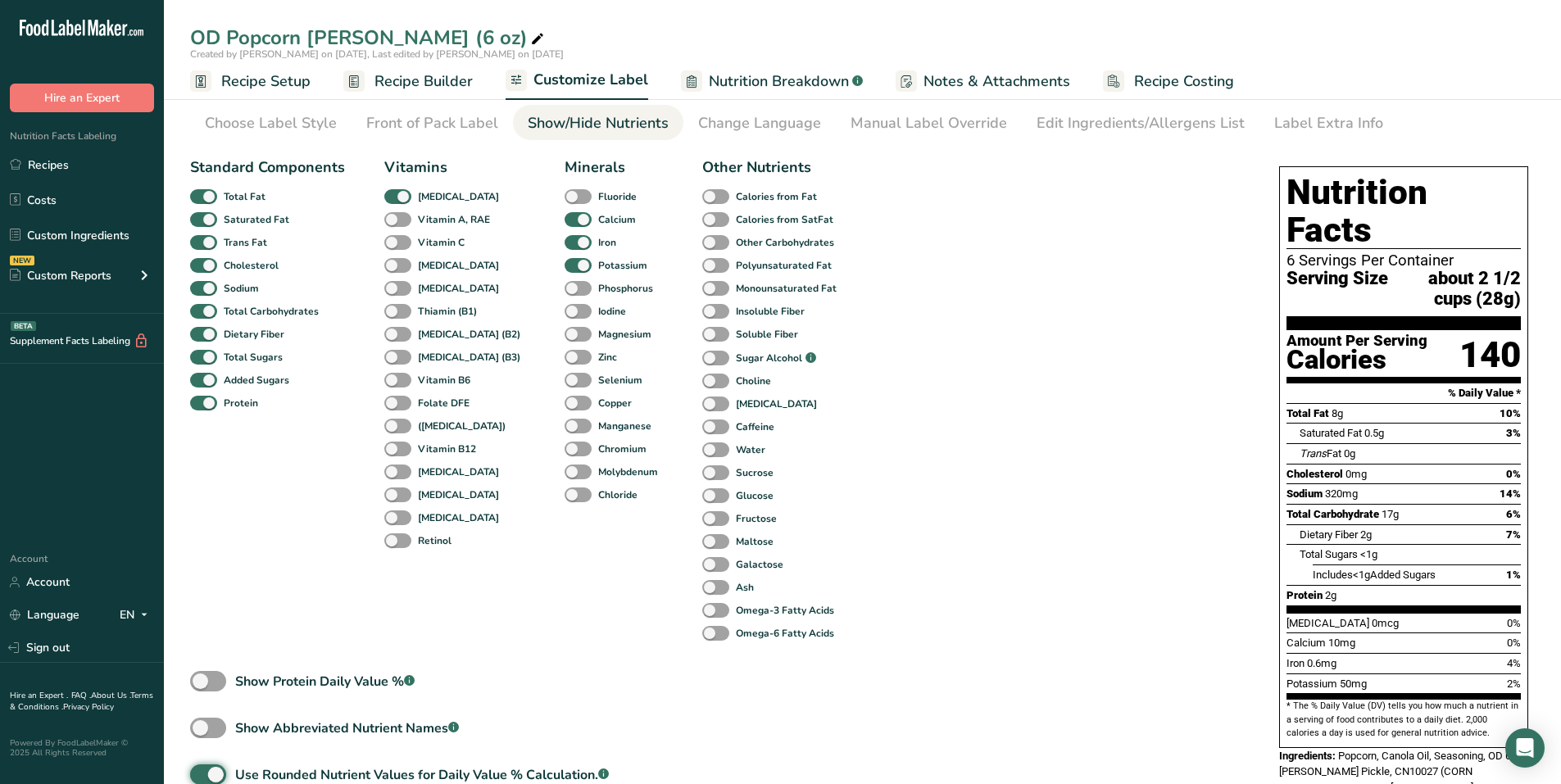
scroll to position [82, 0]
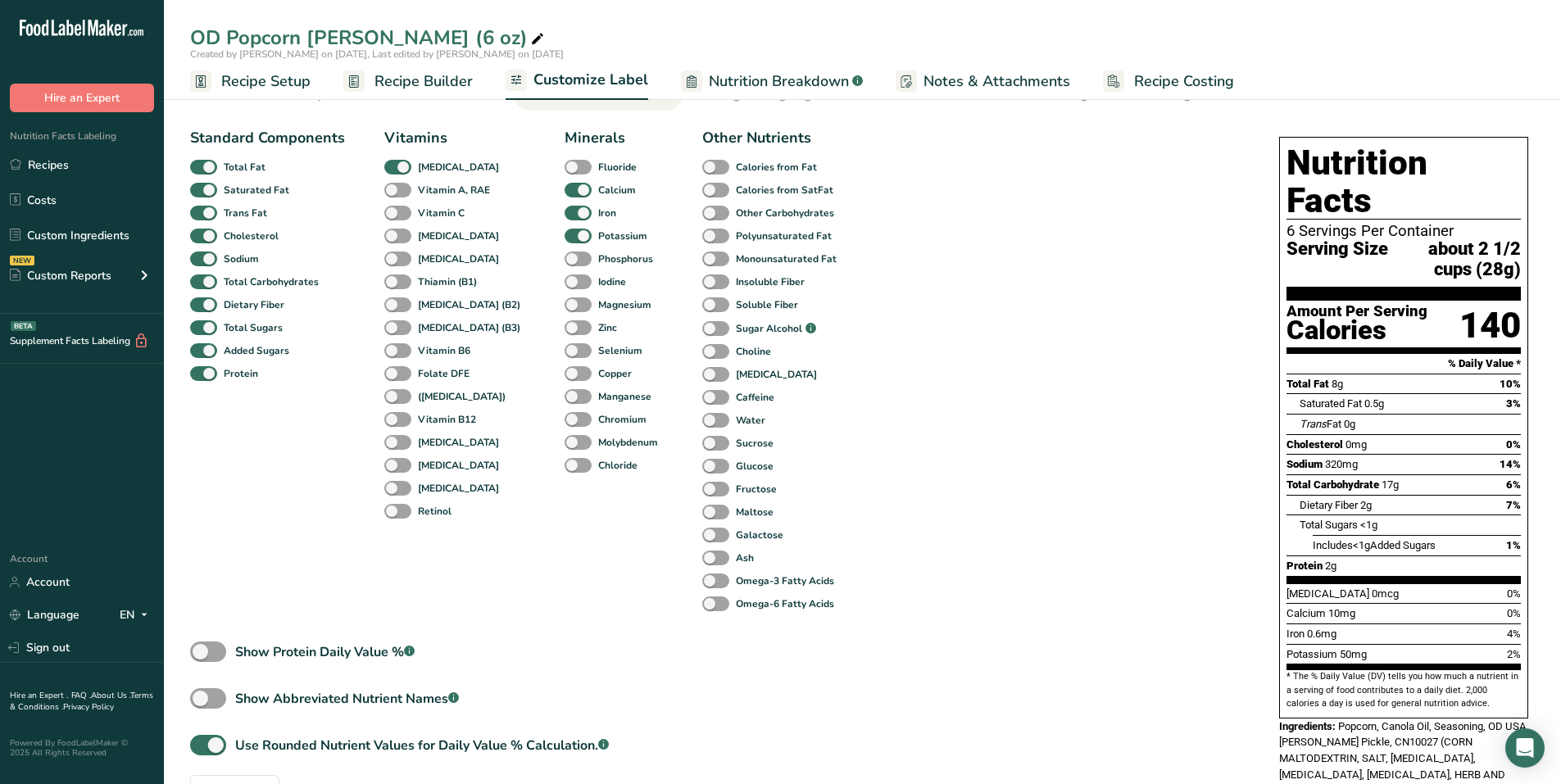
click at [903, 329] on div "Standard Components Total Fat Saturated Fat Trans Fat Cholesterol Sodium Total …" at bounding box center [718, 464] width 1056 height 687
